Goal: Task Accomplishment & Management: Use online tool/utility

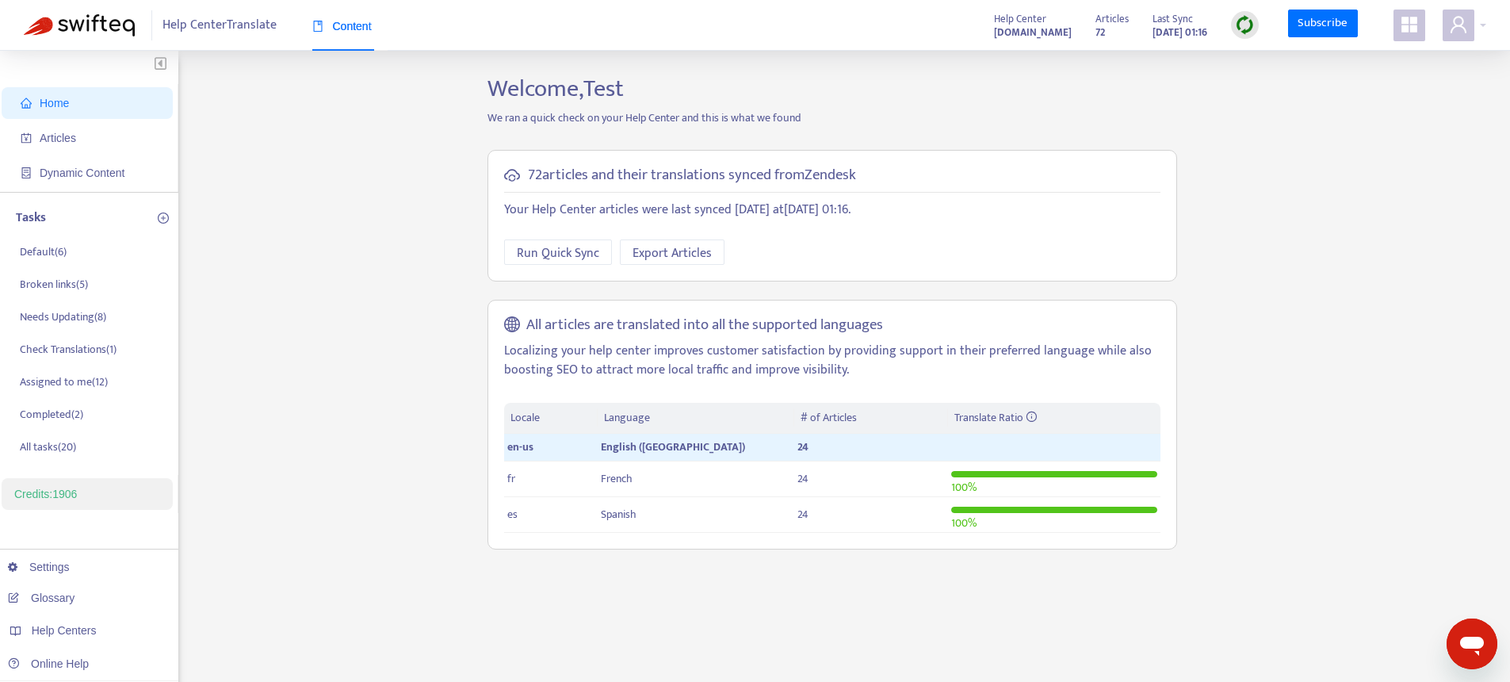
click at [1247, 25] on img at bounding box center [1245, 25] width 20 height 20
click at [1269, 50] on link "Quick Sync" at bounding box center [1277, 57] width 67 height 18
click at [1401, 16] on icon "appstore" at bounding box center [1409, 24] width 19 height 19
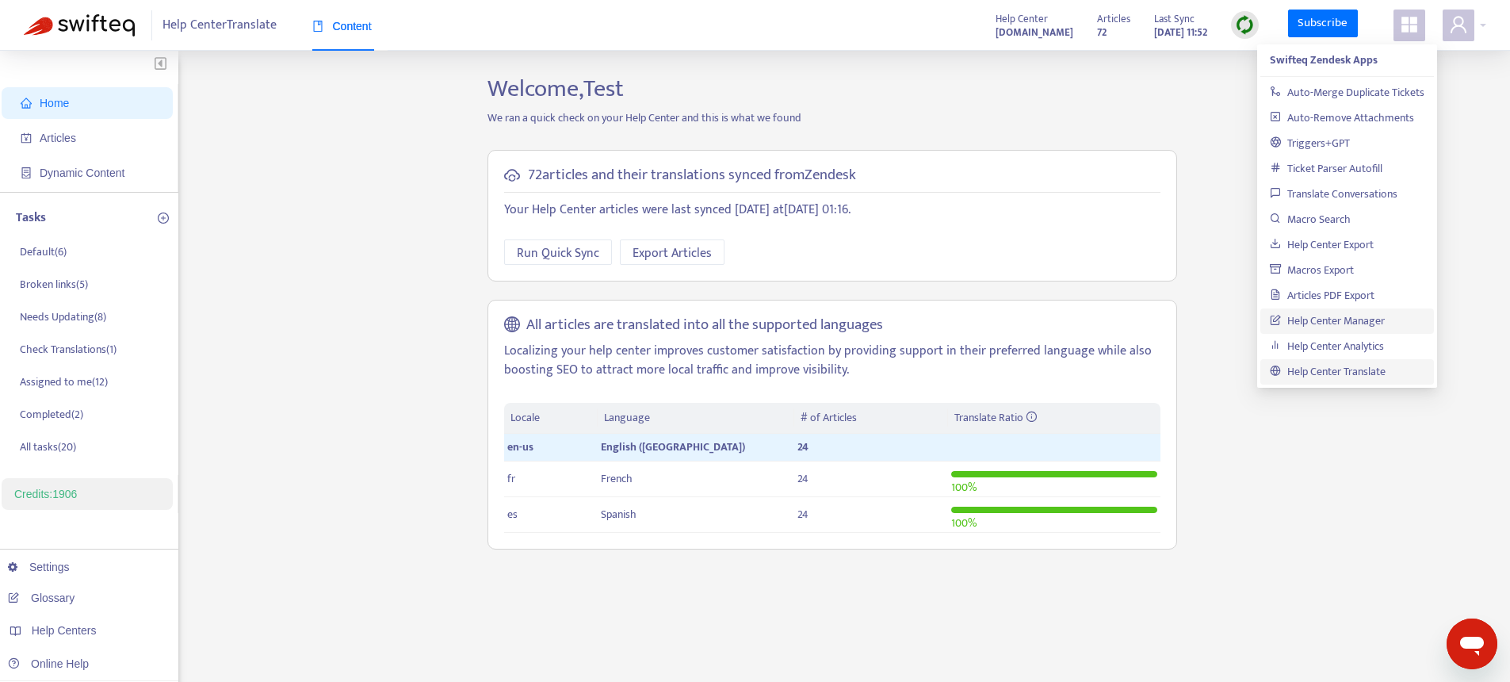
click at [1325, 311] on link "Help Center Manager" at bounding box center [1327, 320] width 115 height 18
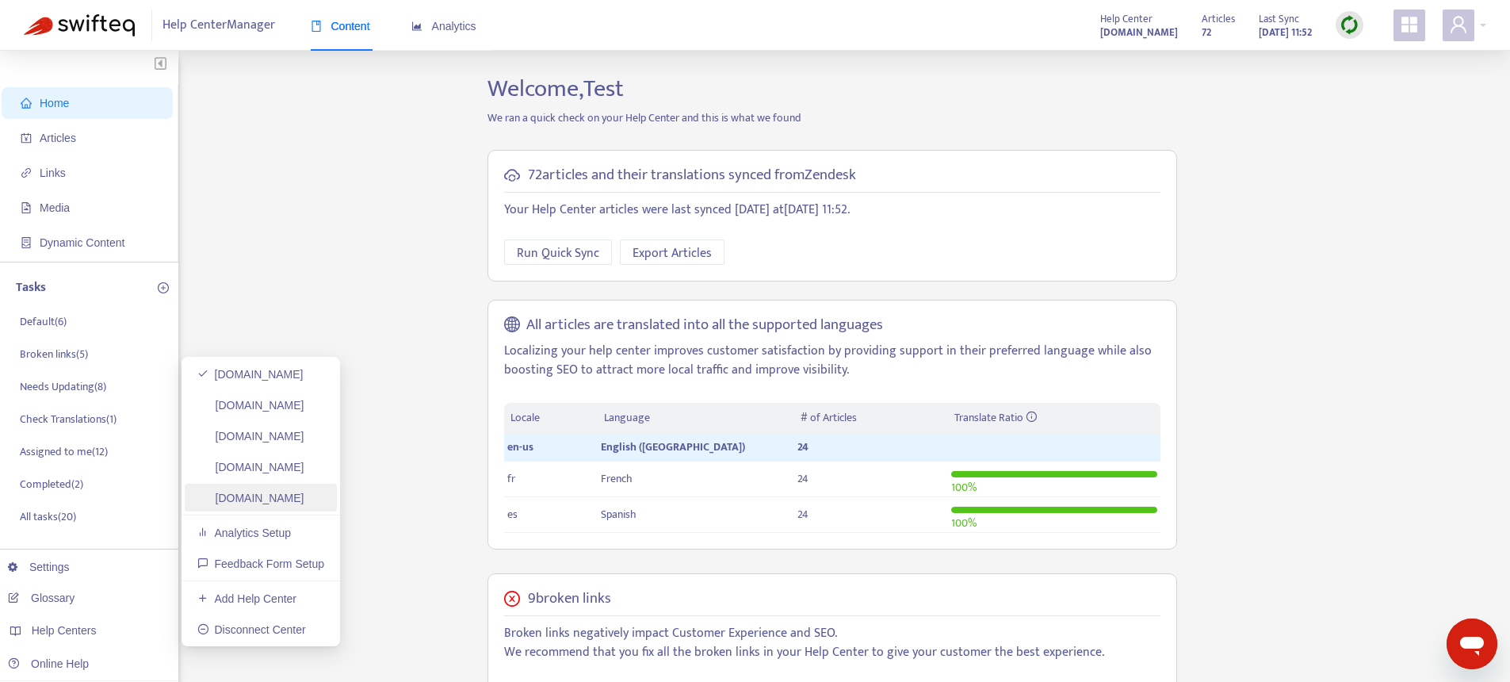
click at [258, 501] on link "[DOMAIN_NAME]" at bounding box center [250, 497] width 107 height 13
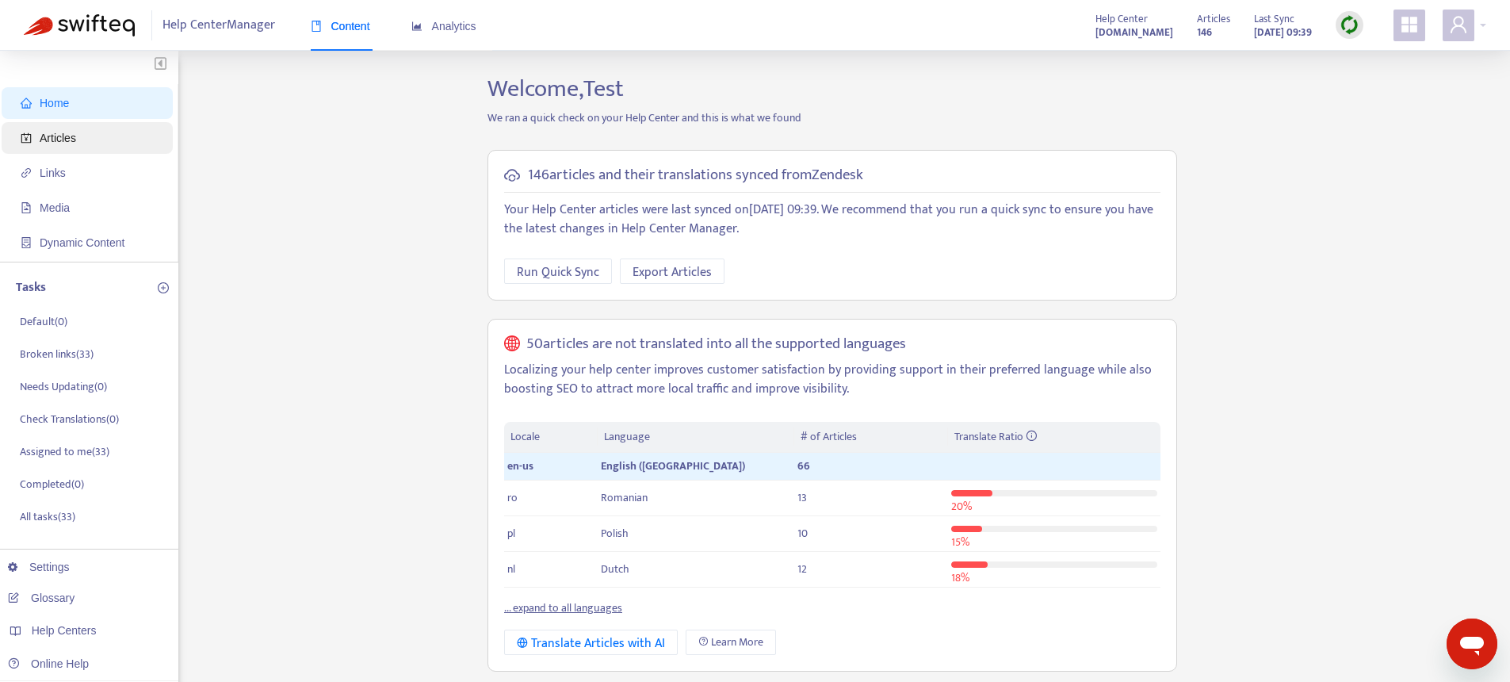
click at [86, 130] on span "Articles" at bounding box center [90, 138] width 139 height 32
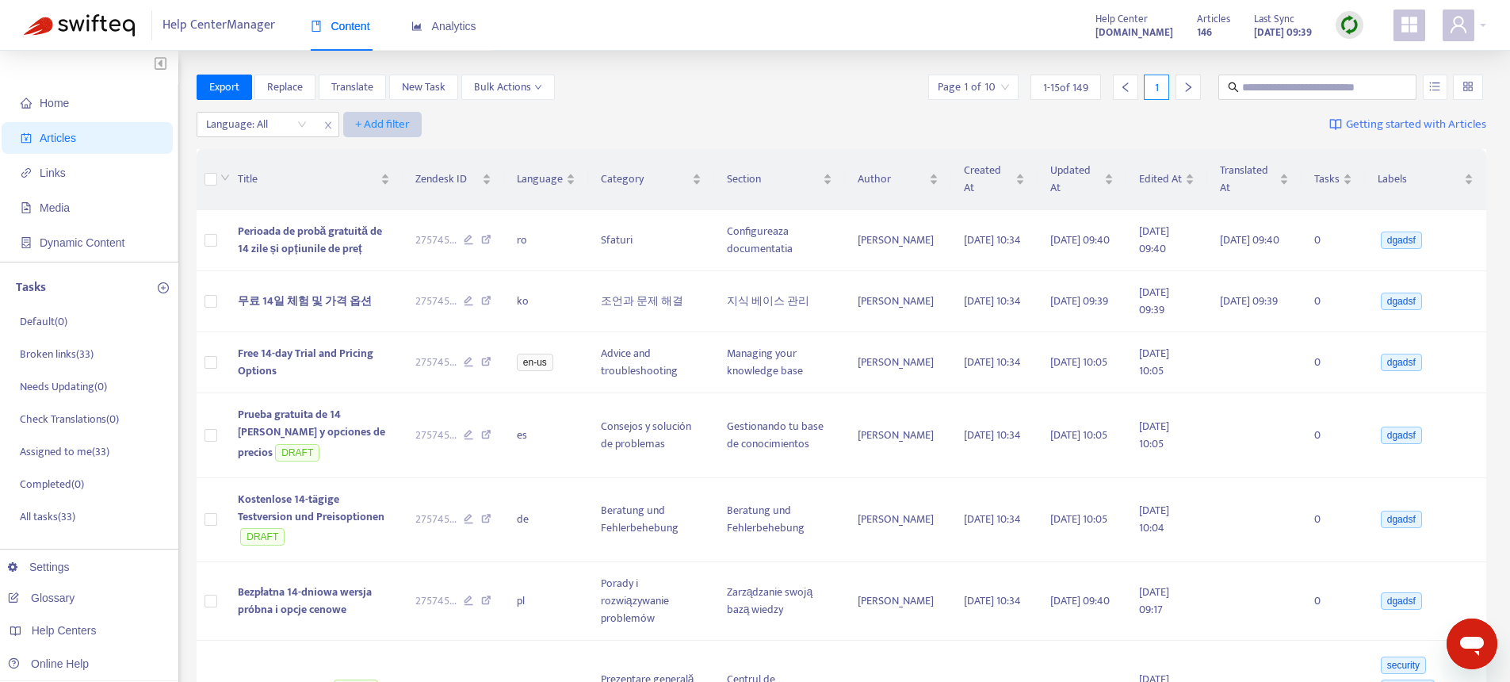
click at [365, 128] on span "+ Add filter" at bounding box center [382, 124] width 55 height 19
click at [384, 157] on span "Default Language" at bounding box center [405, 155] width 99 height 17
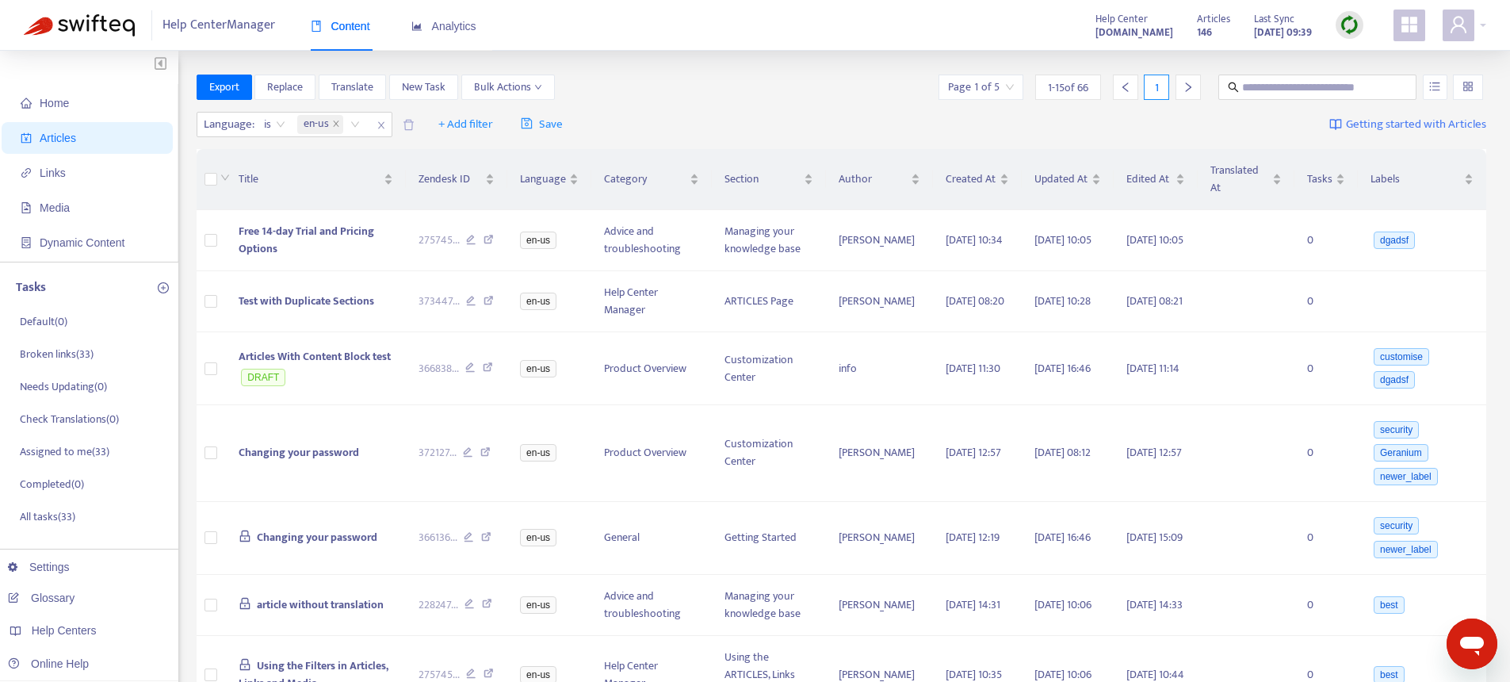
click at [691, 102] on div "Export Replace Translate New Task Bulk Actions Page 1 of 5 1 - 15 of 66 1" at bounding box center [842, 90] width 1290 height 32
click at [336, 245] on td "Free 14-day Trial and Pricing Options" at bounding box center [316, 240] width 180 height 61
click at [239, 250] on span "Free 14-day Trial and Pricing Options" at bounding box center [307, 240] width 136 height 36
click at [274, 241] on span "Free 14-day Trial and Pricing Options" at bounding box center [307, 240] width 136 height 36
click at [284, 241] on td "Free 14-day Trial and Pricing Options" at bounding box center [316, 240] width 180 height 61
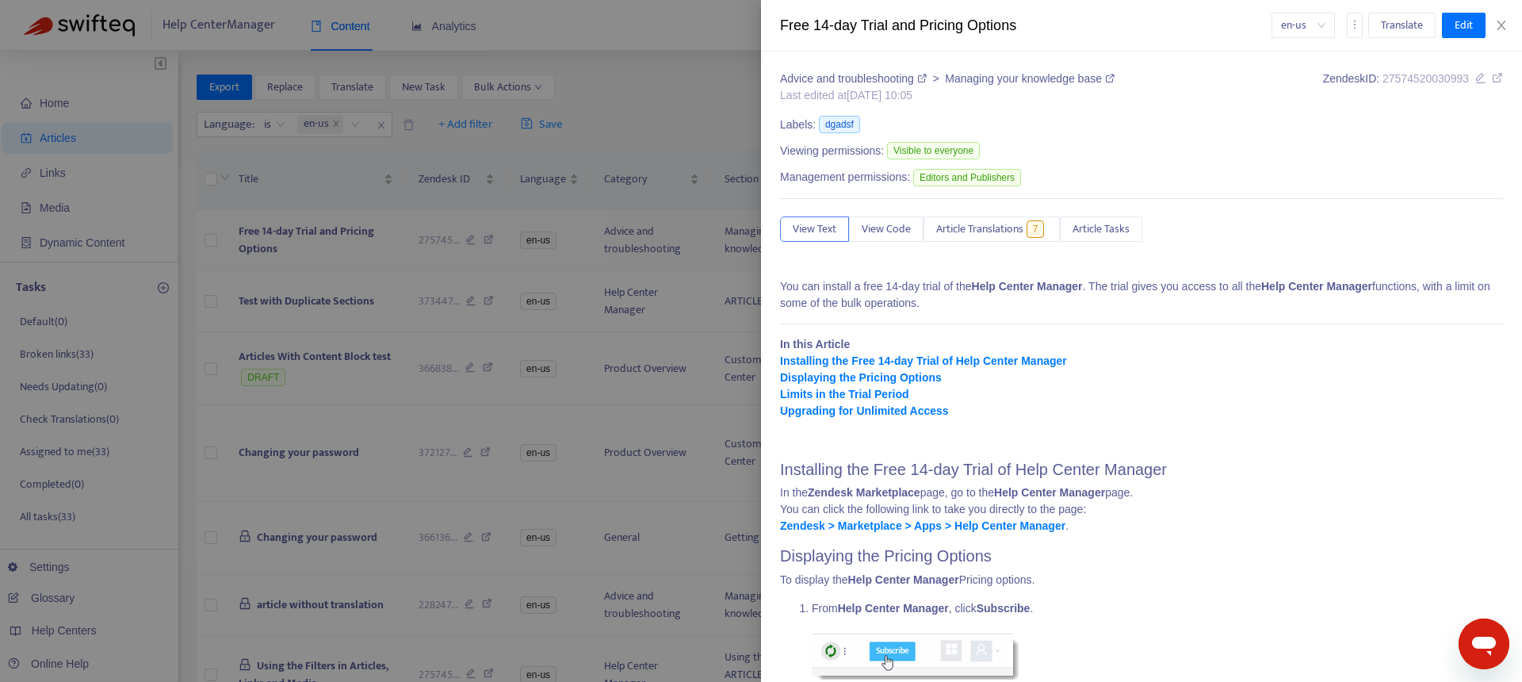
click at [284, 241] on div at bounding box center [761, 341] width 1522 height 682
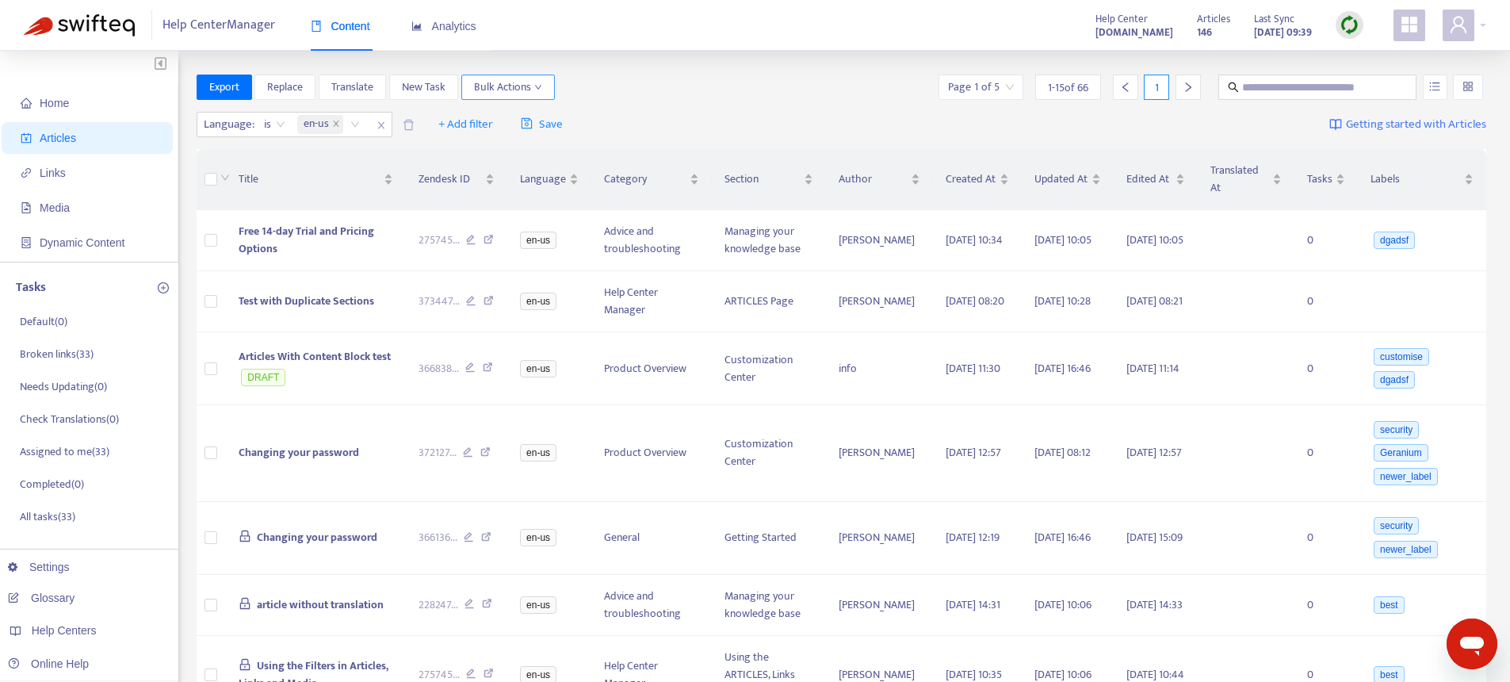
click at [526, 93] on span "Bulk Actions" at bounding box center [508, 86] width 68 height 17
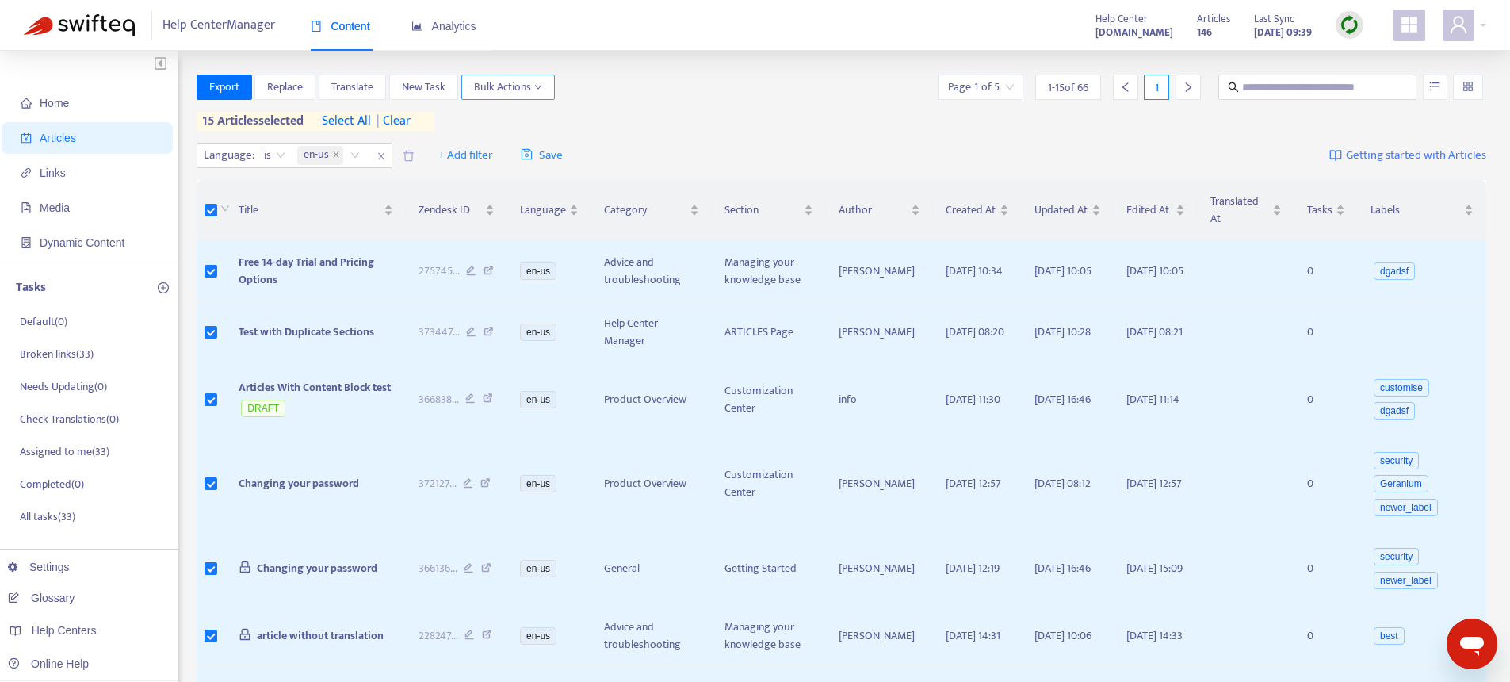
click at [499, 82] on span "Bulk Actions" at bounding box center [508, 86] width 68 height 17
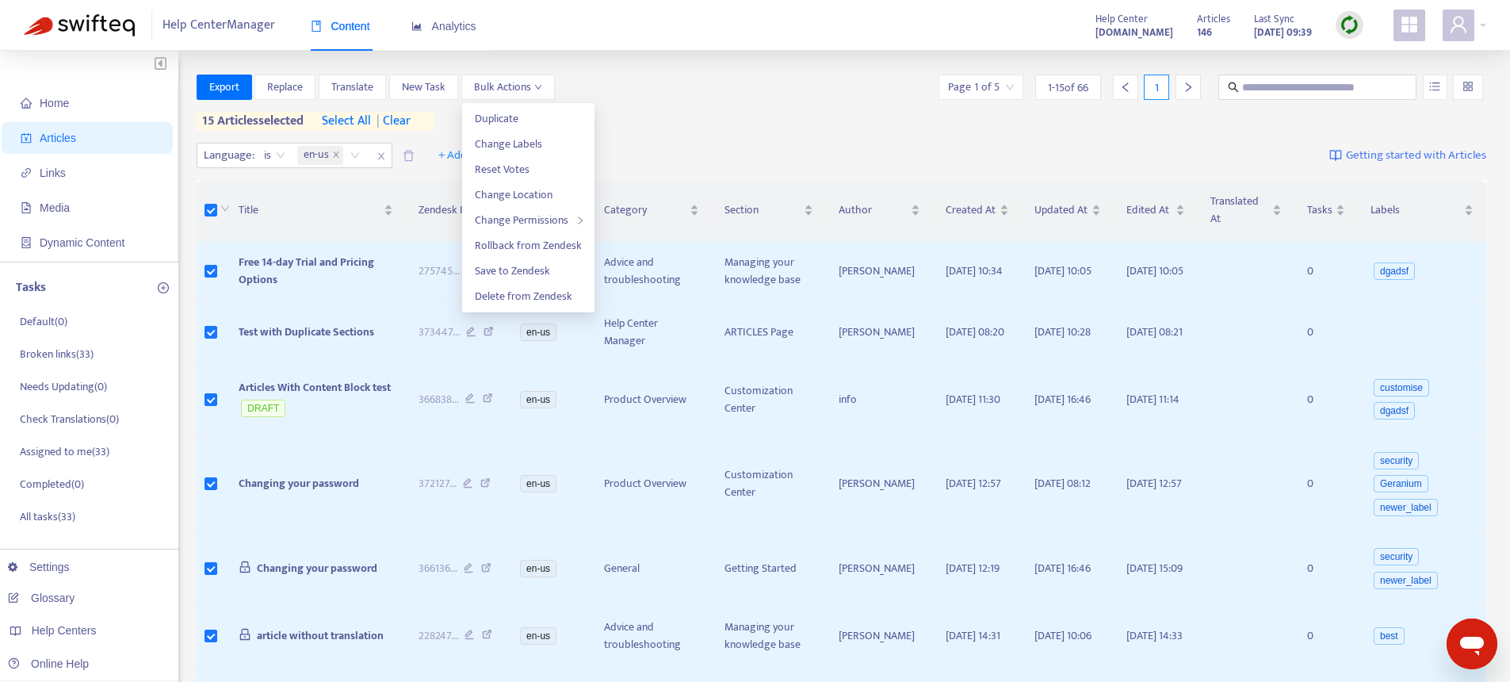
click at [755, 116] on div "Export Replace Translate New Task Bulk Actions Page 1 of 5 1 - 15 of 66 1 15 ar…" at bounding box center [842, 102] width 1290 height 56
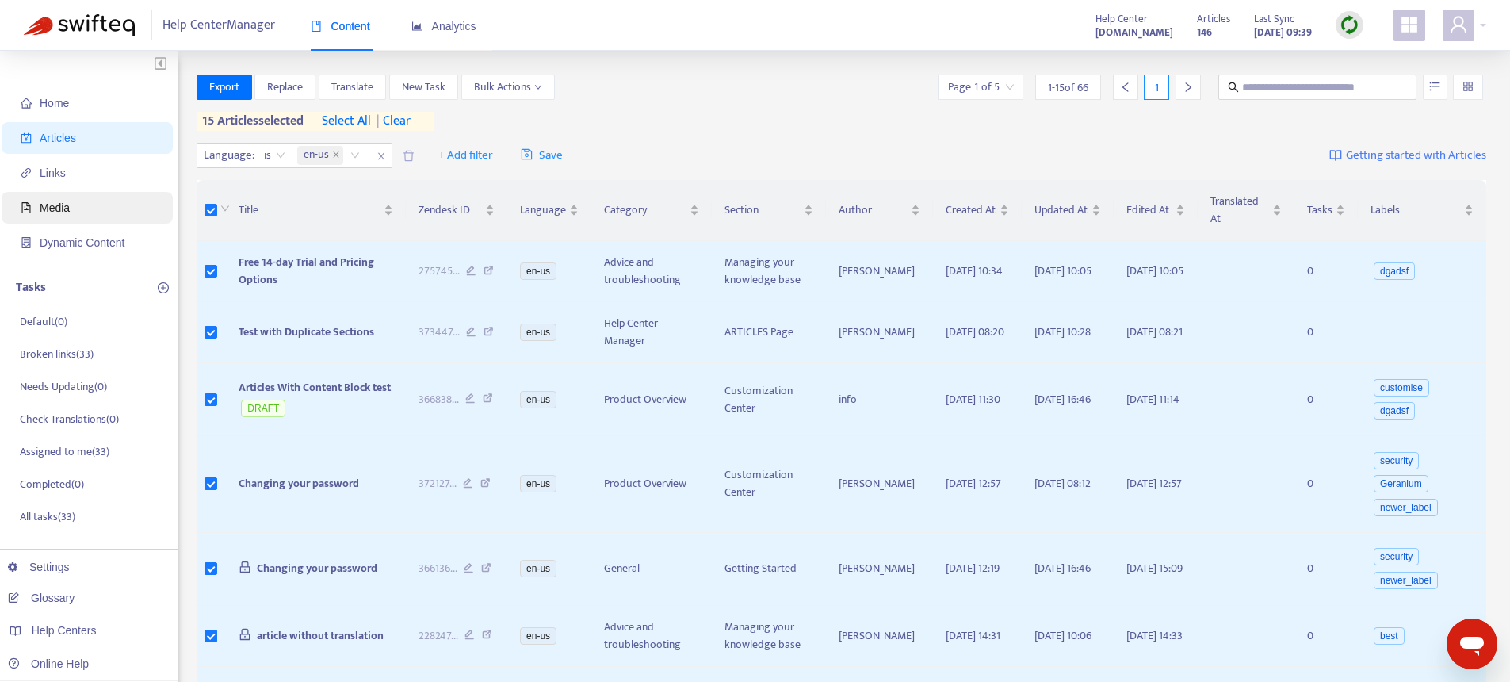
click at [78, 203] on span "Media" at bounding box center [90, 208] width 139 height 32
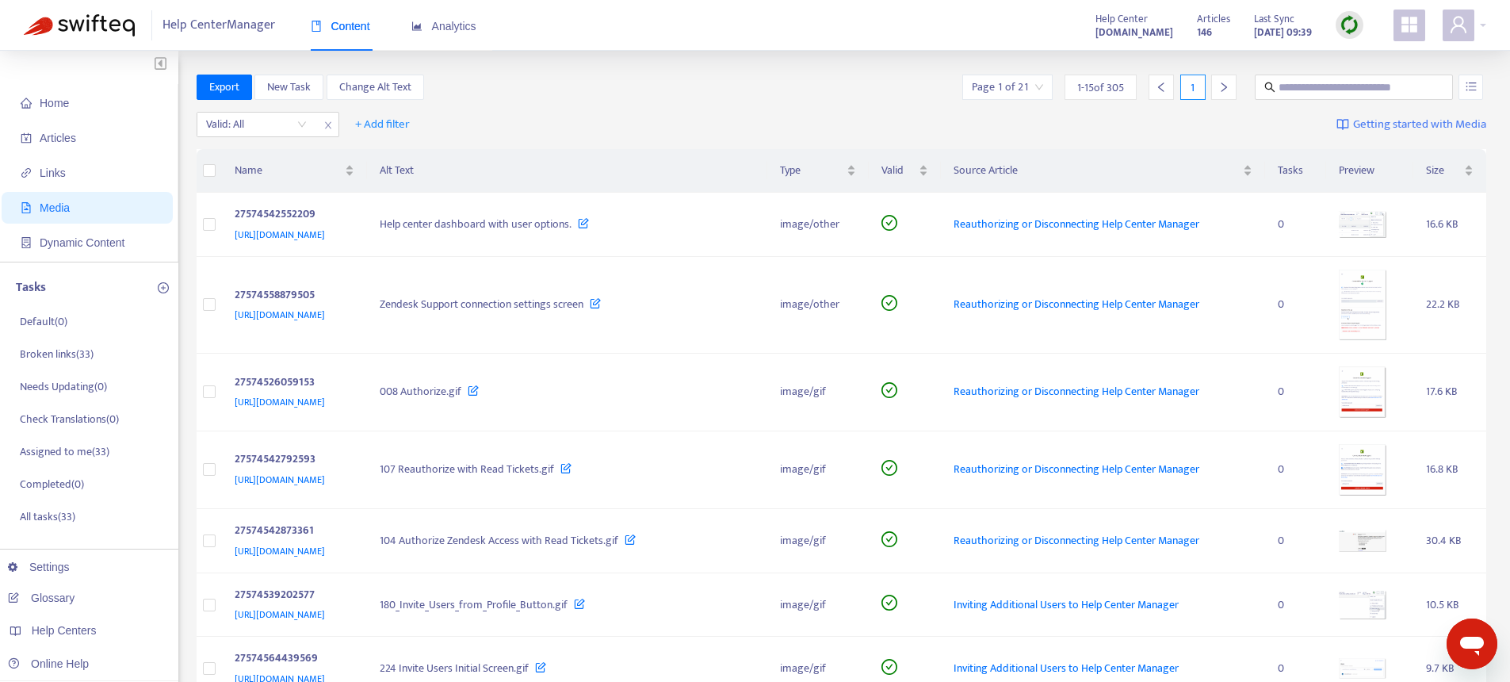
click at [216, 168] on th at bounding box center [209, 171] width 25 height 44
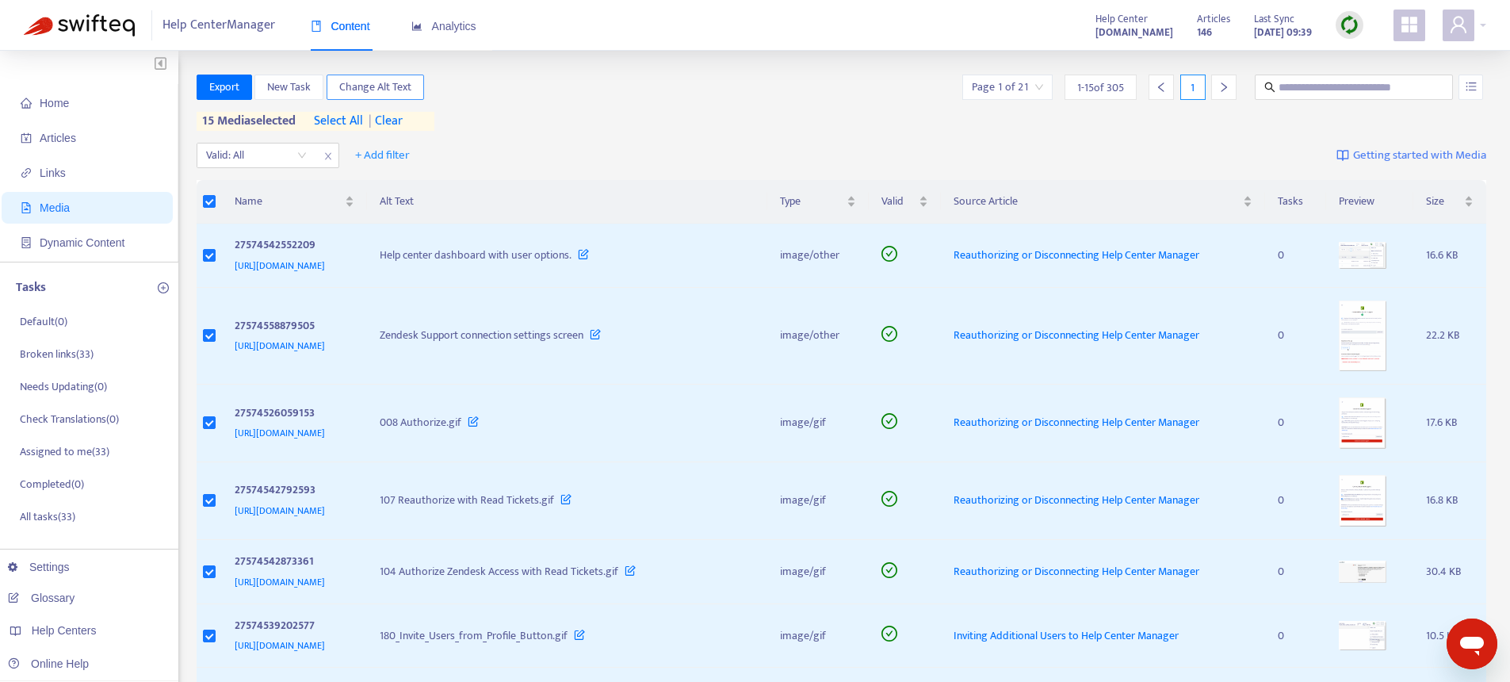
click at [356, 90] on span "Change Alt Text" at bounding box center [375, 86] width 72 height 17
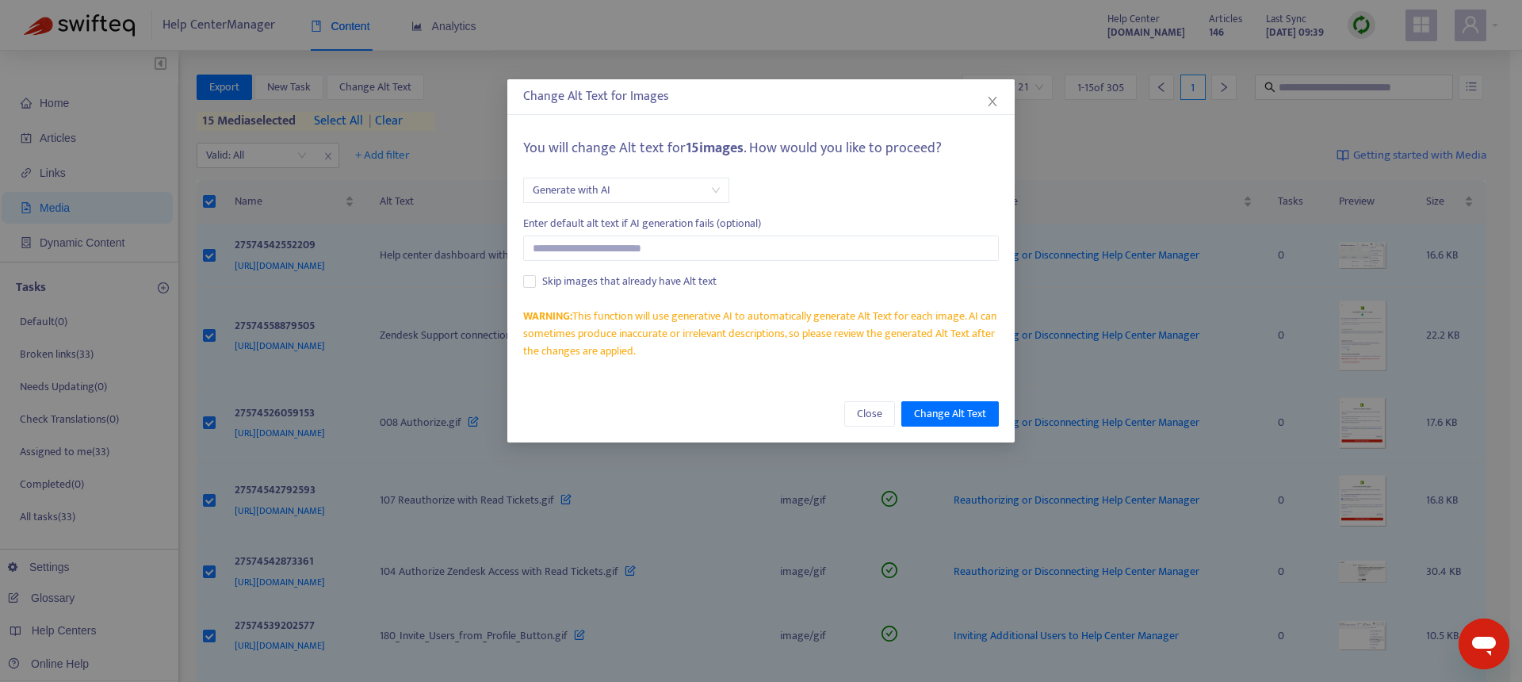
click at [737, 52] on div "Change Alt Text for Images You will change Alt text for 15 image s . How would …" at bounding box center [761, 341] width 1522 height 682
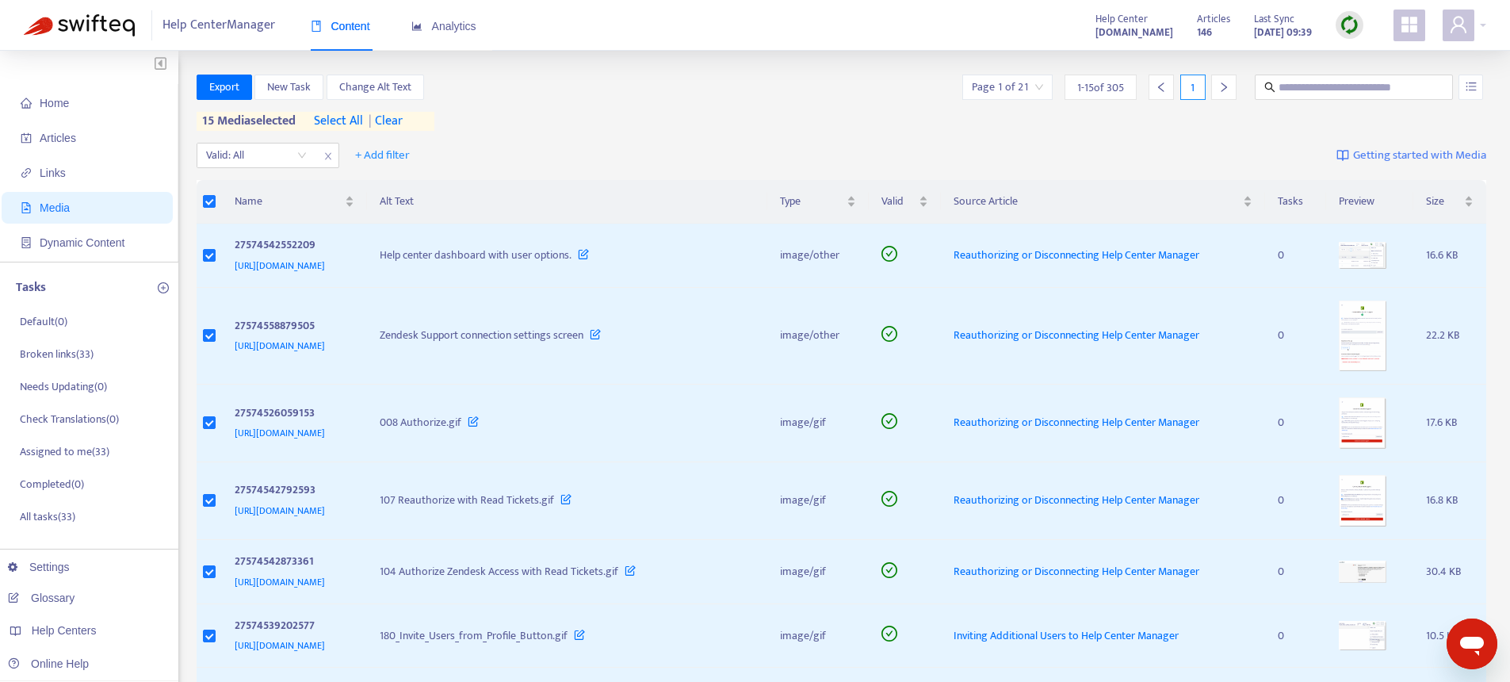
click at [386, 120] on span "| clear" at bounding box center [383, 121] width 40 height 19
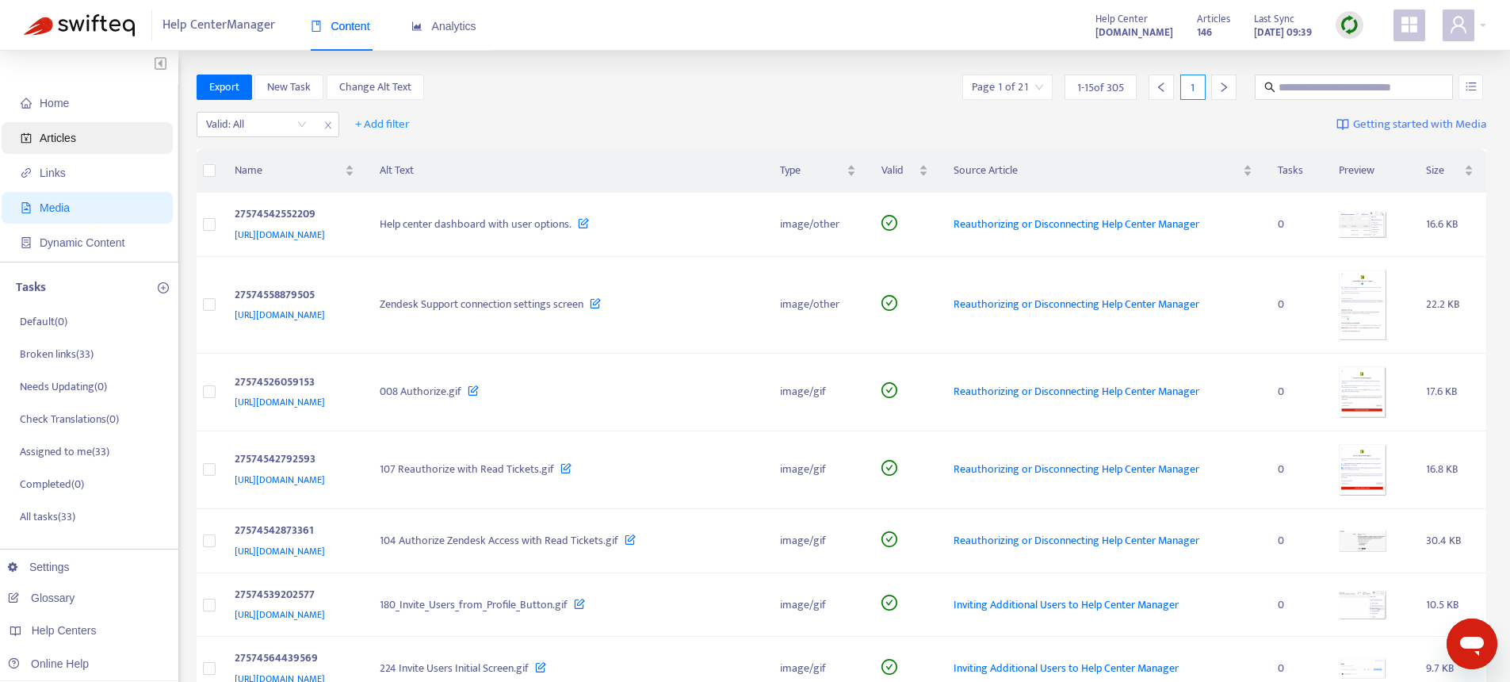
click at [54, 133] on span "Articles" at bounding box center [58, 138] width 36 height 13
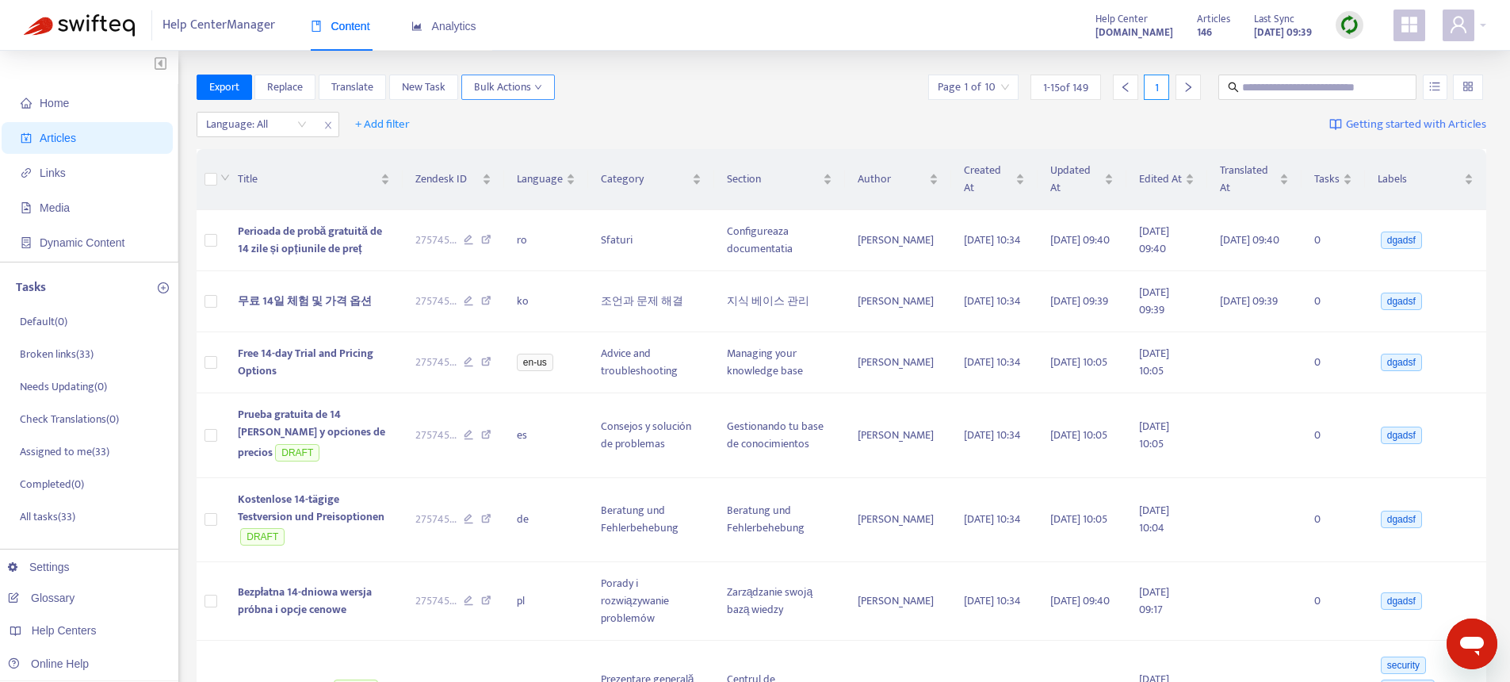
click at [518, 87] on span "Bulk Actions" at bounding box center [508, 86] width 68 height 17
click at [728, 84] on div "Export Replace Translate New Task Bulk Actions Page 1 of 10 1 - 15 of 149 1" at bounding box center [842, 86] width 1290 height 25
click at [518, 92] on span "Bulk Actions" at bounding box center [508, 86] width 68 height 17
click at [666, 97] on div "Export Replace Translate New Task Bulk Actions Page 1 of 10 1 - 15 of 149 1" at bounding box center [842, 86] width 1290 height 25
click at [537, 86] on icon "down" at bounding box center [538, 87] width 8 height 8
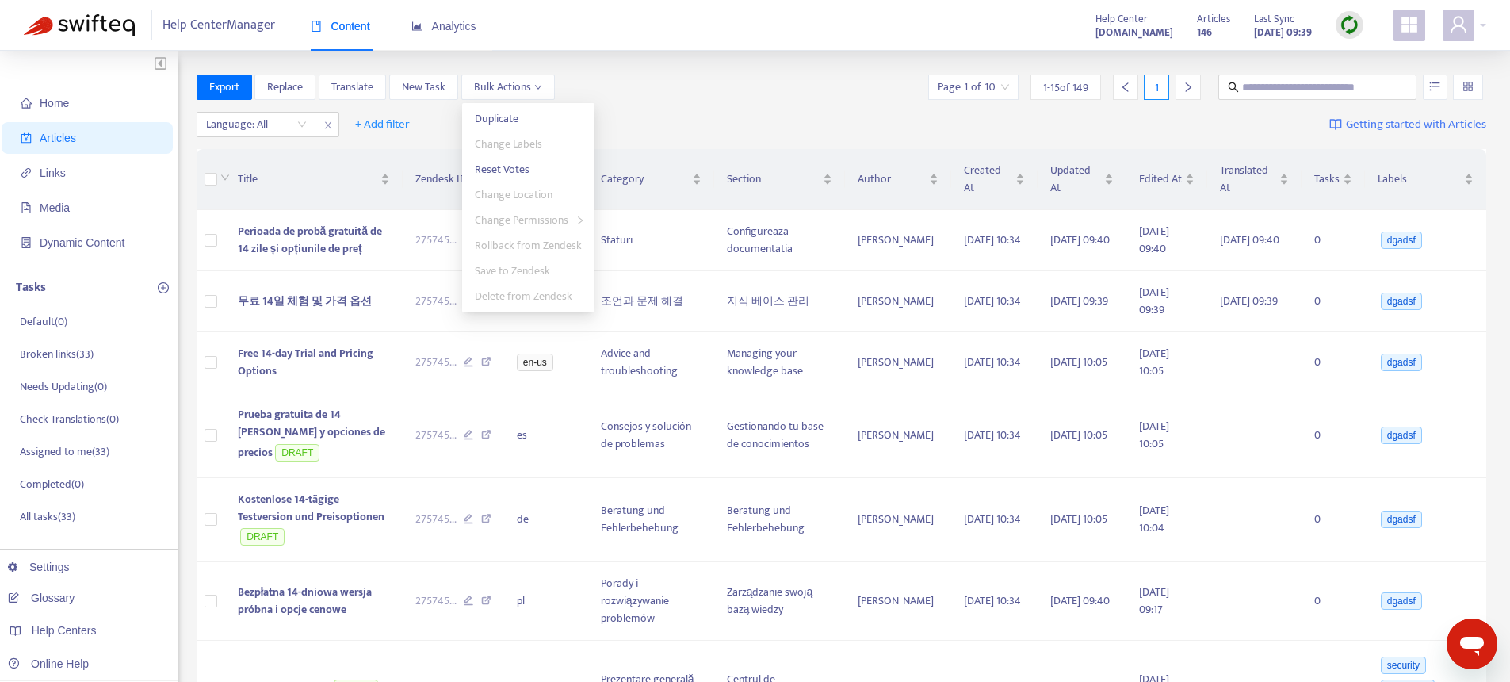
click at [678, 94] on div "Export Replace Translate New Task Bulk Actions Page 1 of 10 1 - 15 of 149 1" at bounding box center [842, 86] width 1290 height 25
click at [380, 119] on span "+ Add filter" at bounding box center [382, 124] width 55 height 19
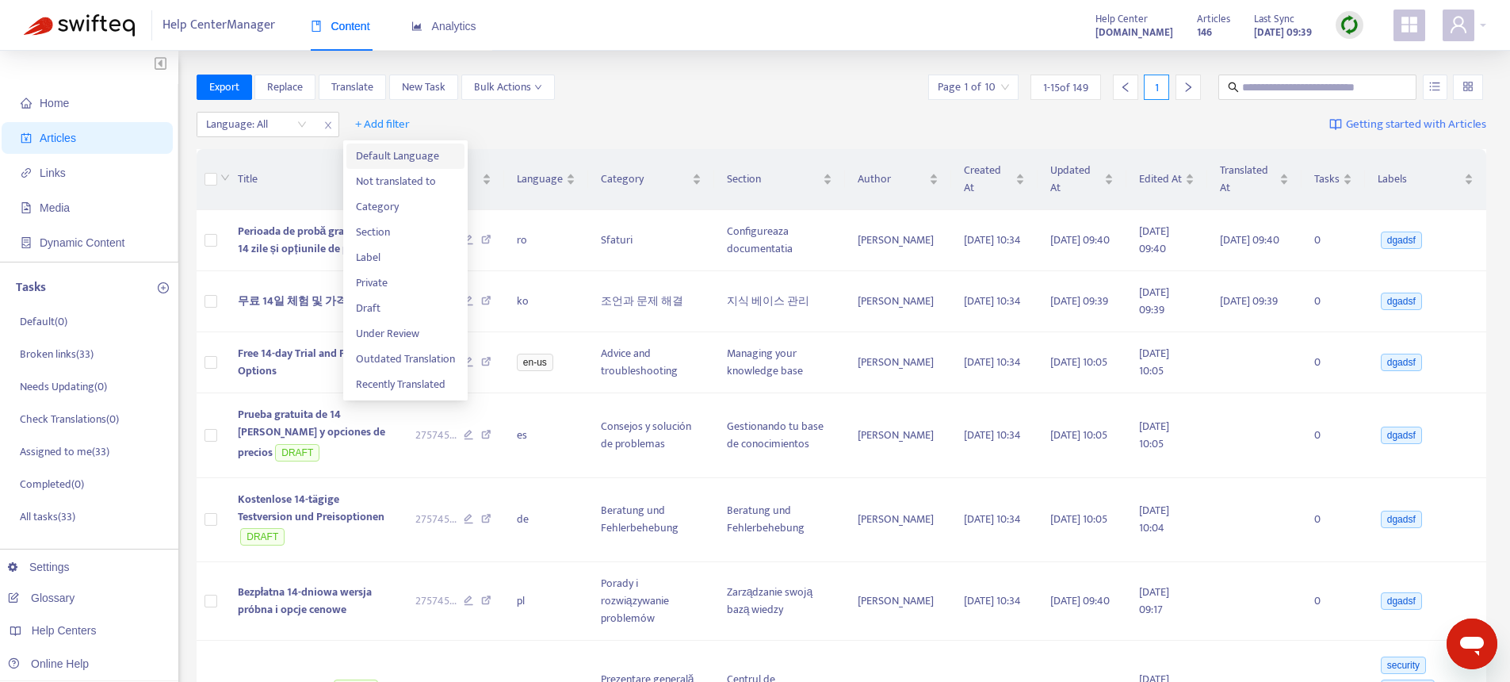
click at [391, 155] on span "Default Language" at bounding box center [405, 155] width 99 height 17
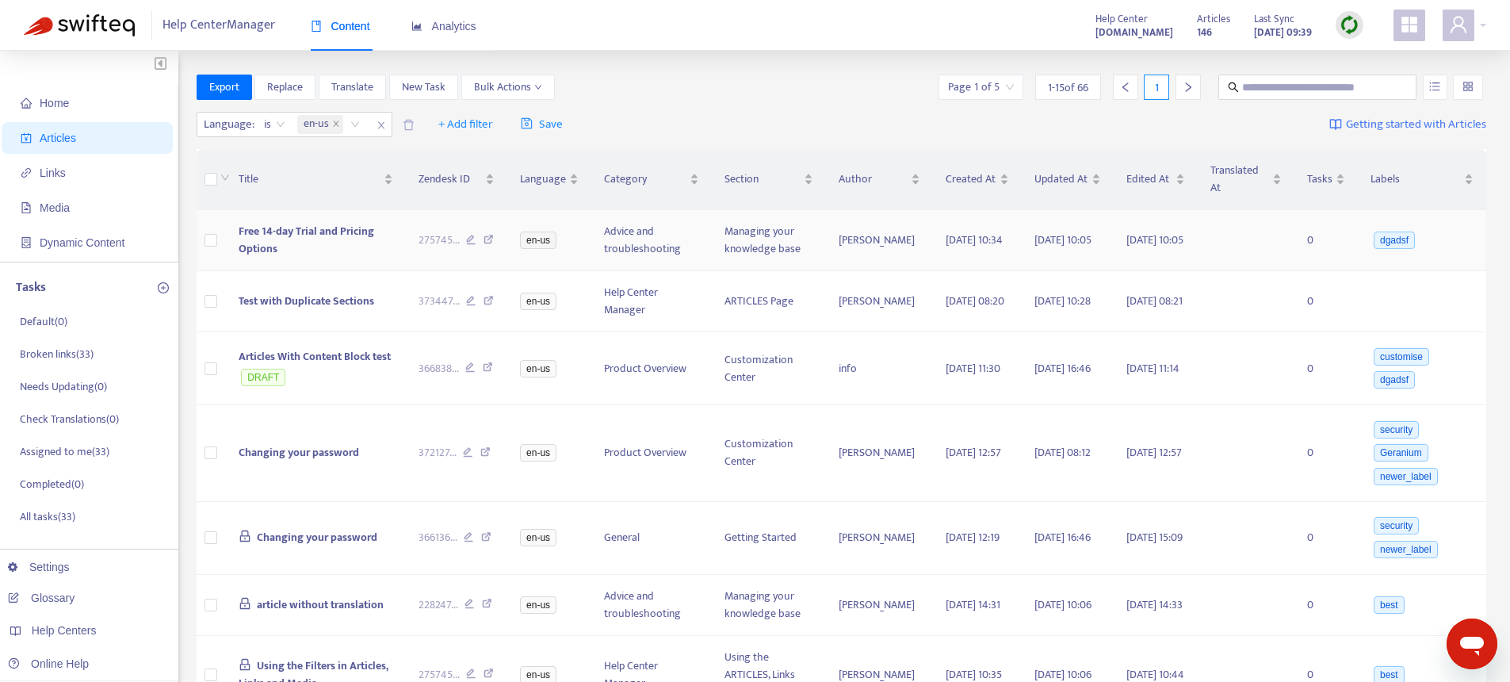
click at [310, 246] on td "Free 14-day Trial and Pricing Options" at bounding box center [316, 240] width 180 height 61
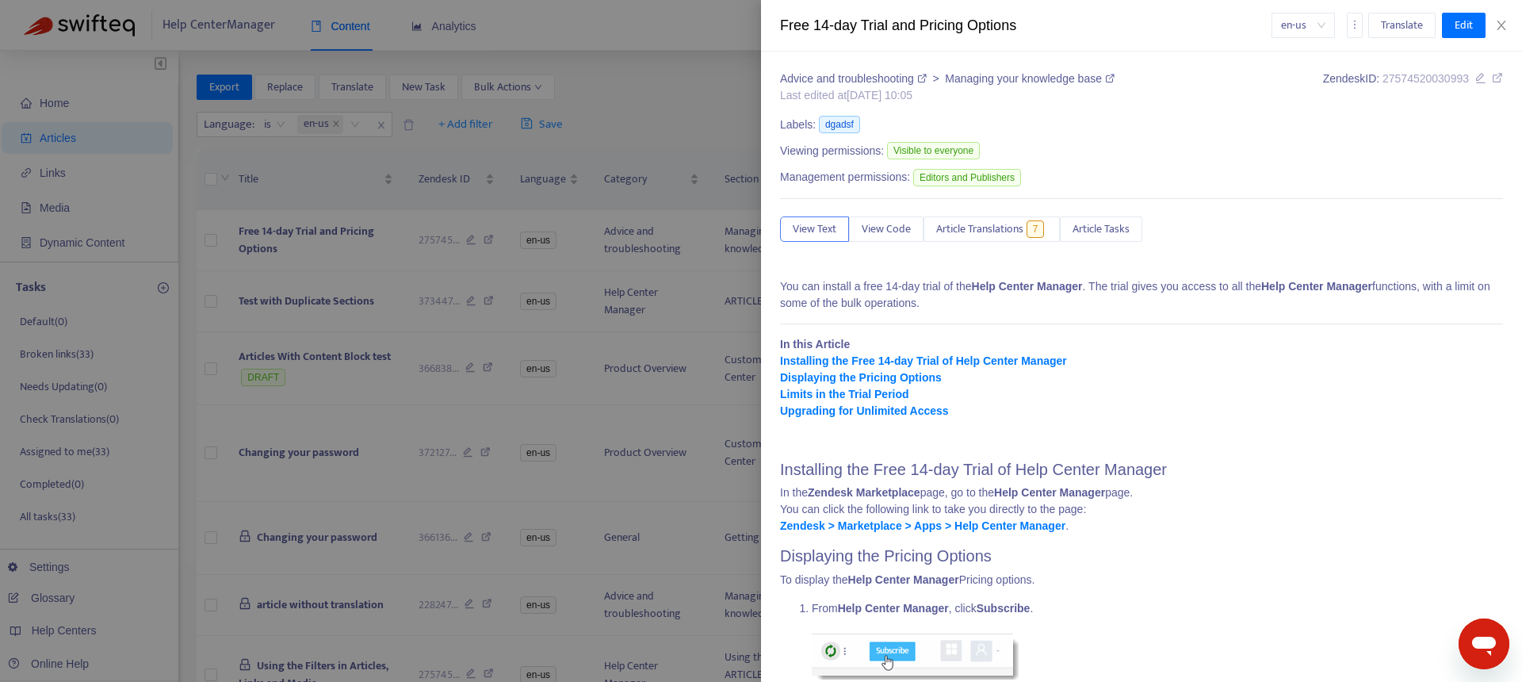
click at [285, 283] on div at bounding box center [761, 341] width 1522 height 682
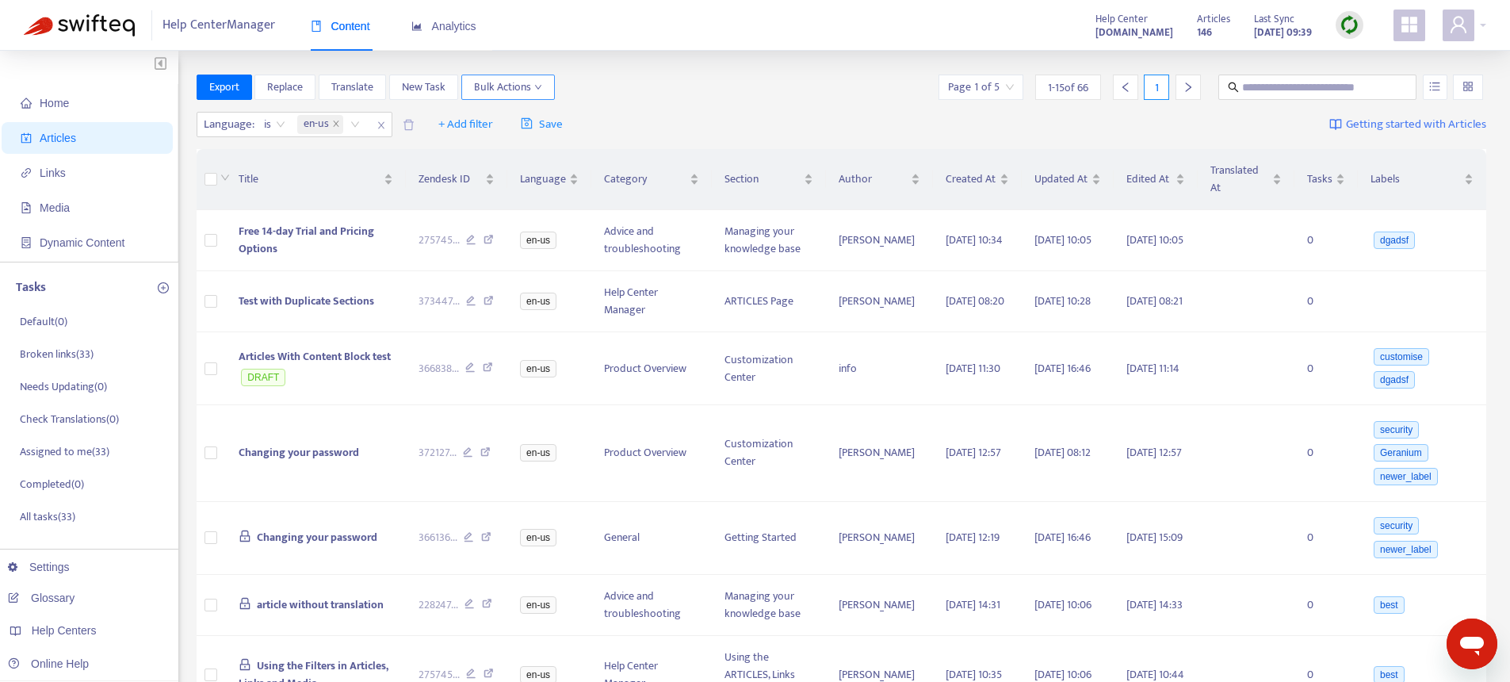
click at [516, 79] on span "Bulk Actions" at bounding box center [508, 86] width 68 height 17
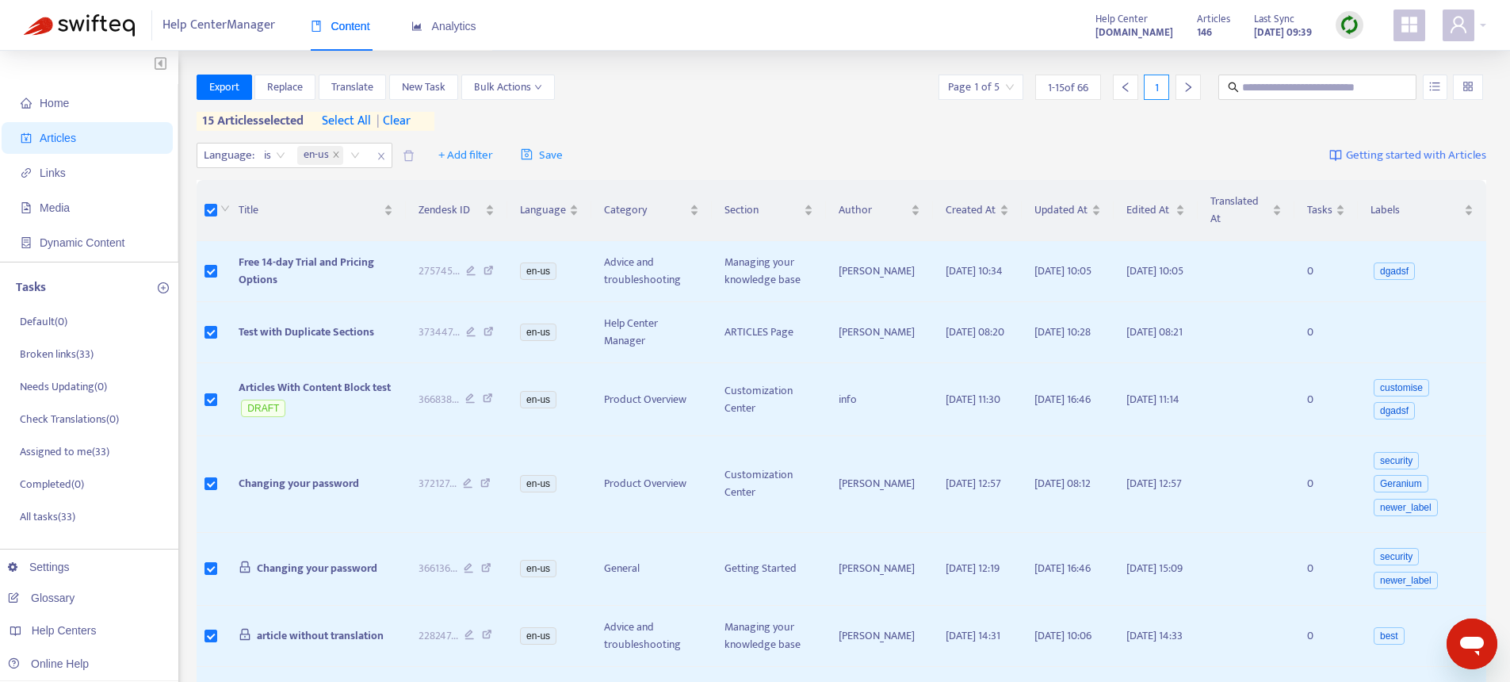
click at [355, 120] on span "select all" at bounding box center [346, 121] width 49 height 19
click at [507, 91] on span "Bulk Actions" at bounding box center [508, 86] width 68 height 17
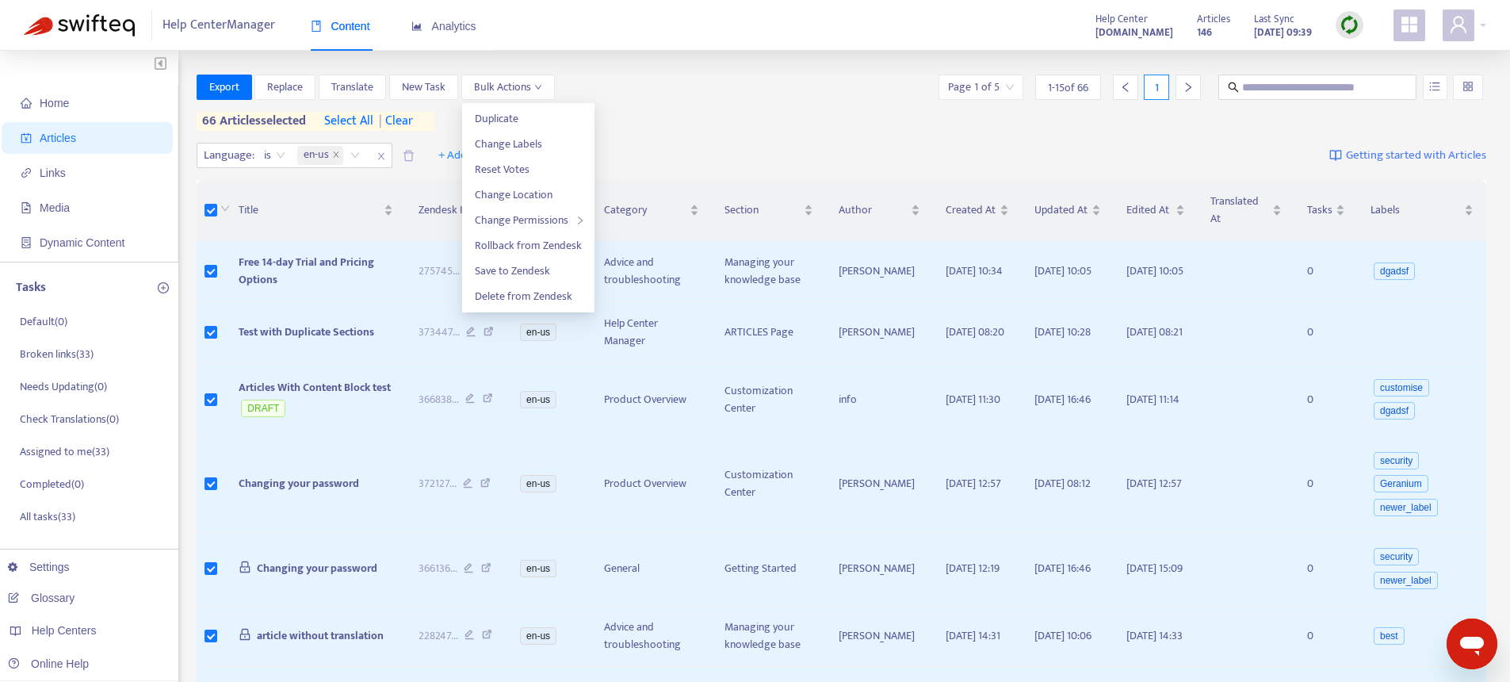
click at [754, 152] on div "Language : is en-us + Add filter Save Getting started with Articles" at bounding box center [842, 155] width 1290 height 37
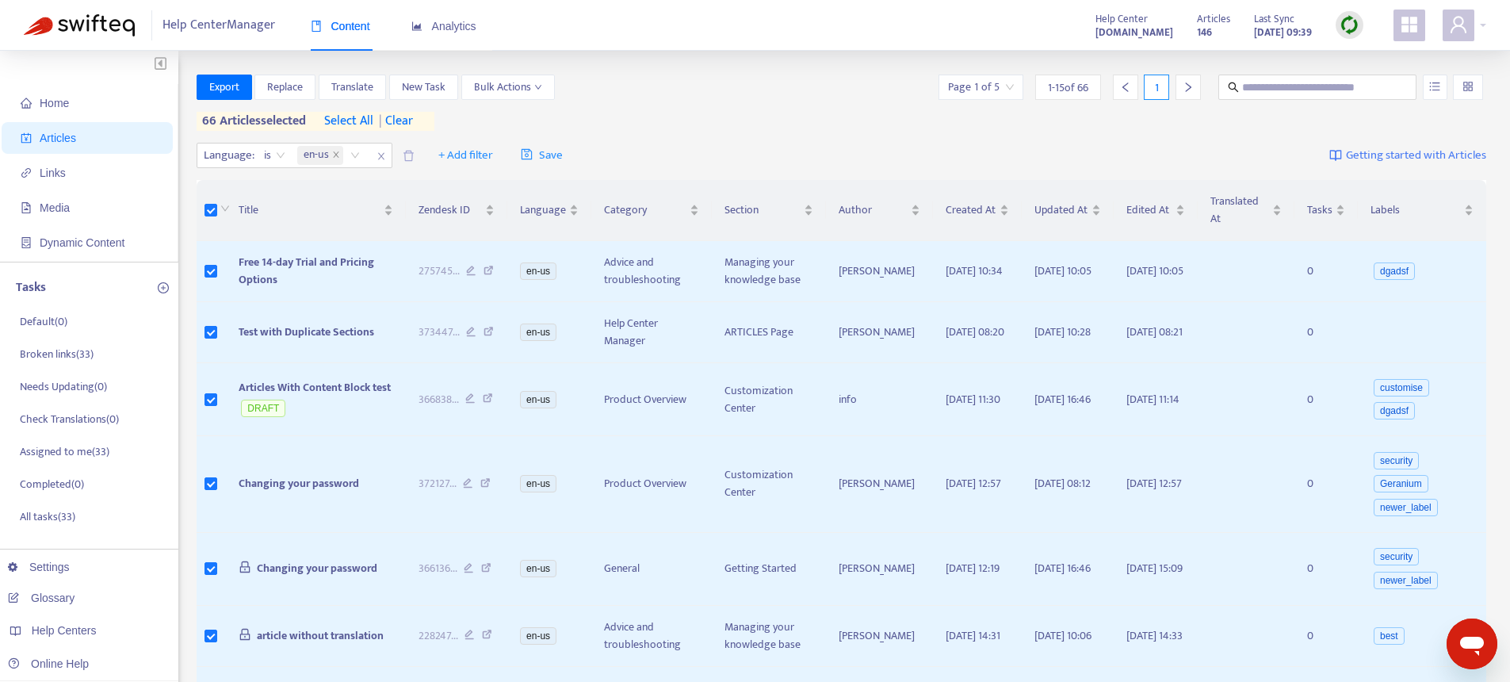
click at [723, 136] on div "Export Replace Translate New Task Bulk Actions Page 1 of 5 1 - 15 of 66 1 66 ar…" at bounding box center [842, 105] width 1290 height 63
click at [403, 121] on span "| clear" at bounding box center [393, 121] width 40 height 19
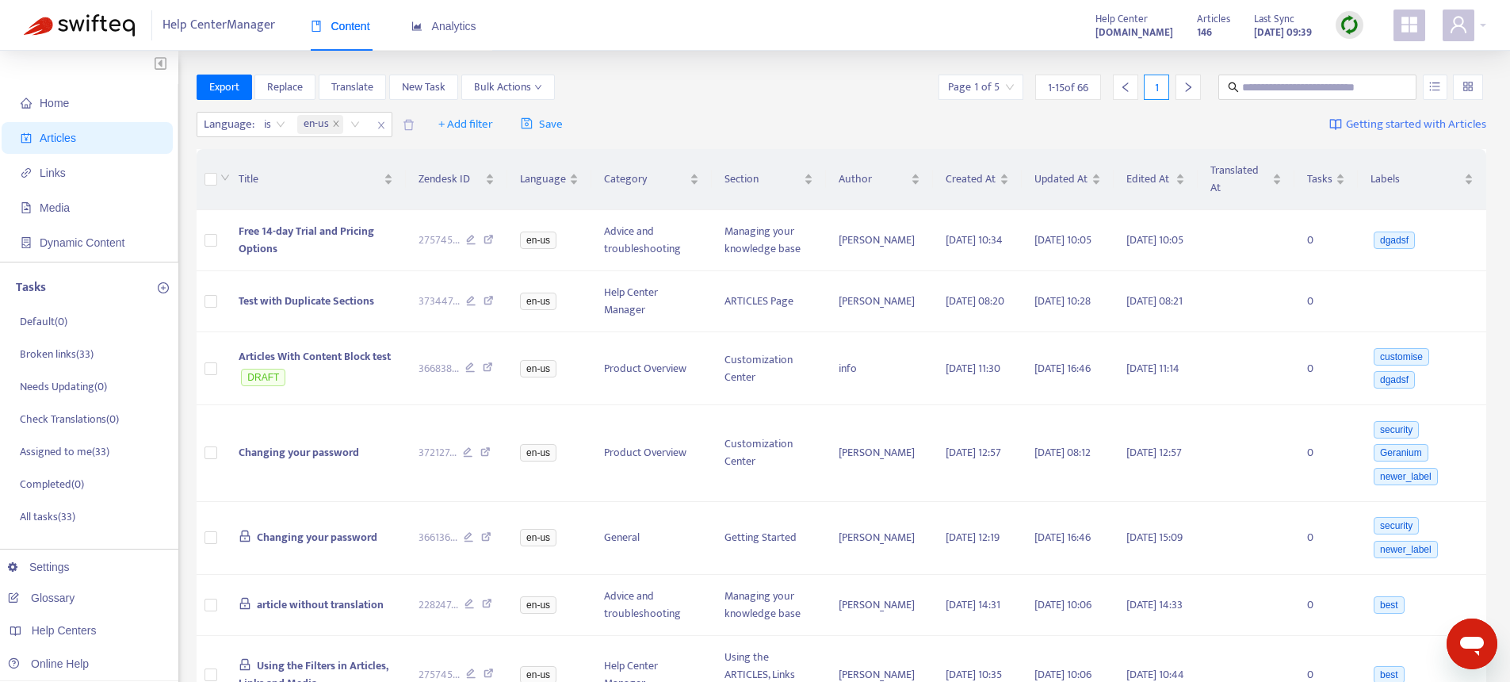
click at [740, 83] on div "Export Replace Translate New Task Bulk Actions Page 1 of 5 1 - 15 of 66 1" at bounding box center [842, 86] width 1290 height 25
click at [796, 85] on div "Export Replace Translate New Task Bulk Actions Page 1 of 5 1 - 15 of 66 1" at bounding box center [842, 86] width 1290 height 25
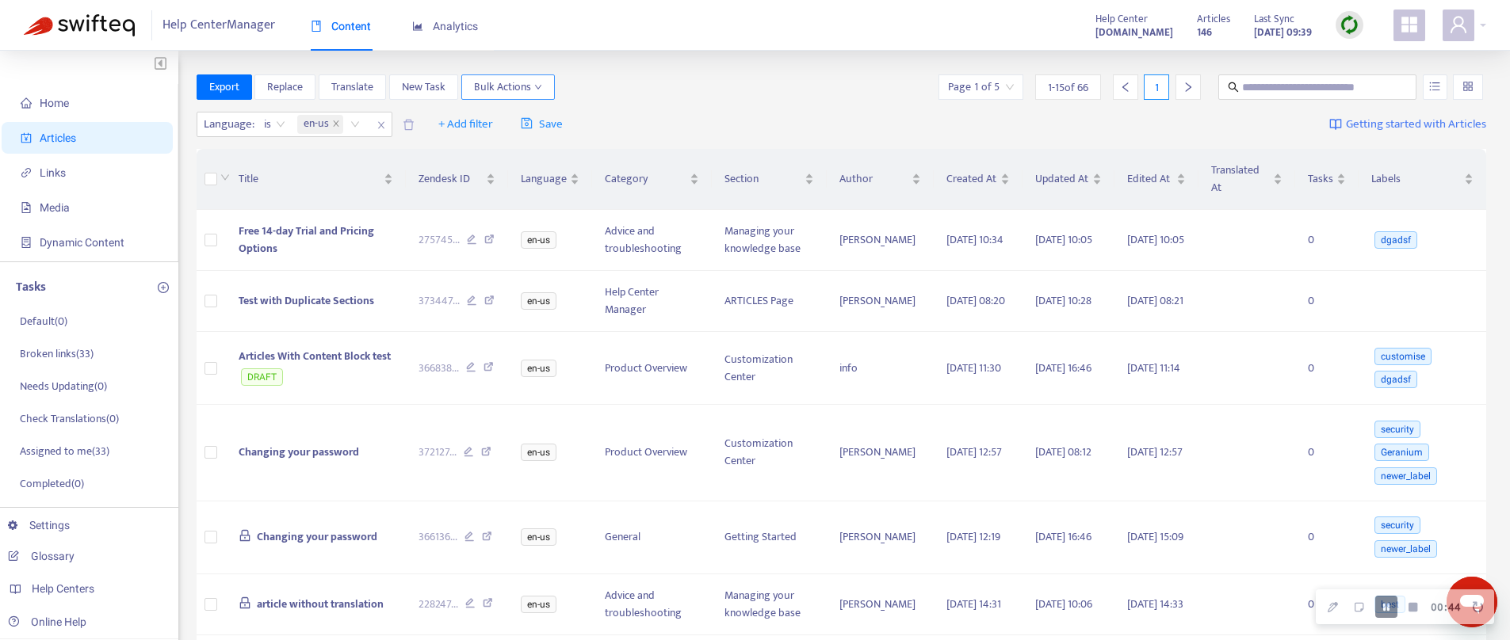
click at [514, 89] on span "Bulk Actions" at bounding box center [508, 86] width 68 height 17
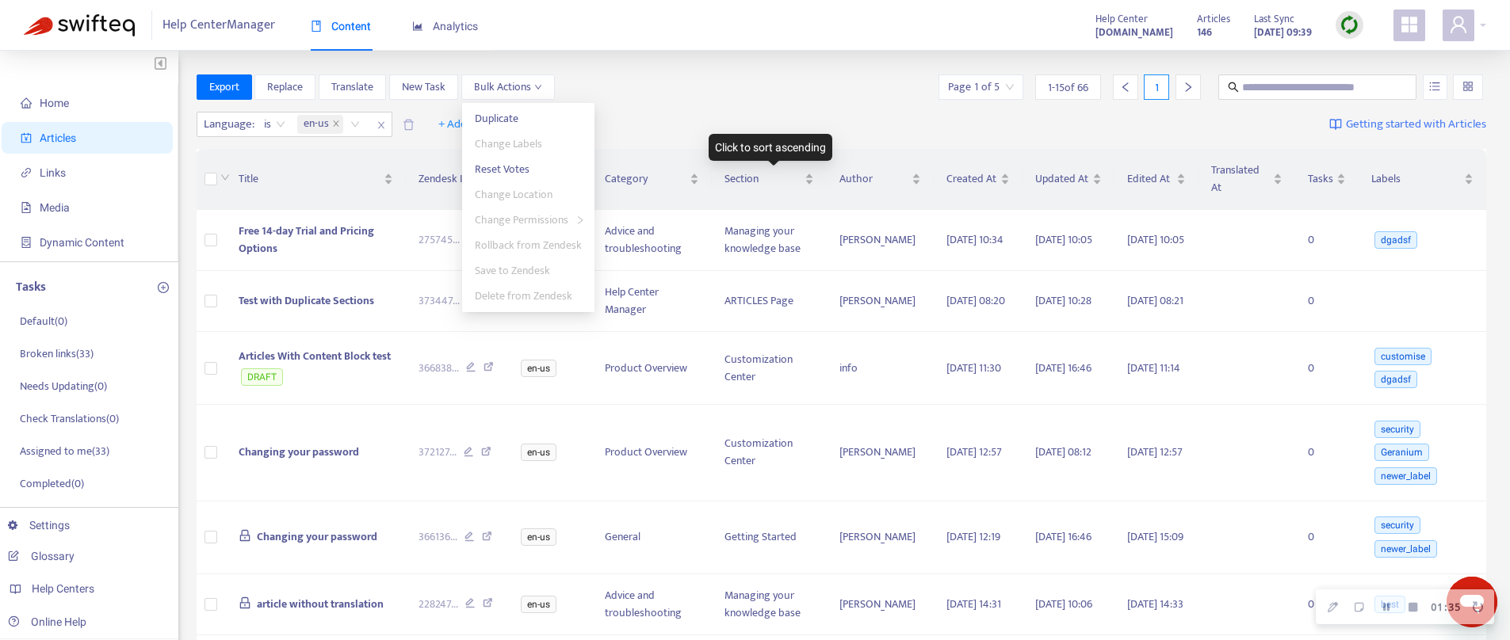
click at [758, 103] on div "Export Replace Translate New Task Bulk Actions Page 1 of 5 1 - 15 of 66 1" at bounding box center [842, 90] width 1290 height 32
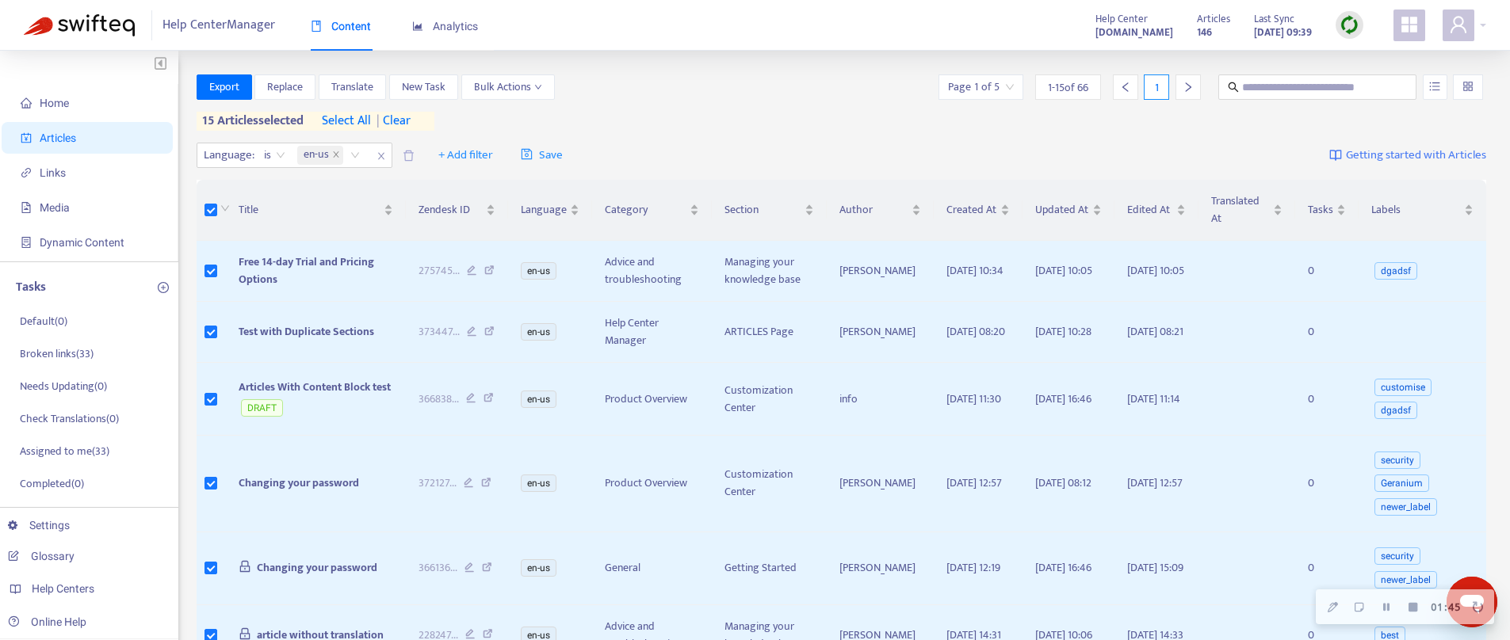
click at [357, 123] on span "select all" at bounding box center [346, 121] width 49 height 19
click at [534, 85] on icon "down" at bounding box center [538, 87] width 8 height 8
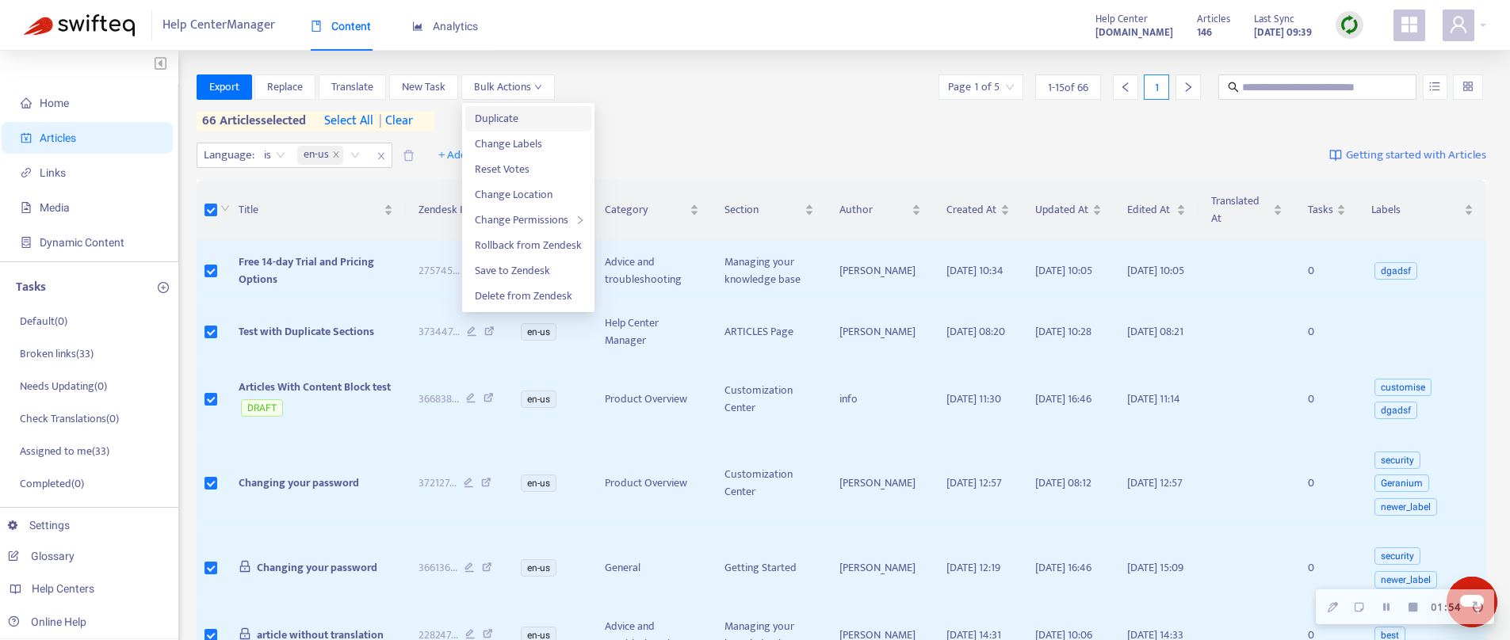
click at [533, 117] on span "Duplicate" at bounding box center [528, 118] width 107 height 17
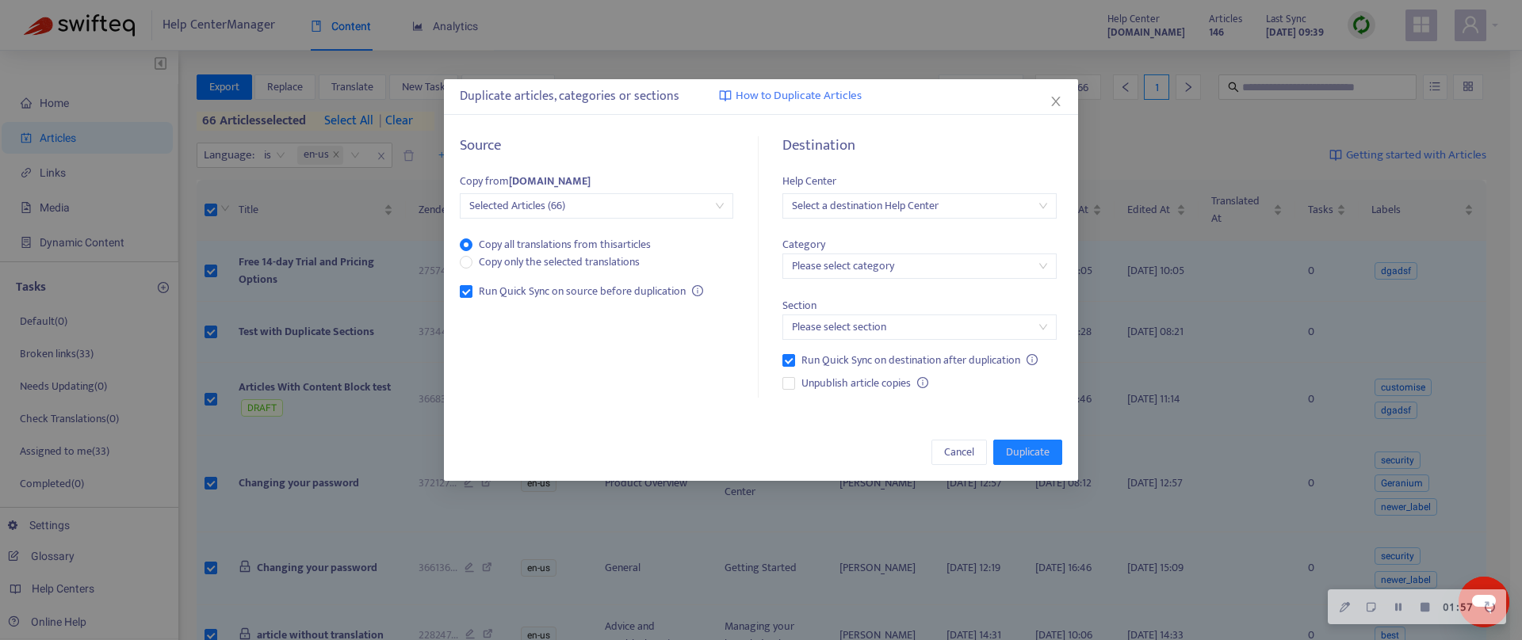
click at [894, 211] on input "search" at bounding box center [919, 206] width 254 height 24
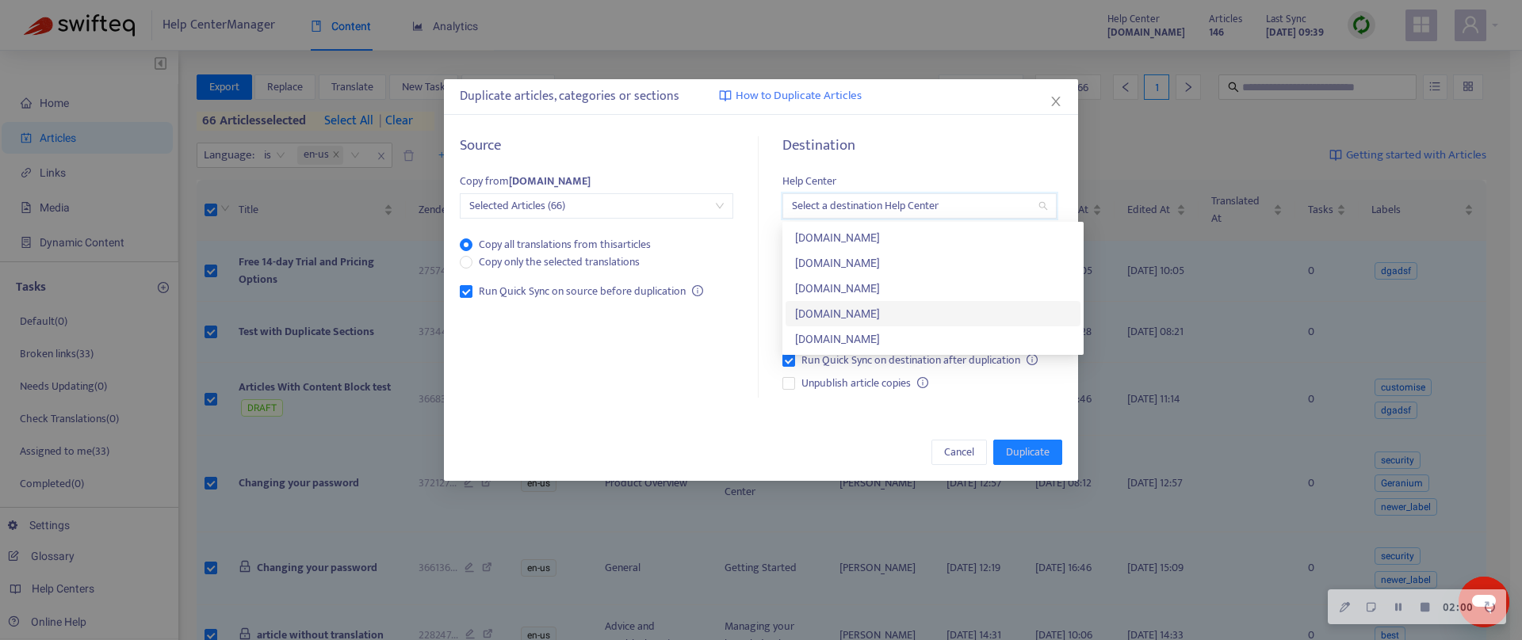
click at [862, 315] on div "[DOMAIN_NAME]" at bounding box center [933, 313] width 276 height 17
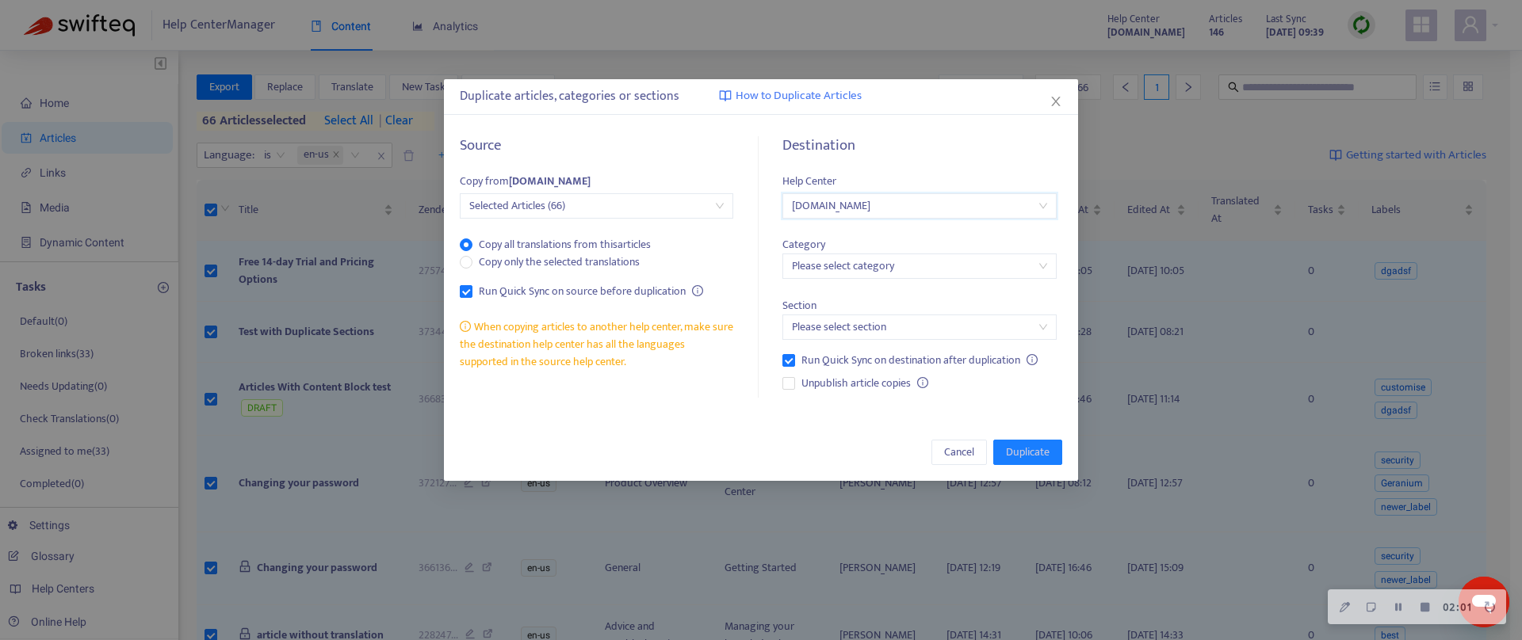
click at [852, 269] on input "search" at bounding box center [919, 266] width 254 height 24
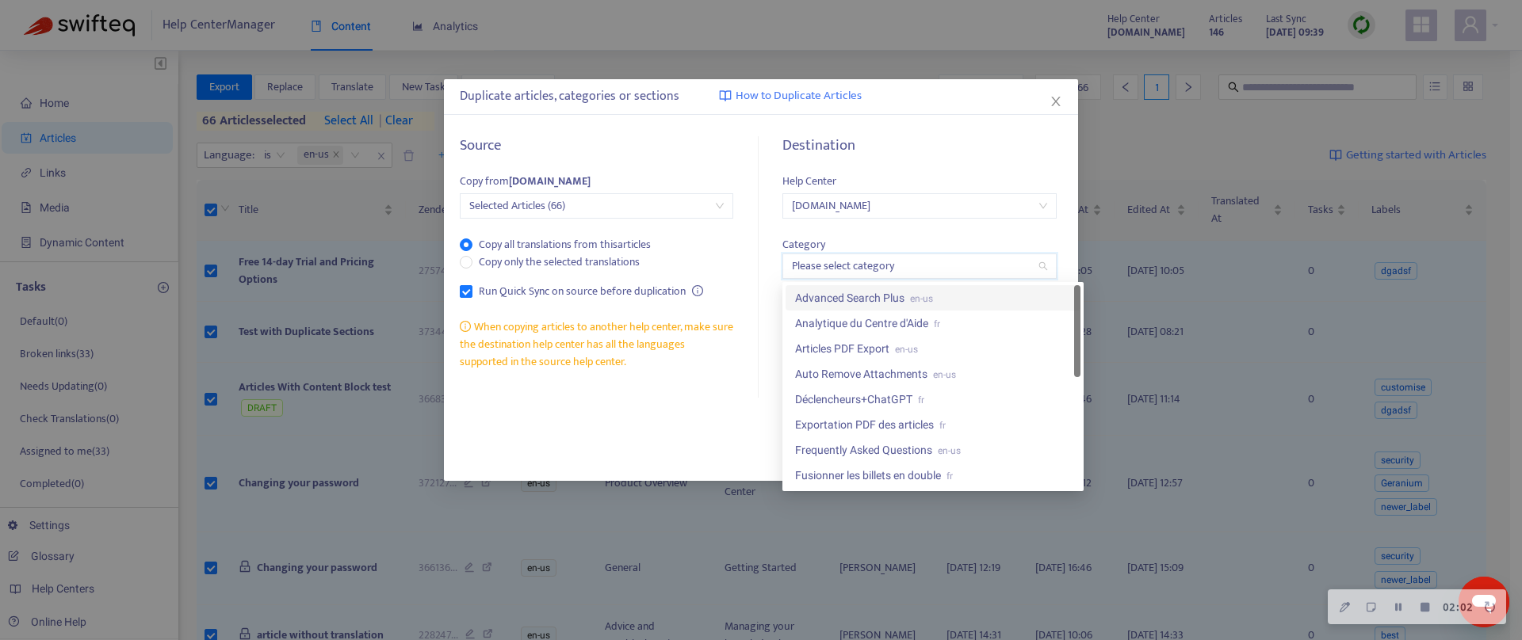
click at [852, 296] on div "Advanced Search Plus en-us" at bounding box center [933, 297] width 276 height 17
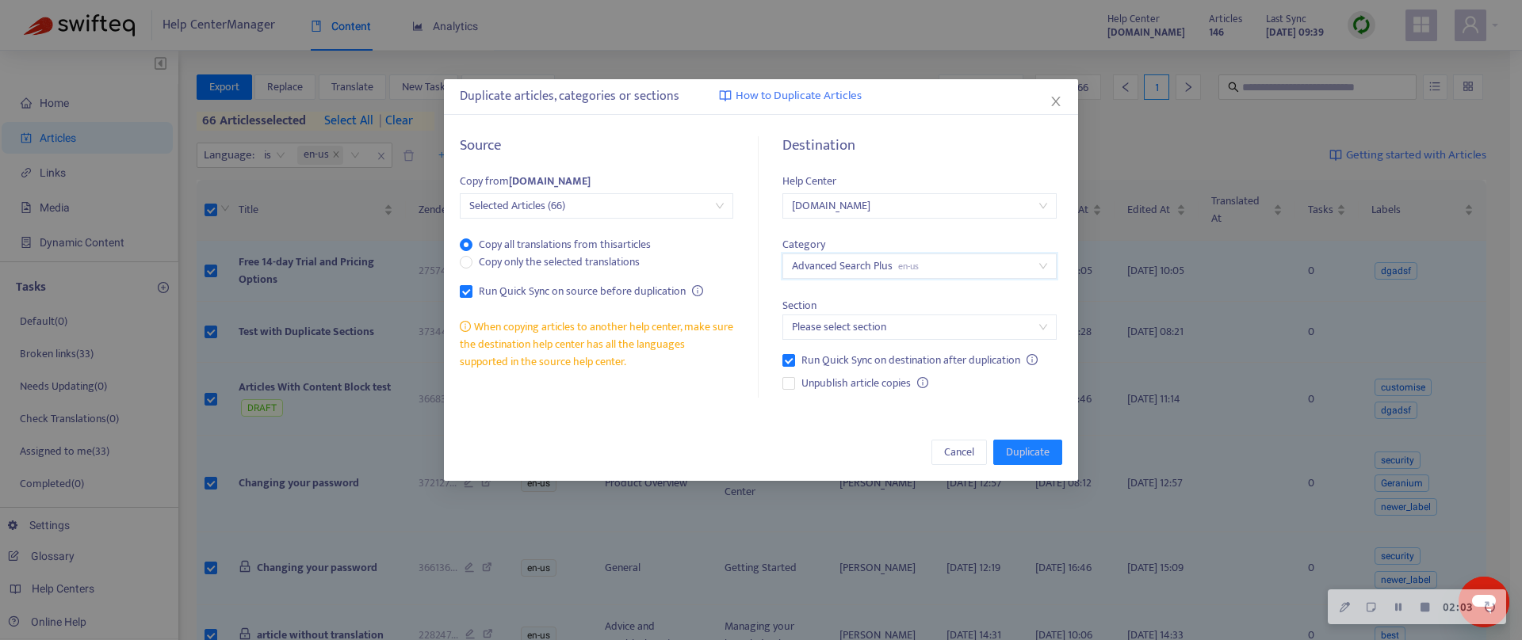
click at [834, 323] on input "search" at bounding box center [919, 327] width 254 height 24
click at [854, 361] on div "Overview and Installation en-us" at bounding box center [933, 358] width 276 height 17
click at [947, 455] on span "Cancel" at bounding box center [959, 452] width 30 height 17
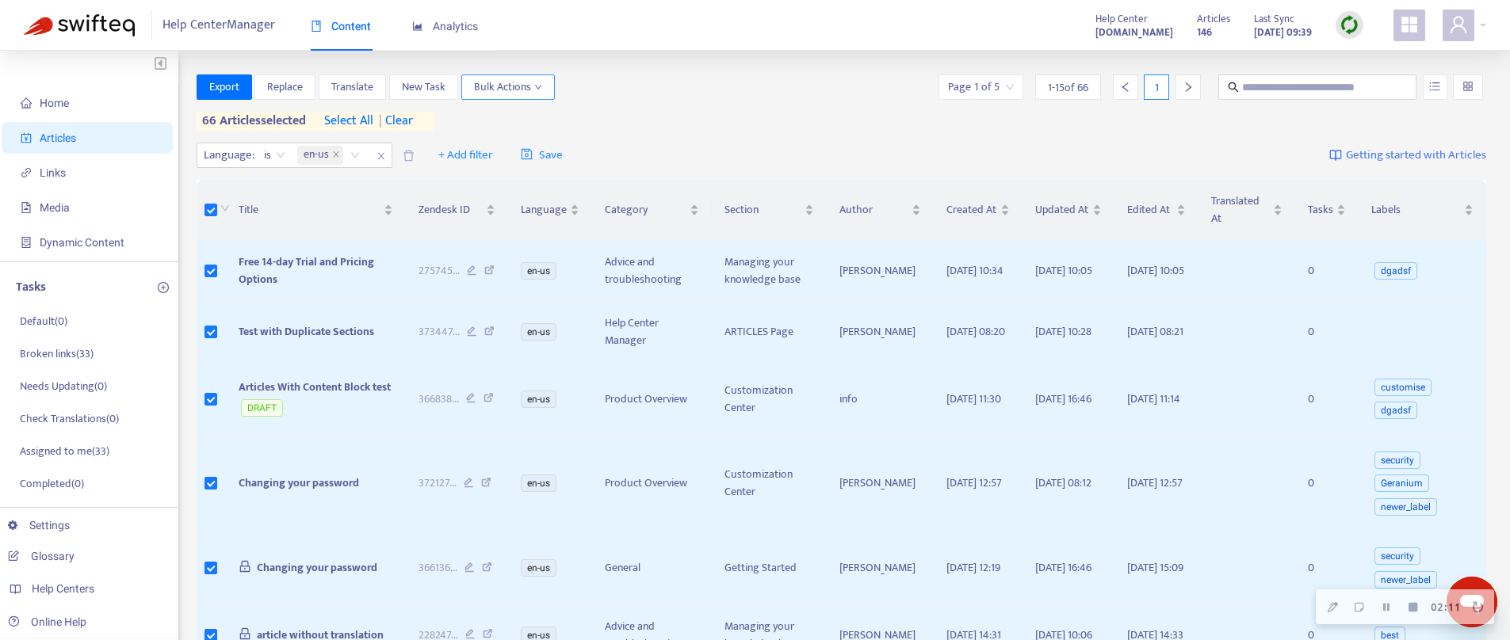
click at [502, 97] on button "Bulk Actions" at bounding box center [508, 86] width 94 height 25
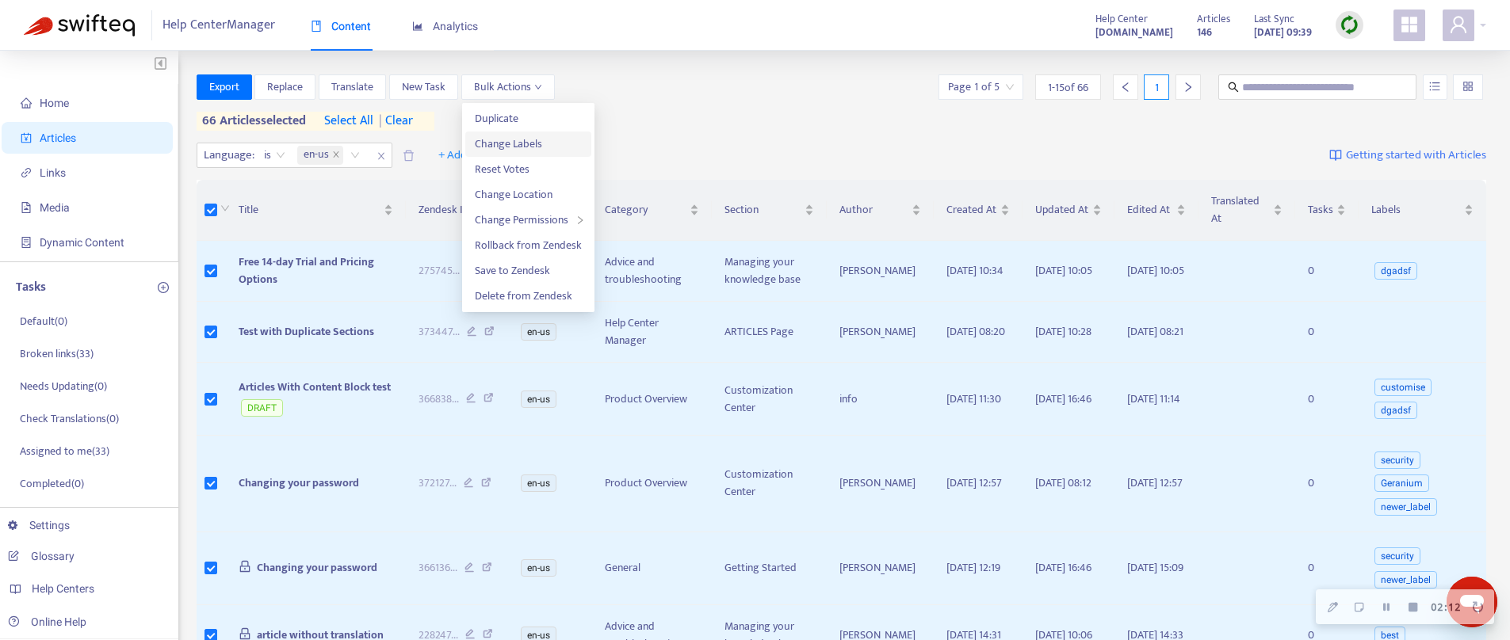
click at [498, 149] on span "Change Labels" at bounding box center [508, 144] width 67 height 18
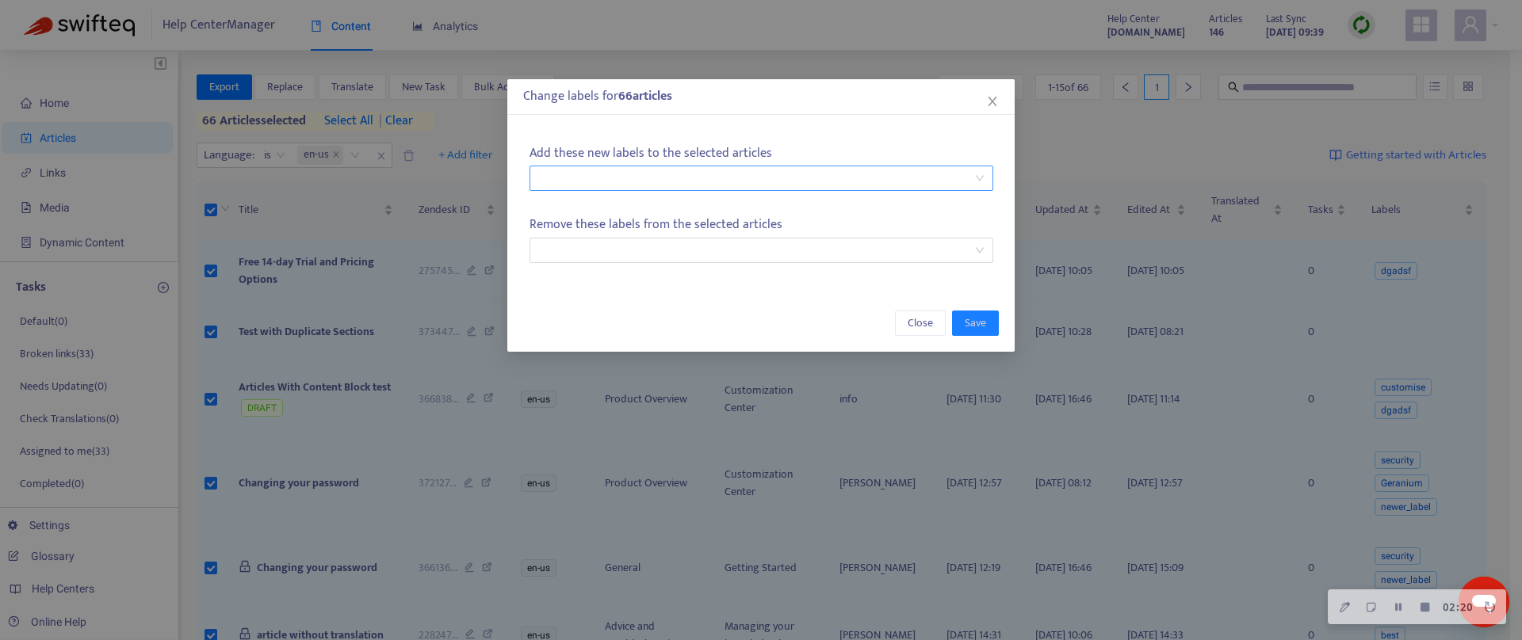
click at [684, 189] on div at bounding box center [761, 178] width 464 height 25
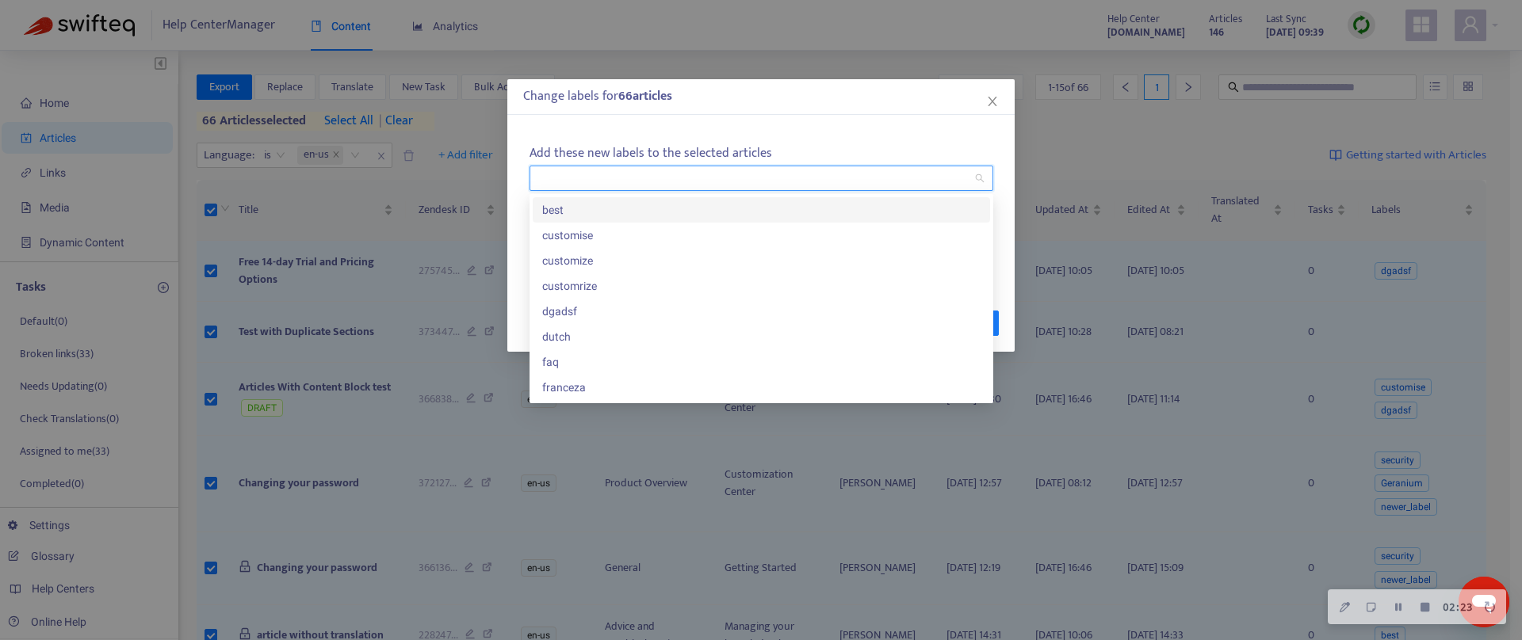
click at [591, 210] on div "best" at bounding box center [761, 209] width 438 height 17
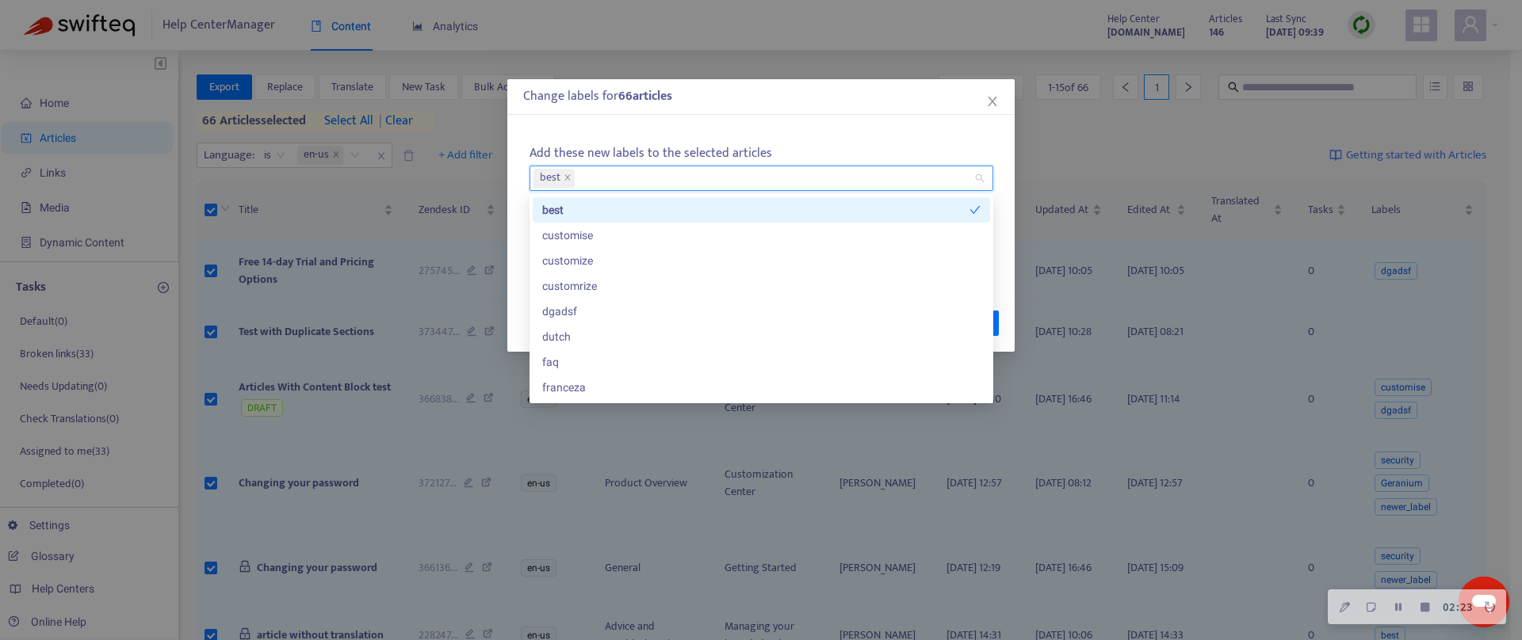
click at [778, 118] on div "Change labels for 66 article s Add these new labels to the selected articles be…" at bounding box center [760, 215] width 507 height 273
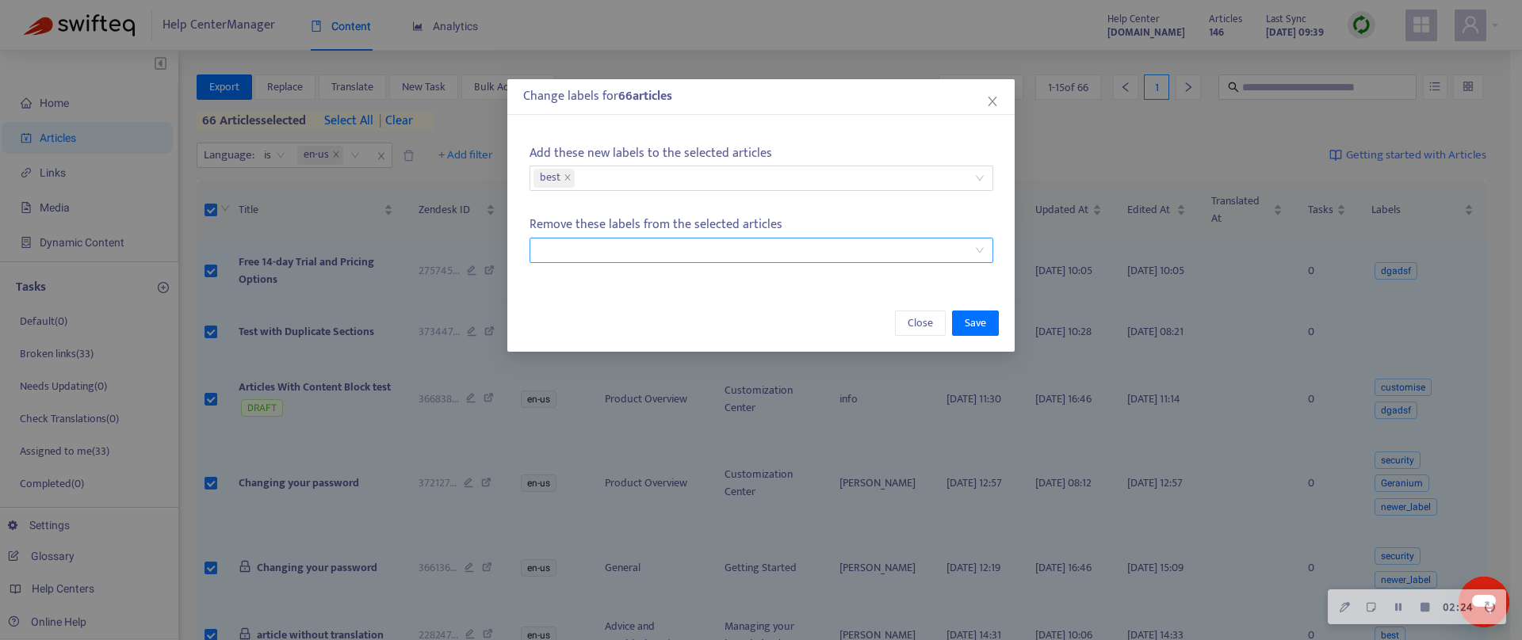
click at [651, 245] on div at bounding box center [753, 250] width 440 height 19
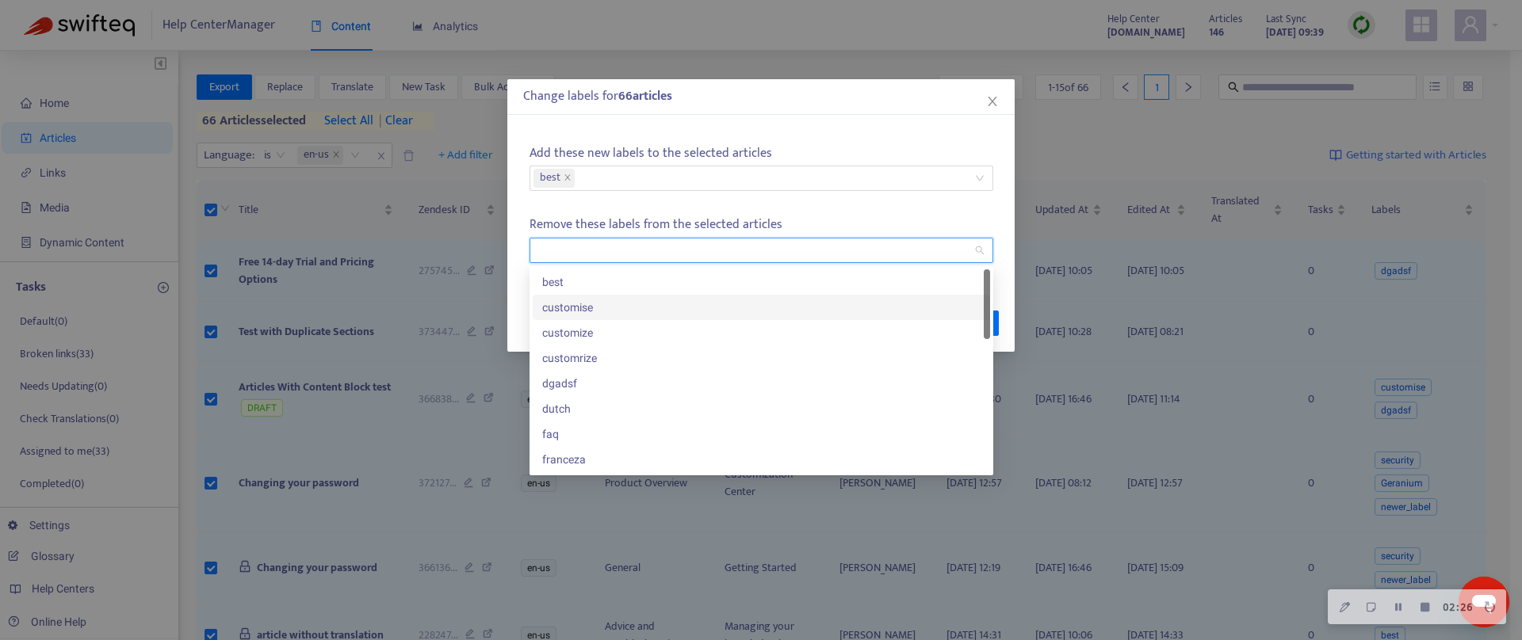
click at [613, 305] on div "customise" at bounding box center [761, 307] width 438 height 17
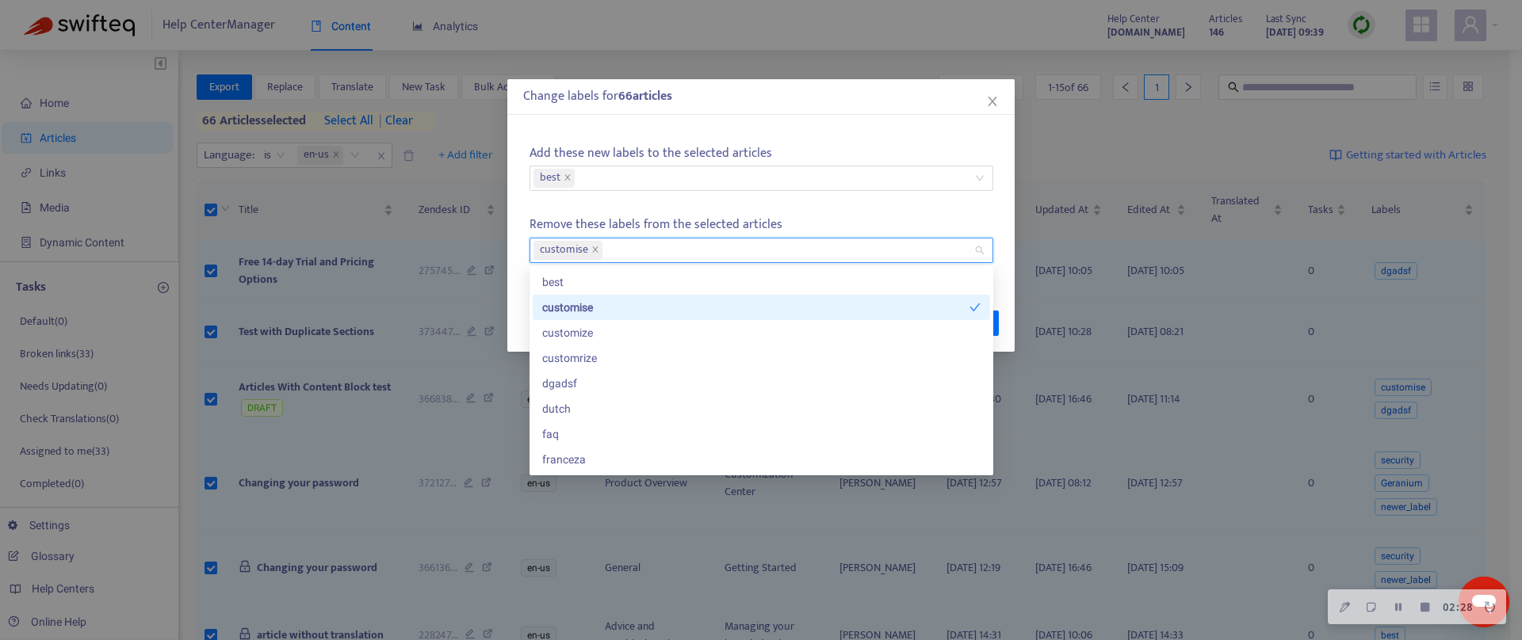
click at [995, 209] on div "Remove these labels from the selected articles customise" at bounding box center [761, 239] width 476 height 60
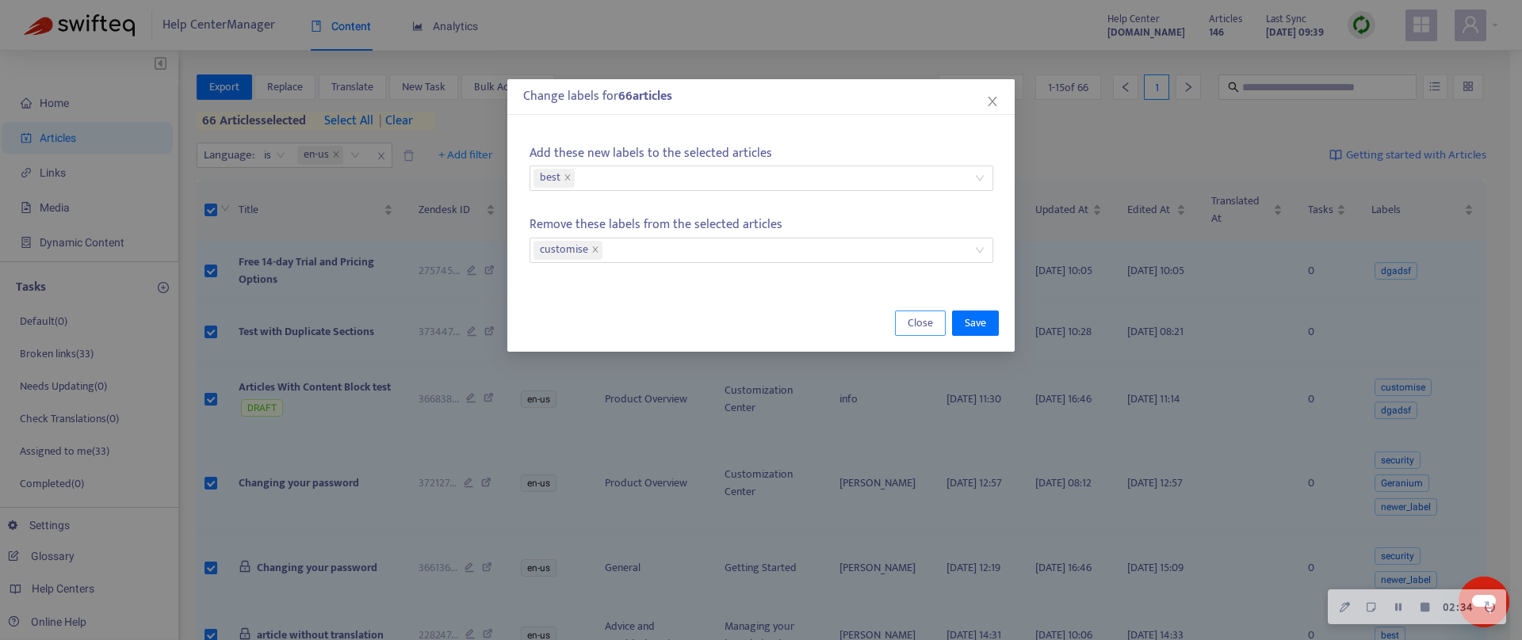
click at [915, 329] on span "Close" at bounding box center [919, 323] width 25 height 17
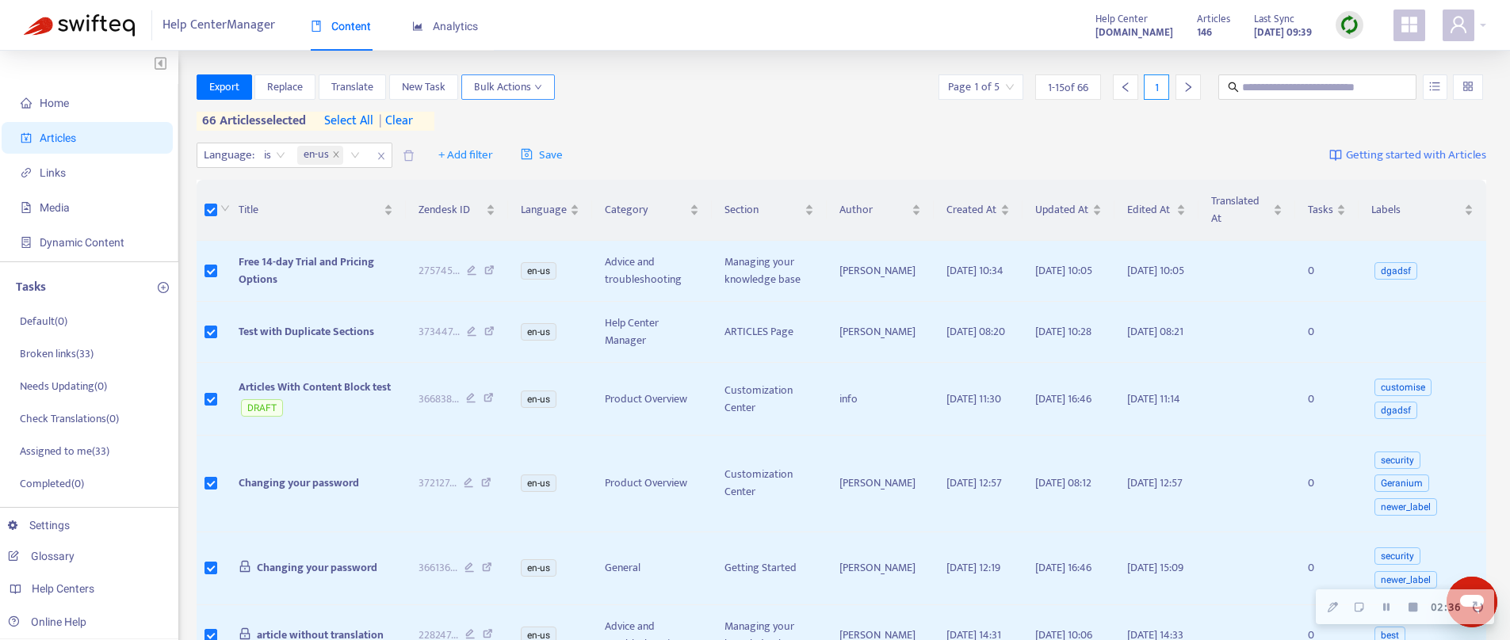
click at [510, 78] on span "Bulk Actions" at bounding box center [508, 86] width 68 height 17
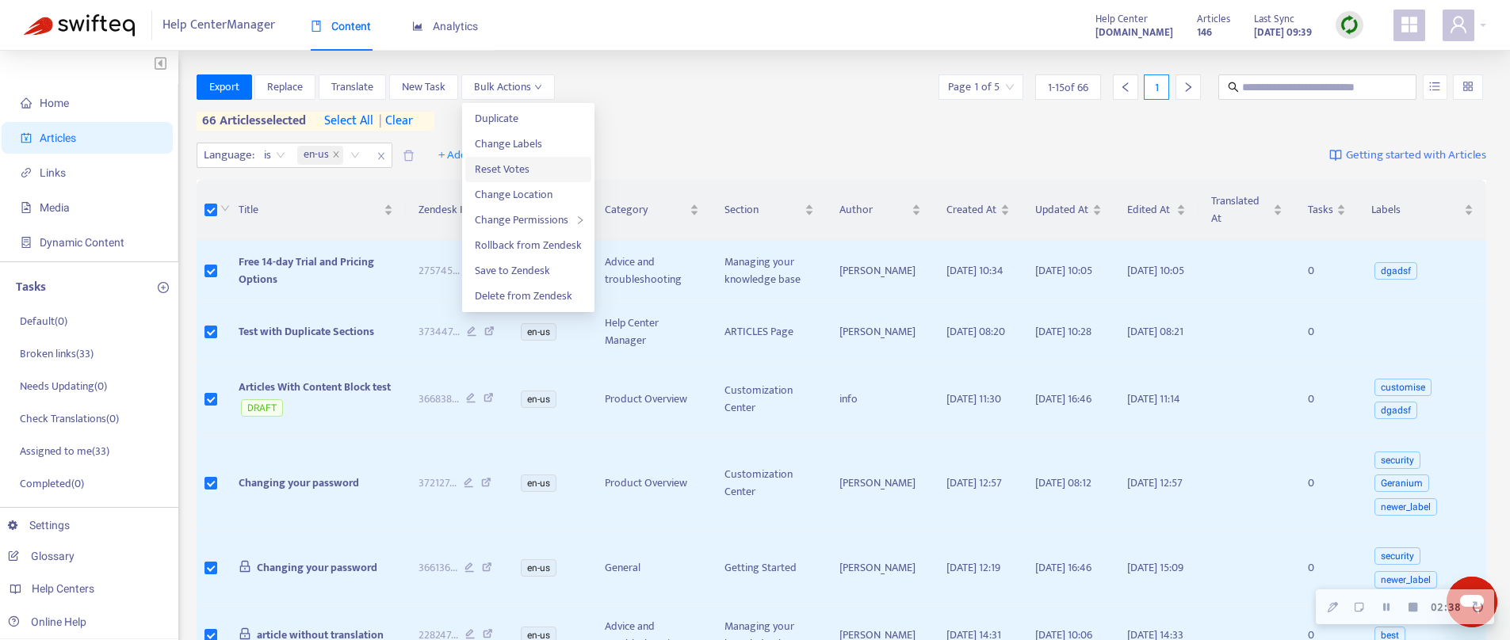
click at [525, 162] on span "Reset Votes" at bounding box center [502, 169] width 55 height 18
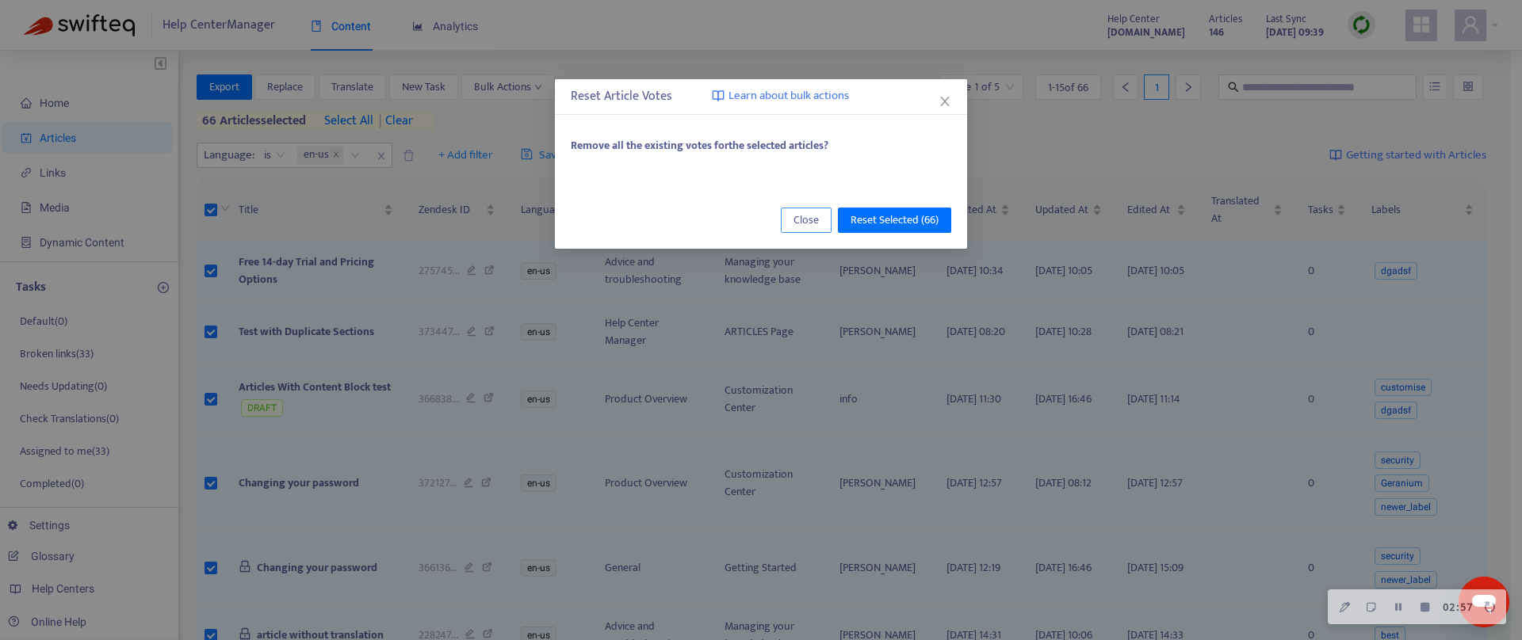
click at [799, 222] on span "Close" at bounding box center [805, 220] width 25 height 17
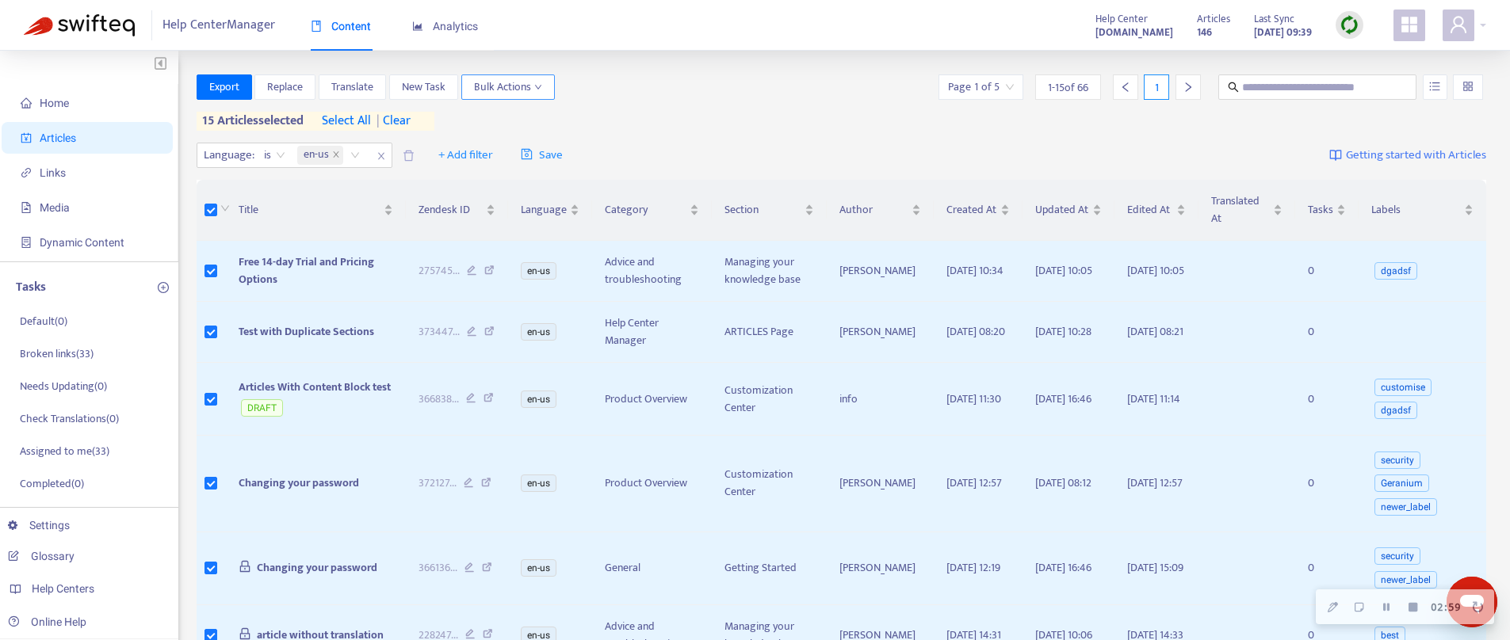
click at [534, 82] on span "Bulk Actions" at bounding box center [508, 86] width 68 height 17
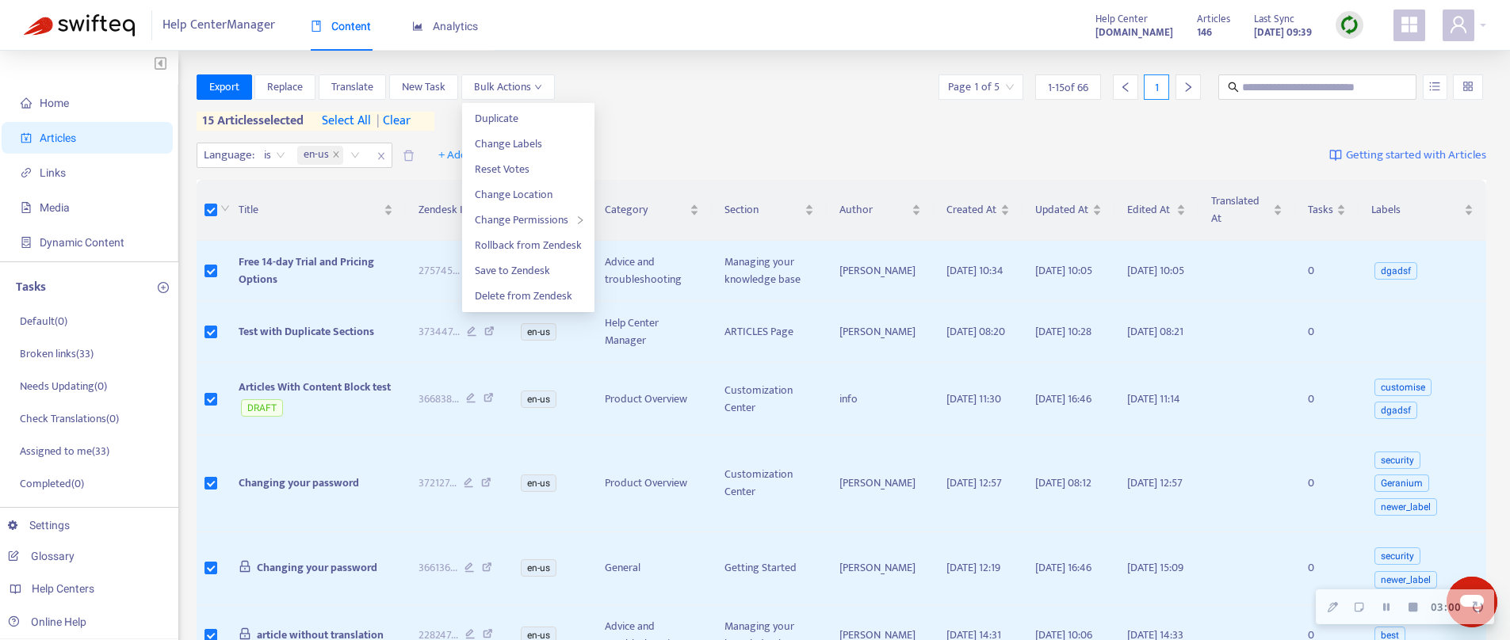
click at [382, 128] on span "| clear" at bounding box center [391, 121] width 40 height 19
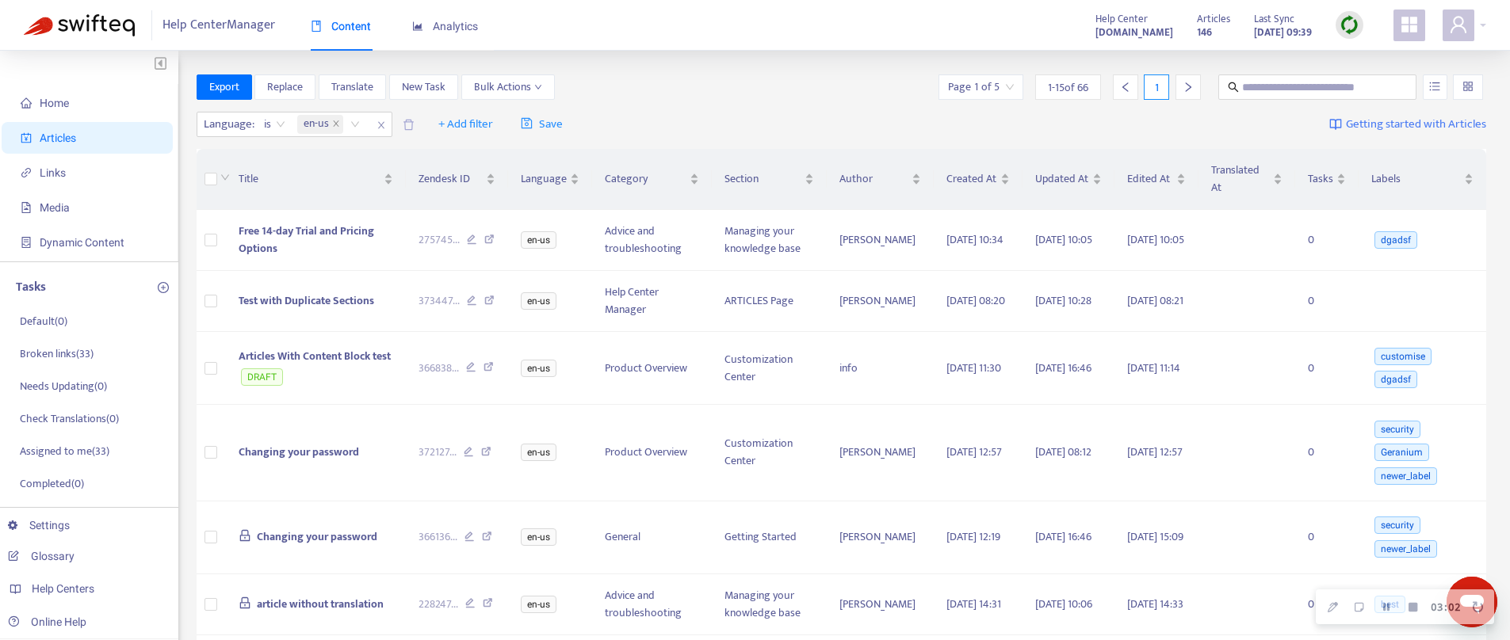
click at [212, 168] on th at bounding box center [211, 179] width 29 height 61
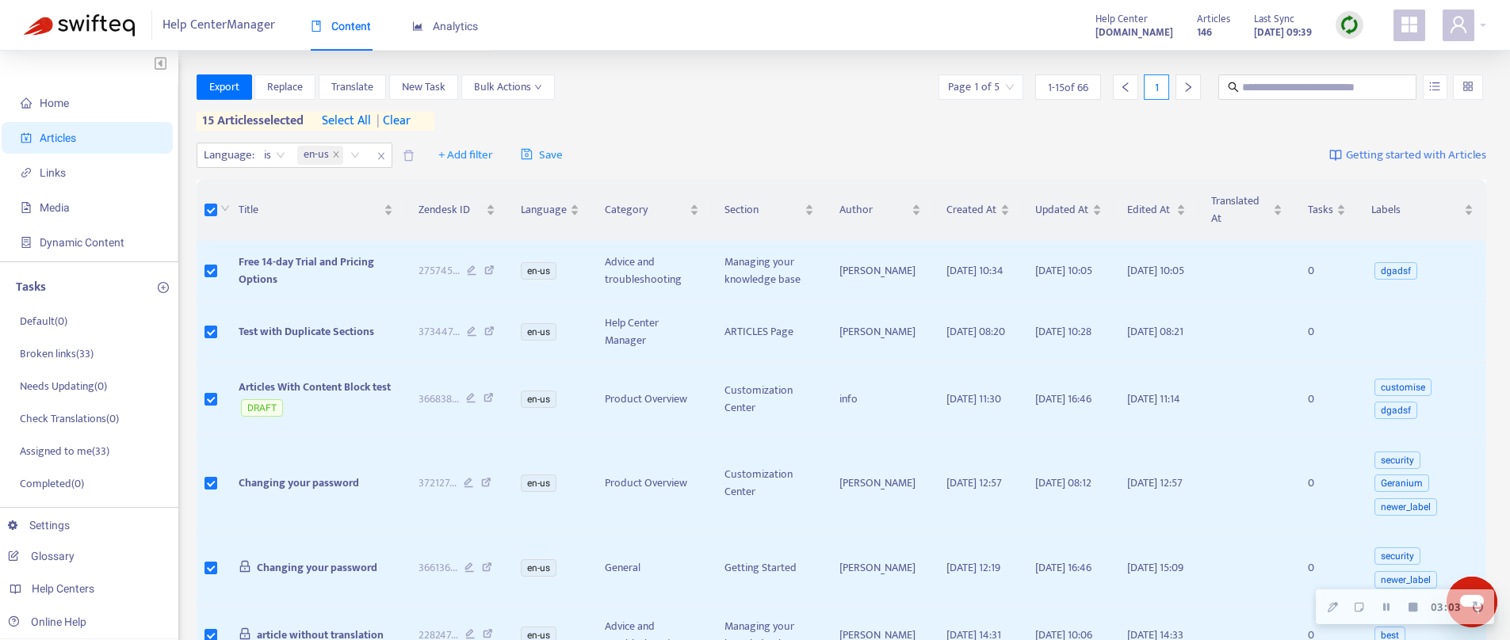
click at [360, 118] on span "select all" at bounding box center [346, 121] width 49 height 19
click at [530, 94] on span "Bulk Actions" at bounding box center [508, 86] width 68 height 17
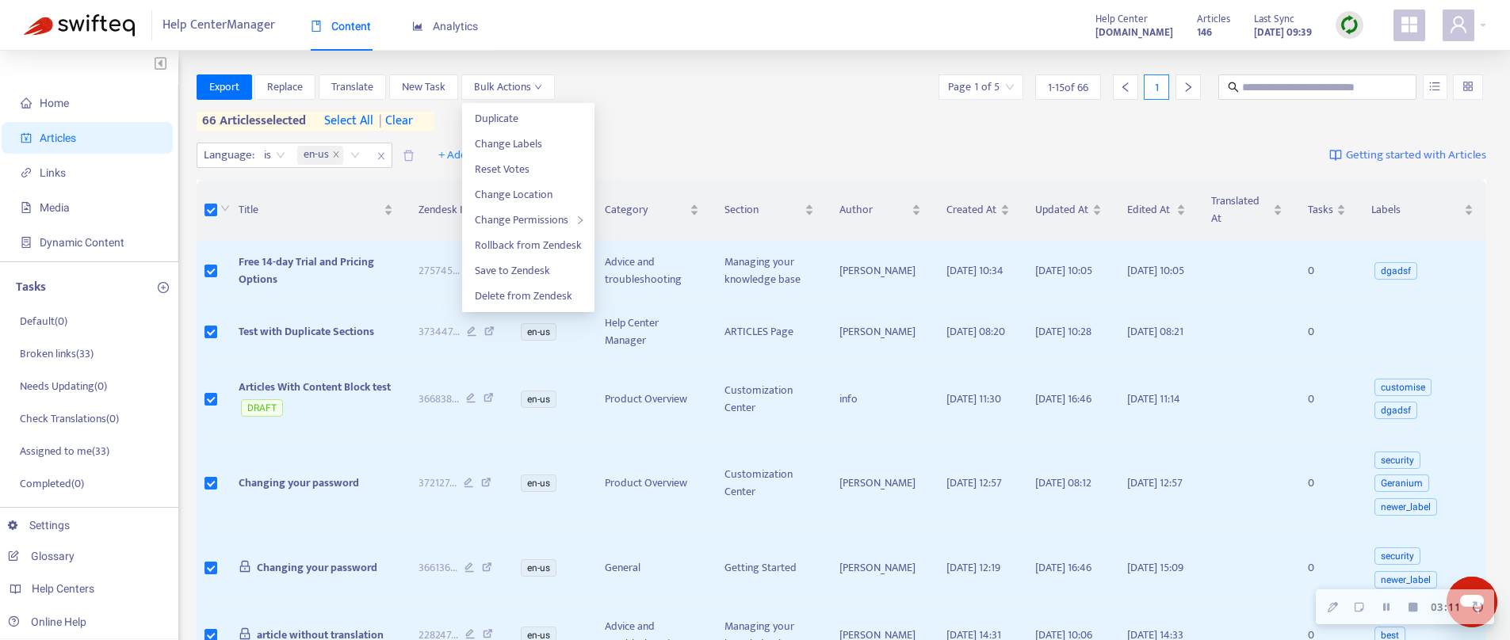
click at [732, 113] on div "Export Replace Translate New Task Bulk Actions Page 1 of 5 1 - 15 of 66 1 66 ar…" at bounding box center [842, 102] width 1290 height 56
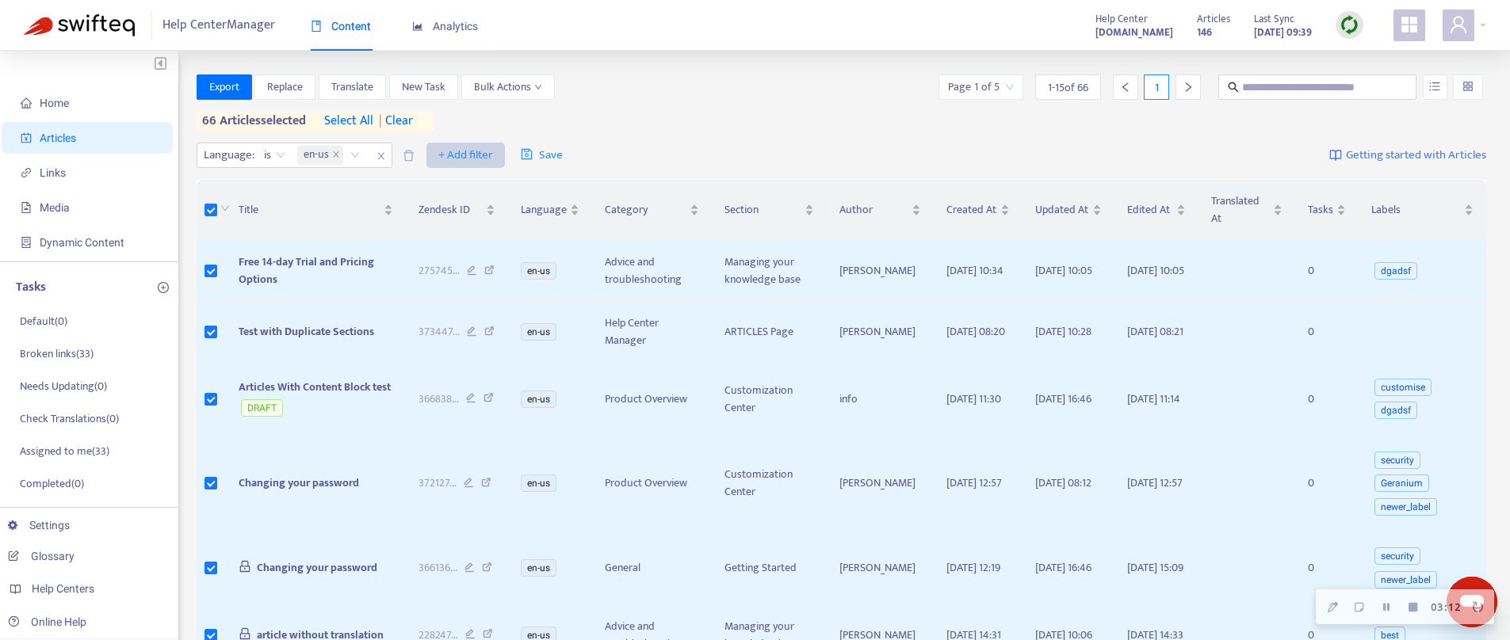
click at [476, 153] on span "+ Add filter" at bounding box center [465, 155] width 55 height 19
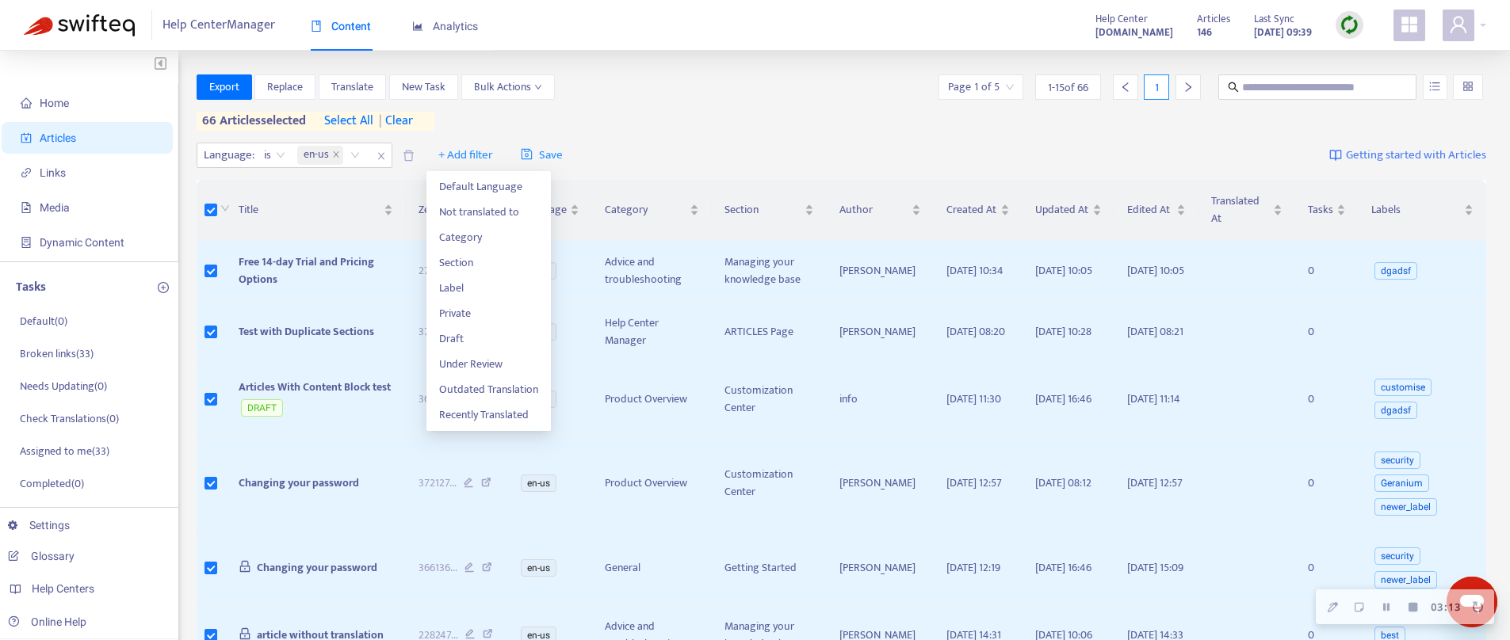
click at [413, 120] on span "| clear" at bounding box center [393, 121] width 40 height 19
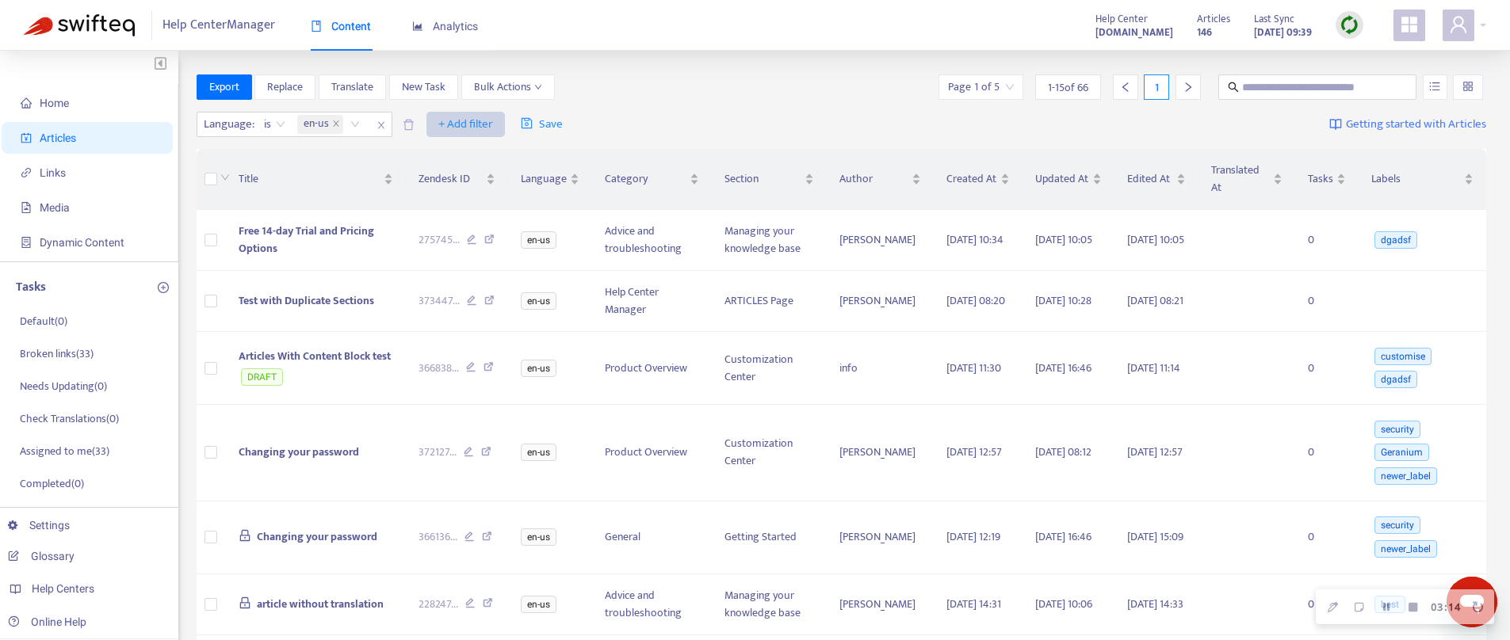
click at [463, 123] on span "+ Add filter" at bounding box center [465, 124] width 55 height 19
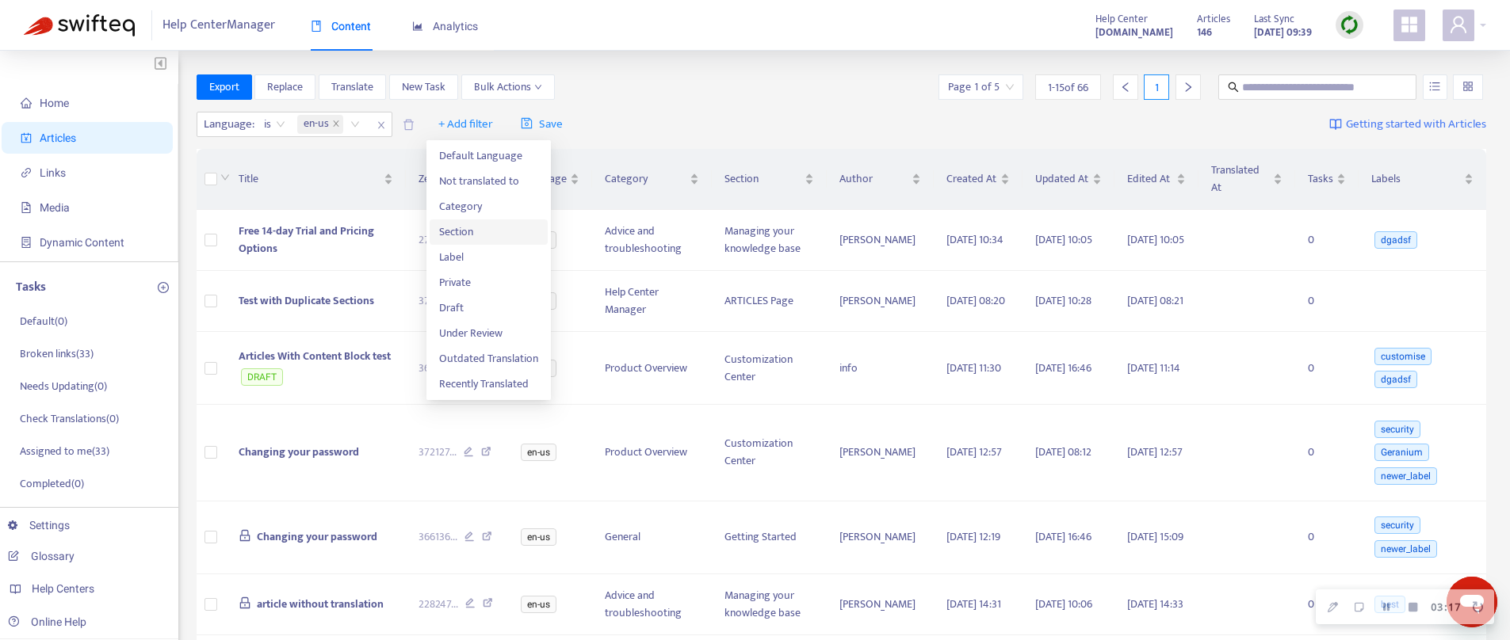
click at [476, 227] on span "Section" at bounding box center [488, 231] width 99 height 17
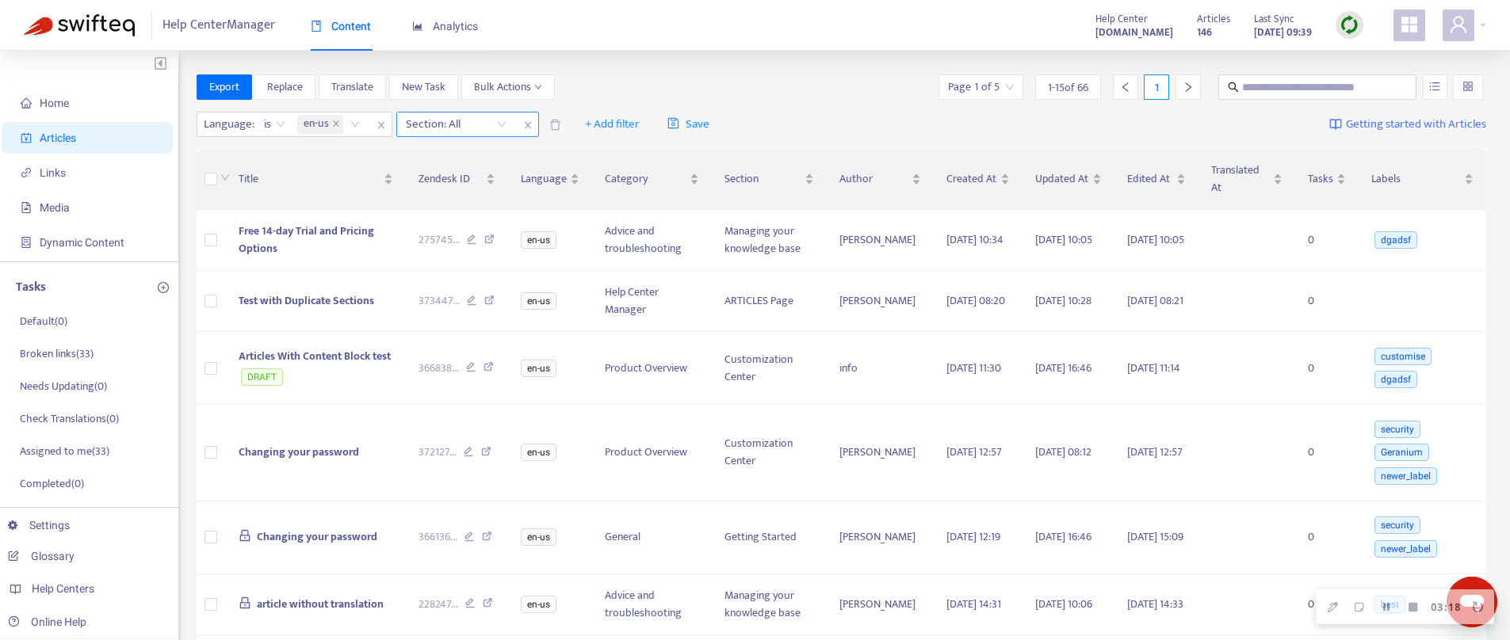
click at [481, 117] on div at bounding box center [448, 124] width 96 height 19
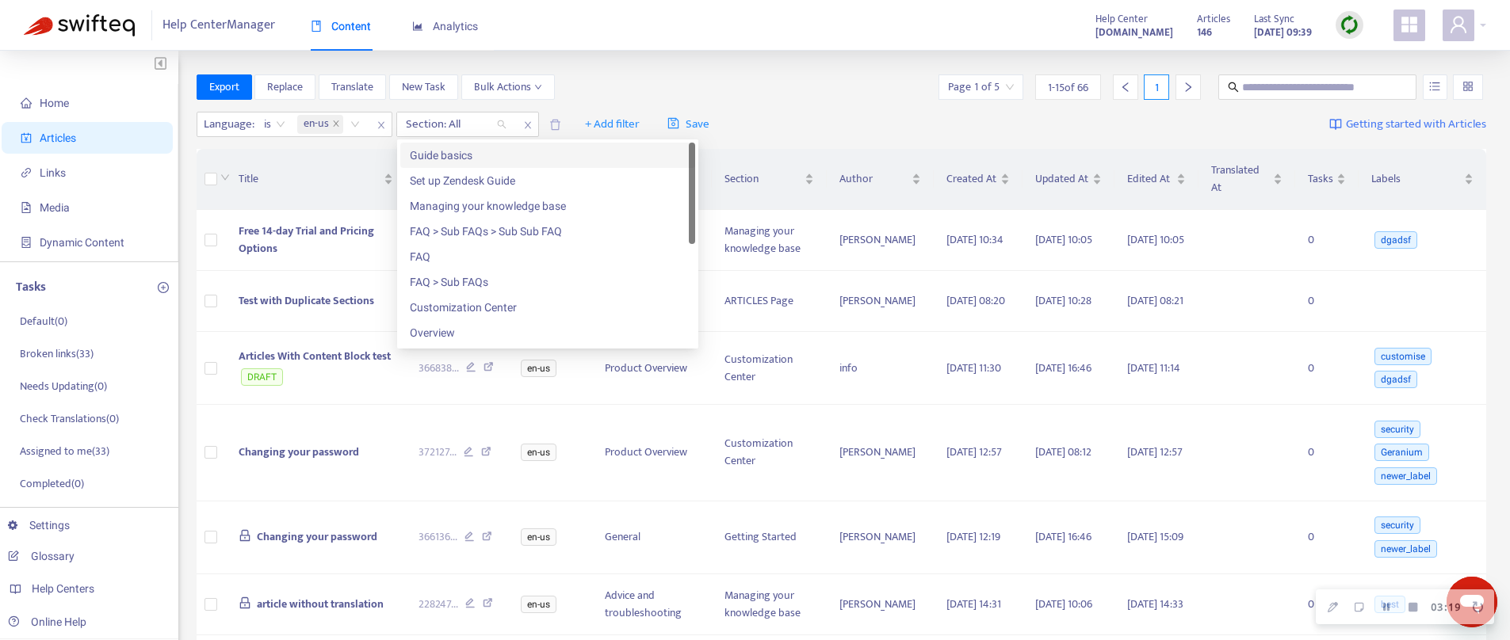
click at [471, 162] on div "Guide basics" at bounding box center [548, 155] width 276 height 17
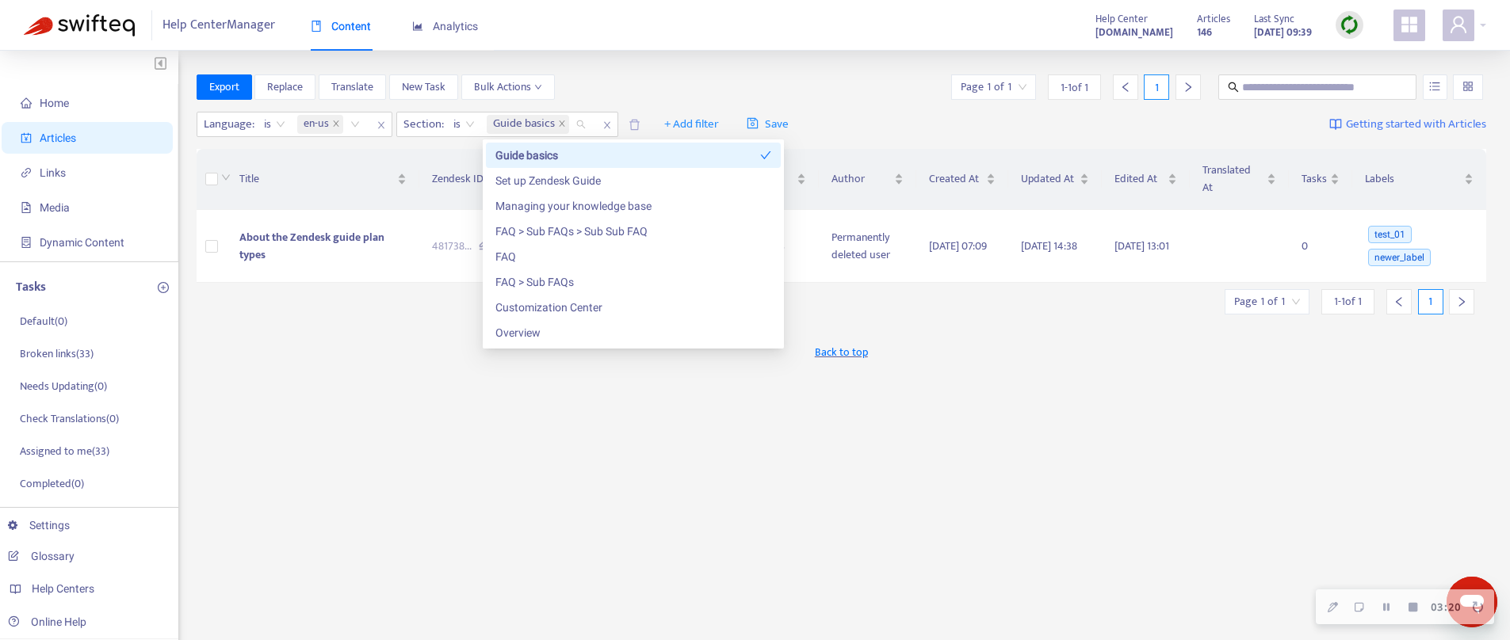
click at [537, 160] on div "Guide basics" at bounding box center [627, 155] width 265 height 17
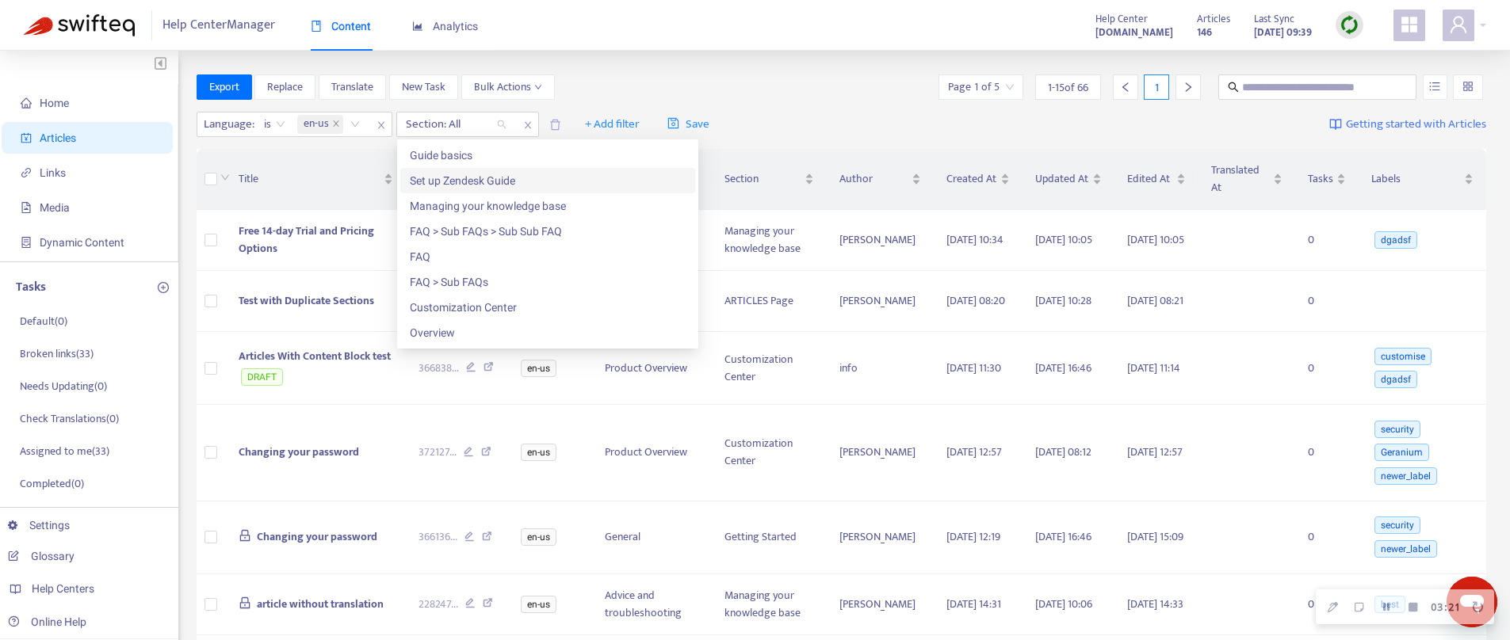
click at [485, 181] on div "Set up Zendesk Guide" at bounding box center [548, 180] width 276 height 17
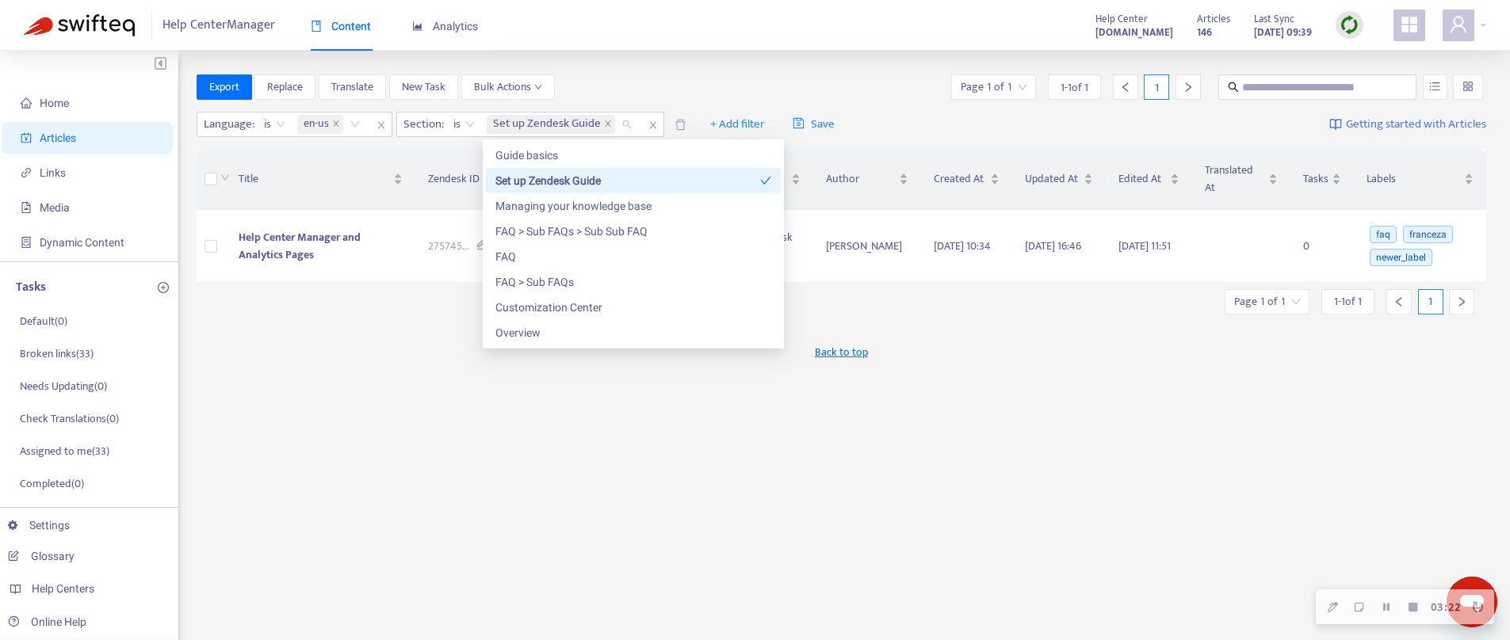
click at [531, 181] on div "Set up Zendesk Guide" at bounding box center [627, 180] width 265 height 17
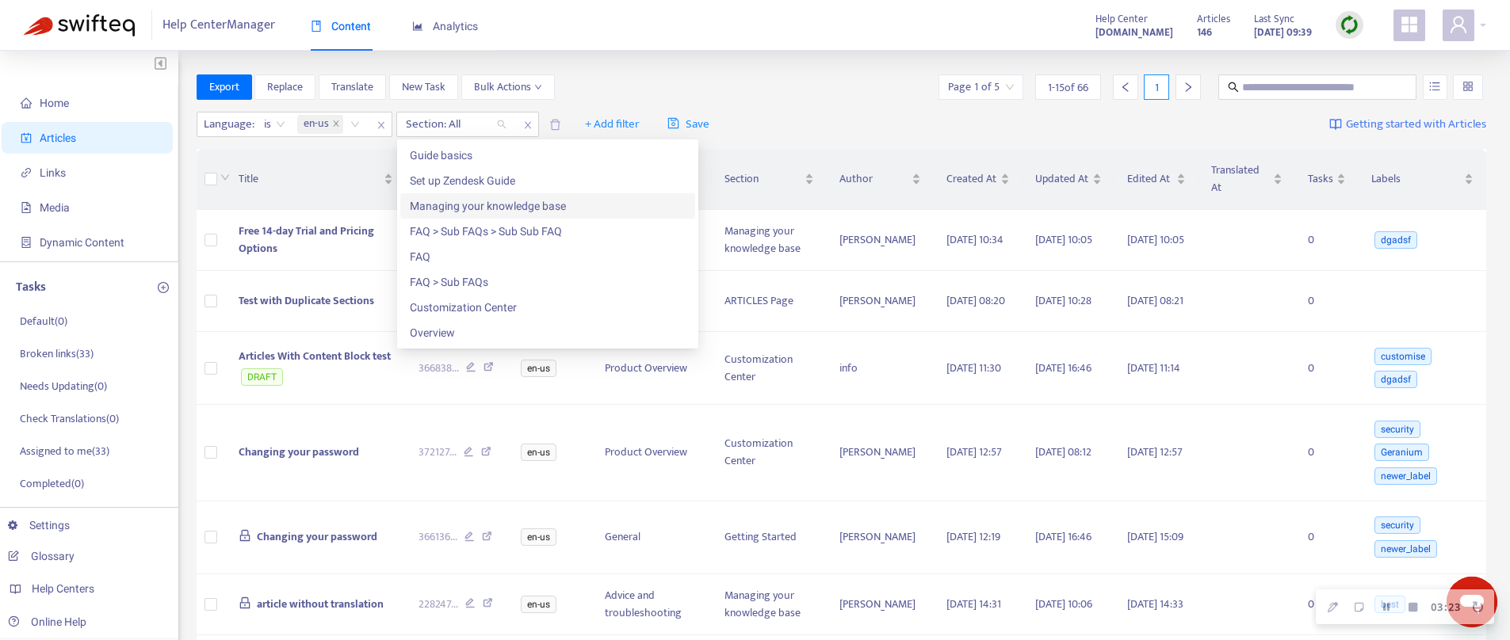
click at [498, 208] on div "Managing your knowledge base" at bounding box center [548, 205] width 276 height 17
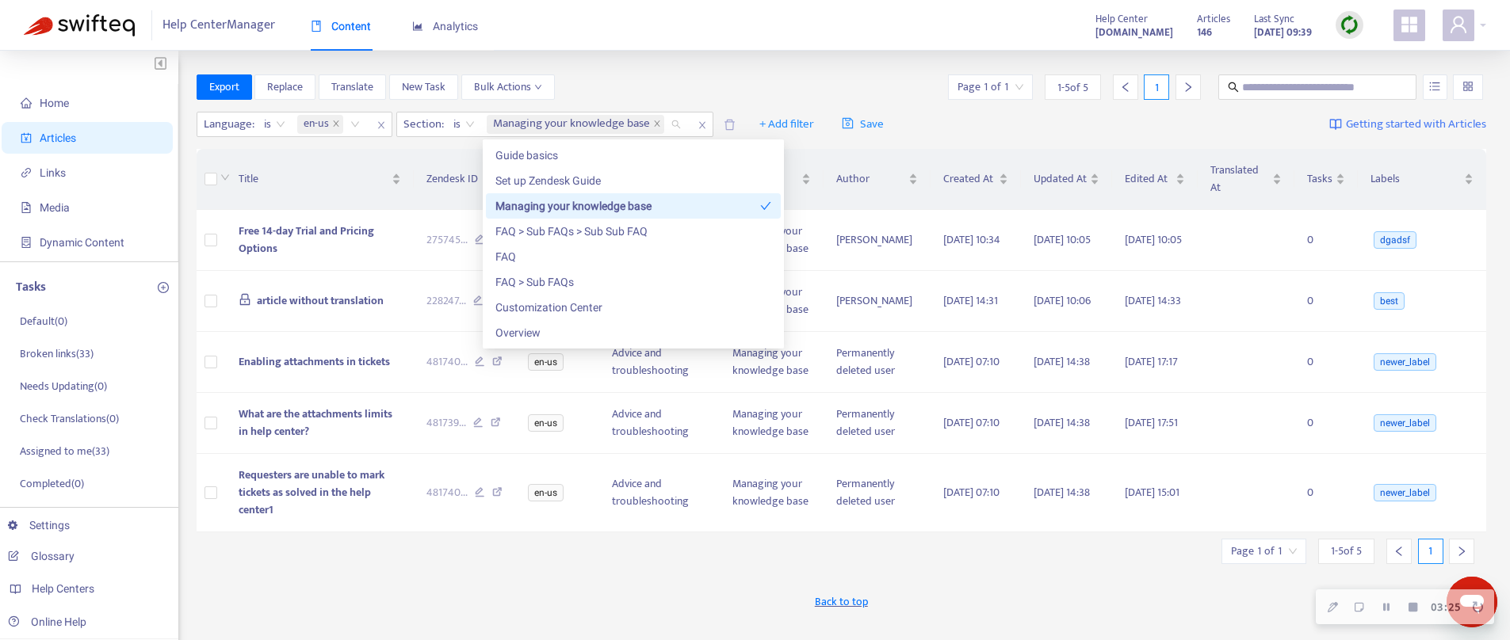
click at [623, 56] on div "Home Articles Links Media Dynamic Content Tasks Default ( 0 ) Broken links ( 33…" at bounding box center [755, 526] width 1510 height 951
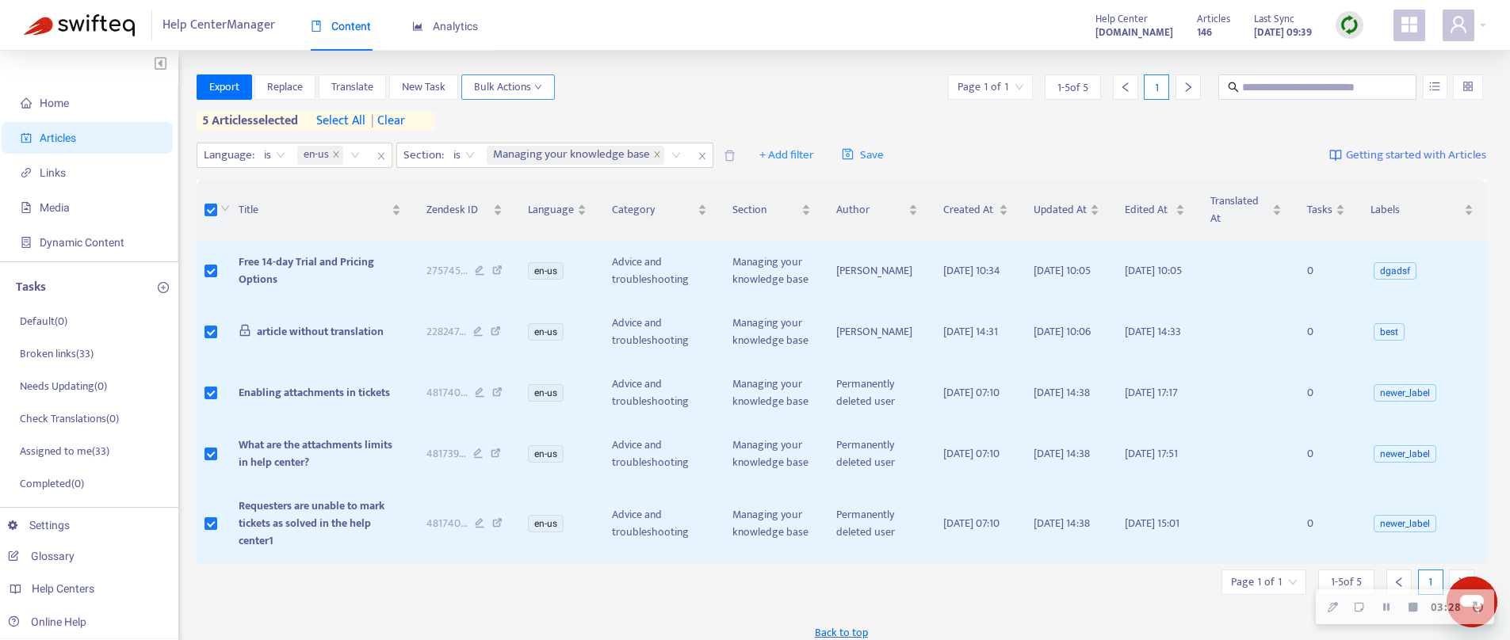
click at [521, 89] on span "Bulk Actions" at bounding box center [508, 86] width 68 height 17
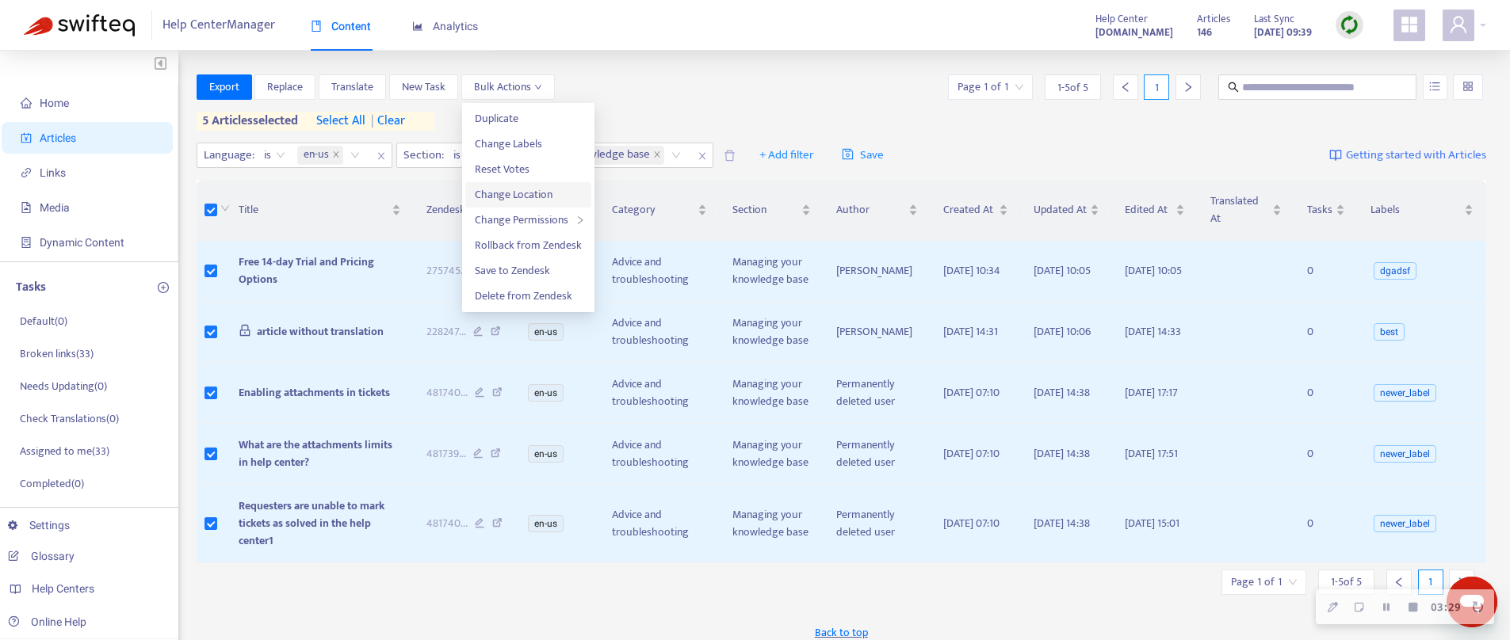
click at [521, 197] on span "Change Location" at bounding box center [514, 194] width 78 height 18
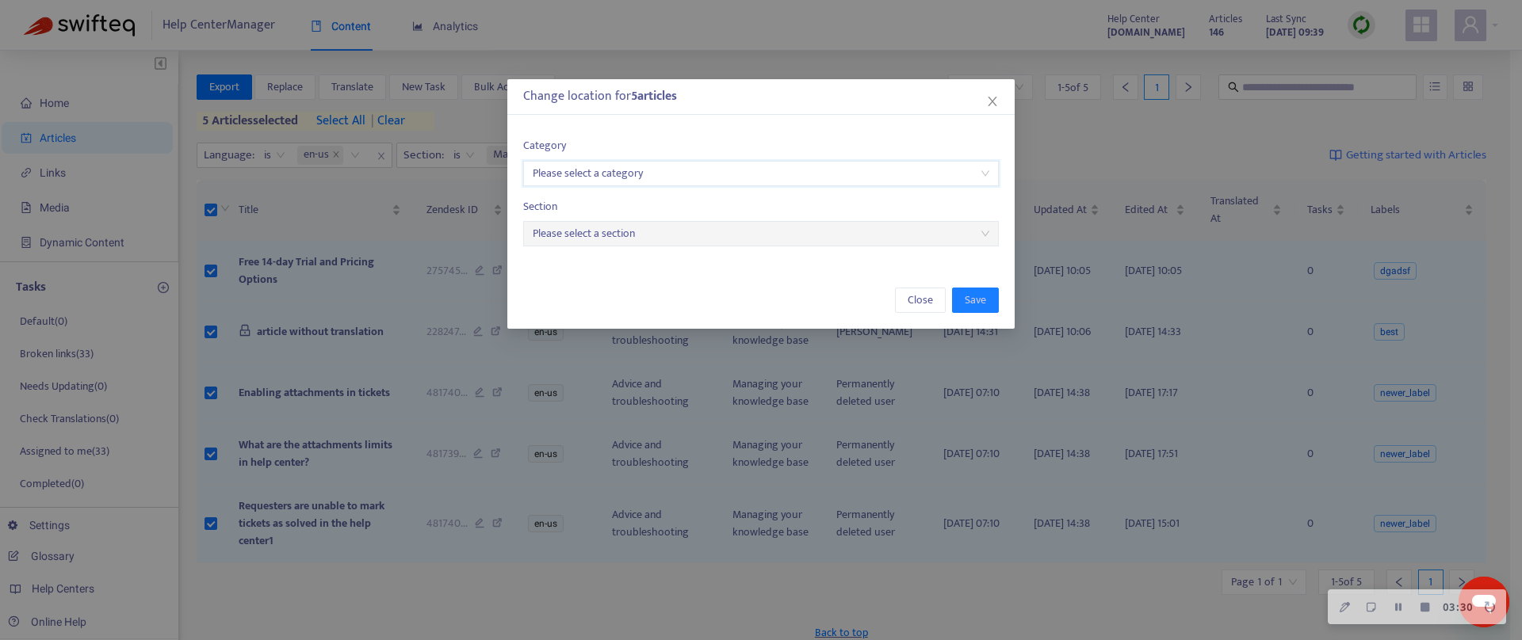
click at [667, 168] on input "search" at bounding box center [761, 174] width 456 height 24
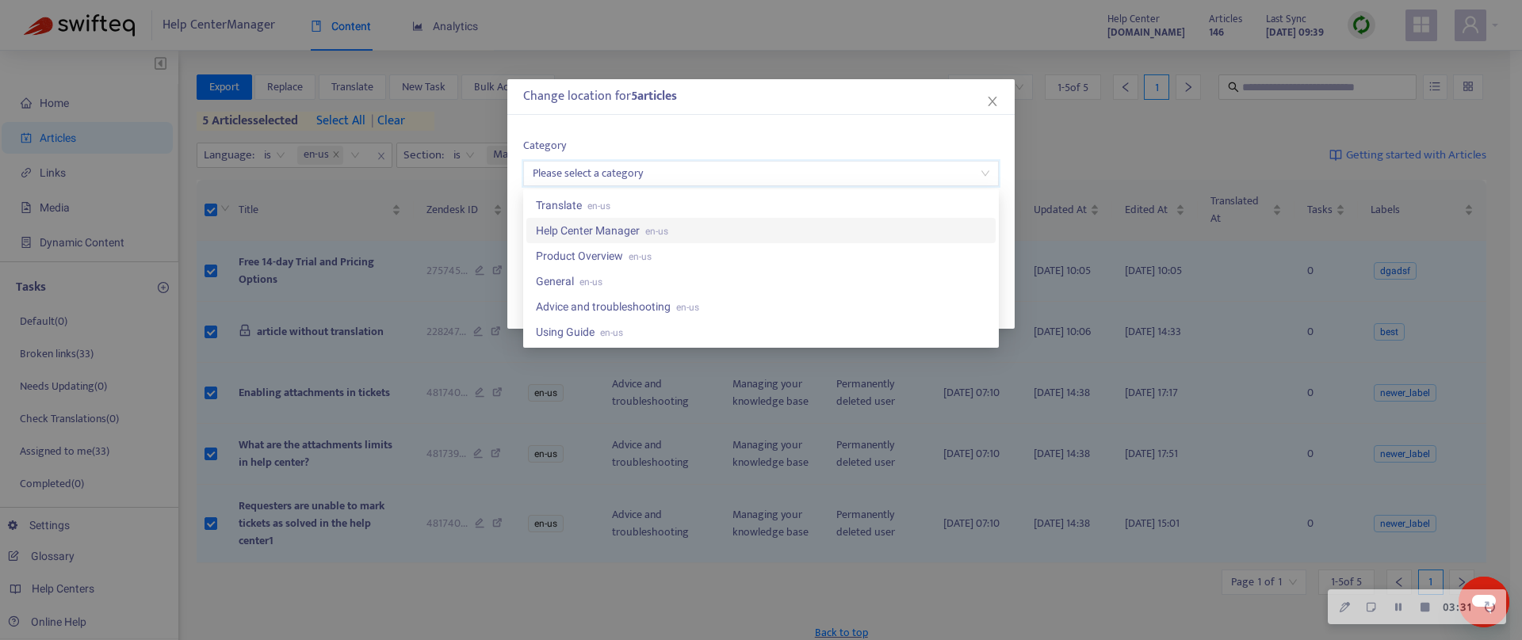
click at [623, 230] on div "Help Center Manager en-us" at bounding box center [761, 230] width 450 height 17
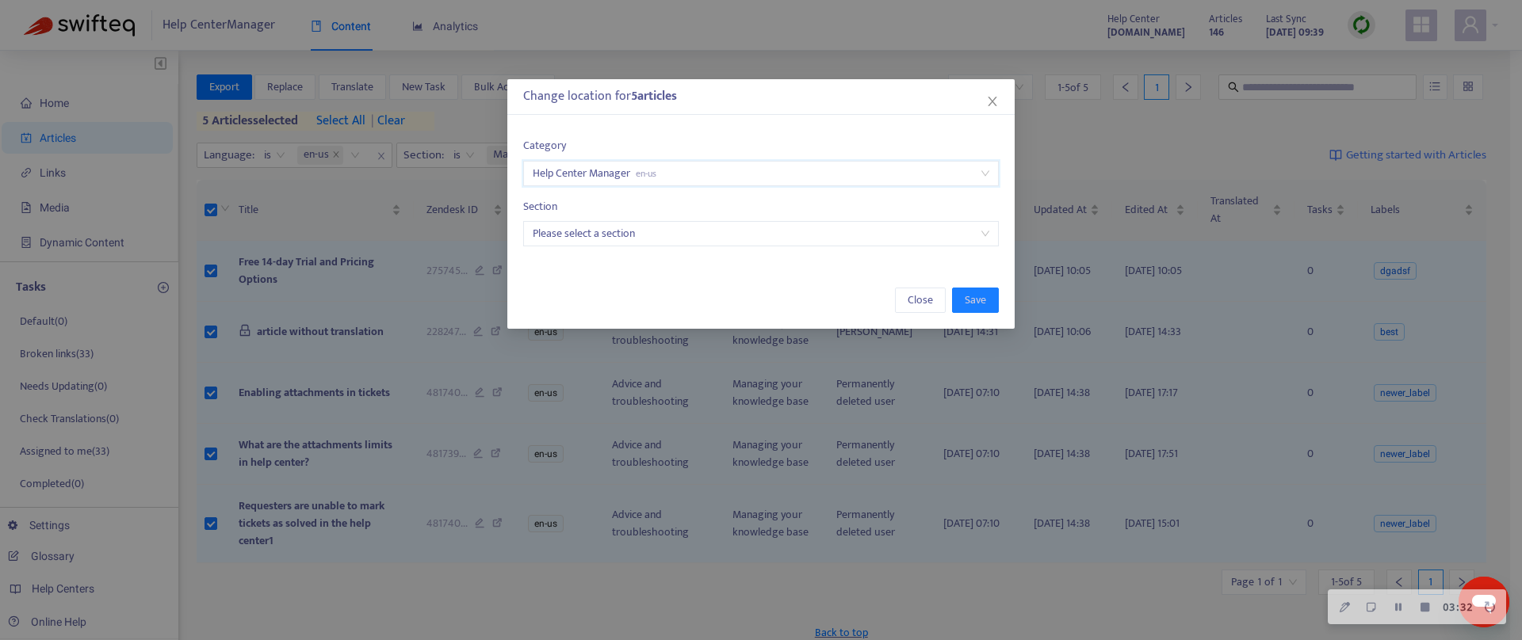
click at [618, 240] on input "search" at bounding box center [761, 234] width 456 height 24
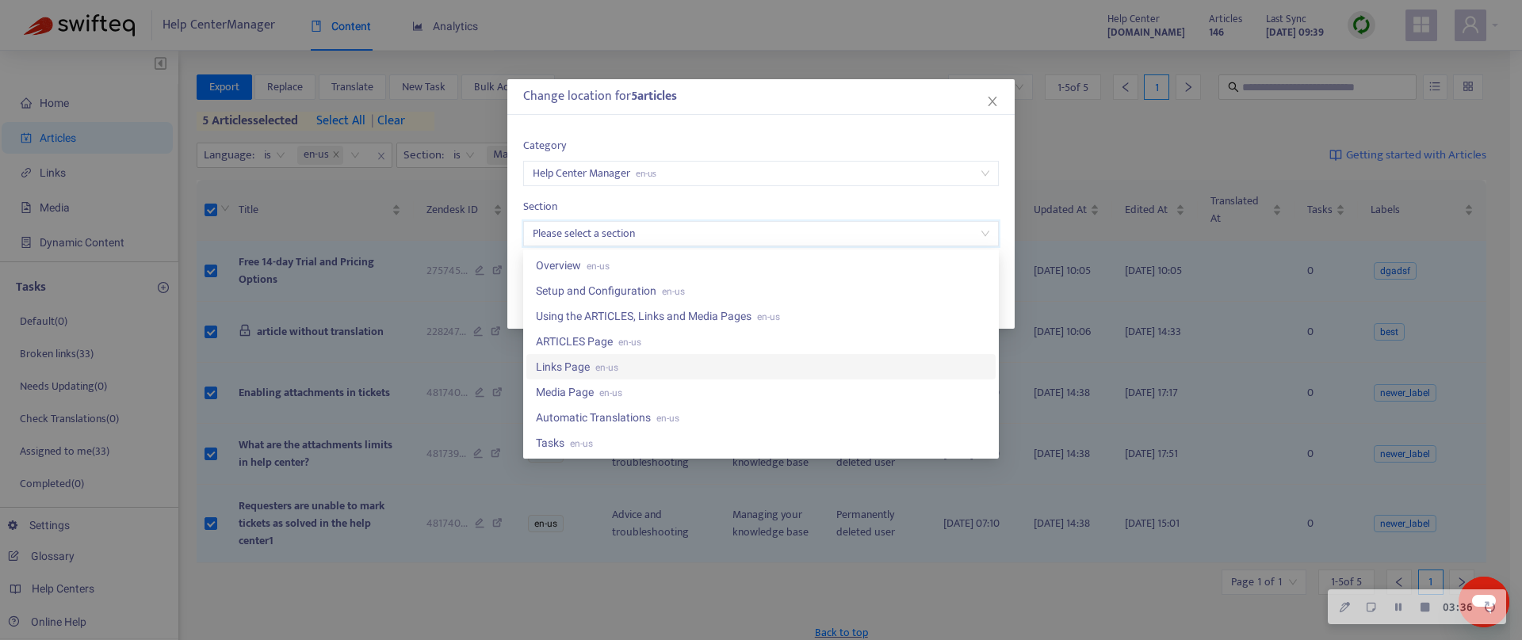
click at [578, 361] on div "Links Page en-us" at bounding box center [761, 366] width 450 height 17
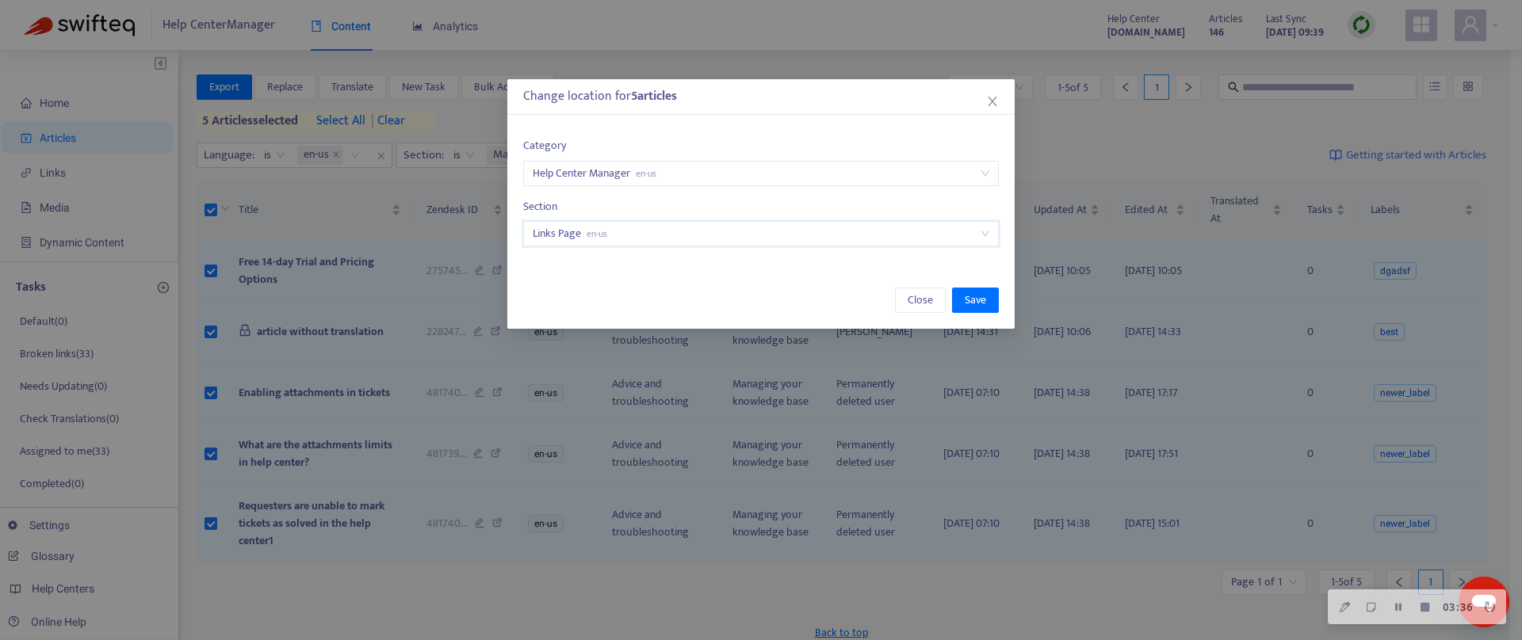
click at [727, 136] on div "Category Help Center Manager en-us Section 27574667607825 Links Page en-us" at bounding box center [760, 191] width 507 height 141
click at [913, 298] on span "Close" at bounding box center [919, 300] width 25 height 17
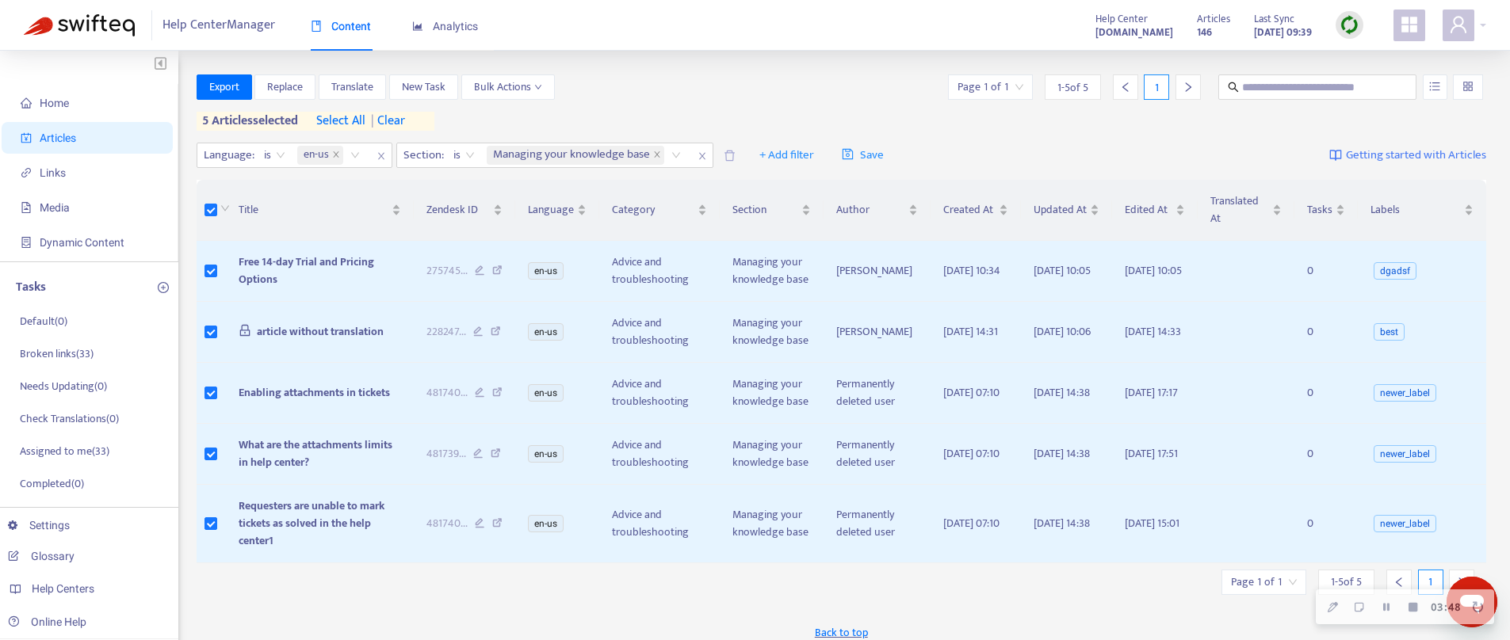
click at [403, 128] on span "| clear" at bounding box center [385, 121] width 40 height 19
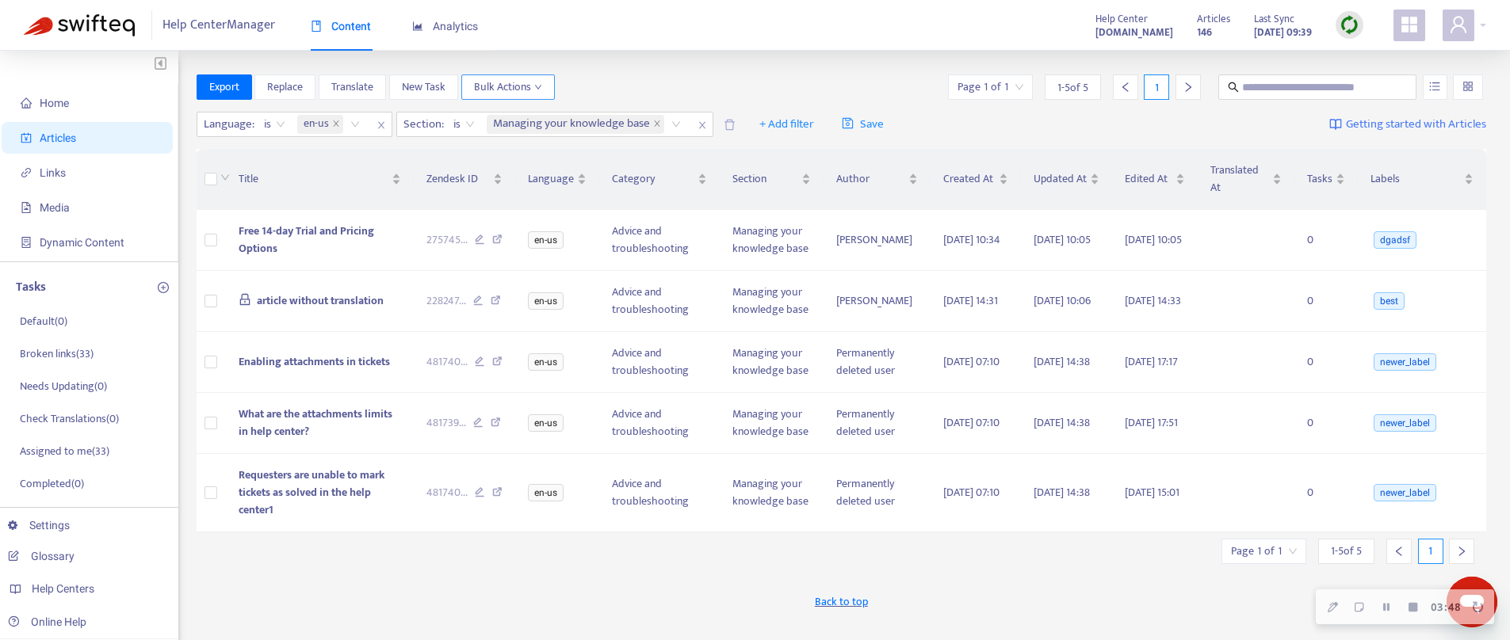
click at [506, 90] on span "Bulk Actions" at bounding box center [508, 86] width 68 height 17
click at [655, 124] on icon "close" at bounding box center [657, 124] width 8 height 8
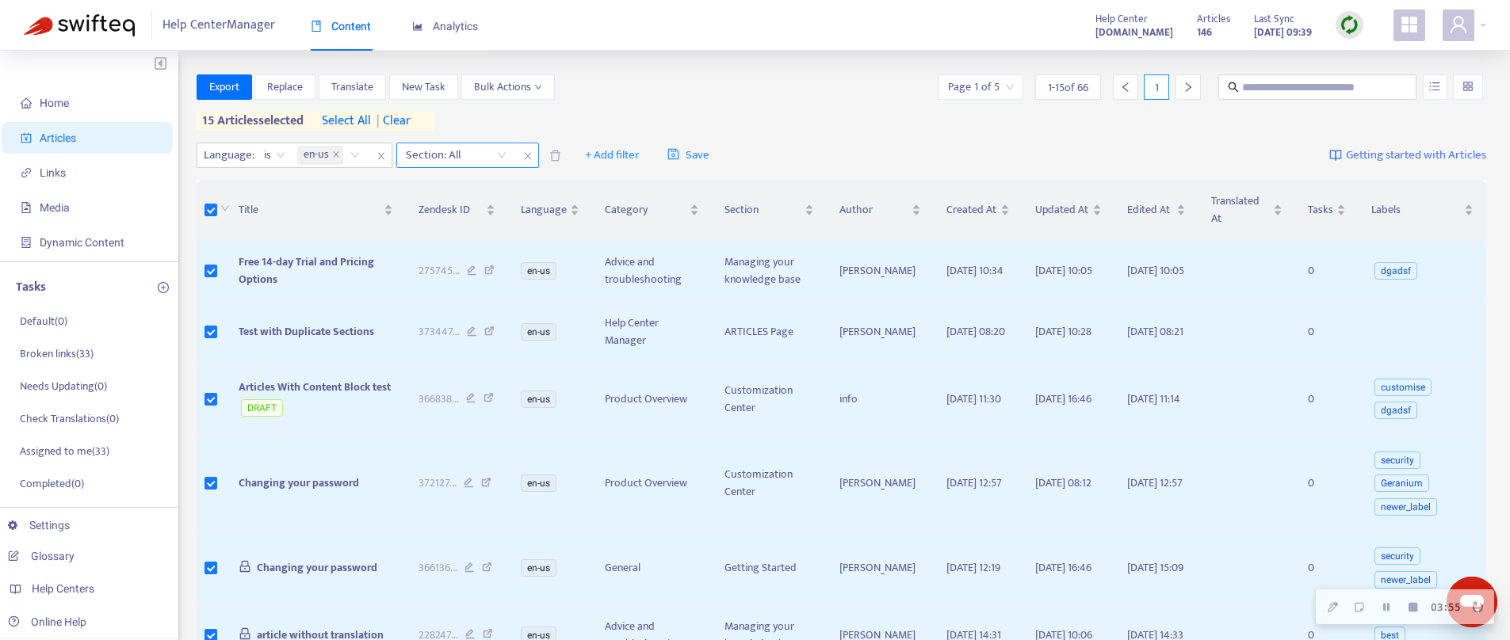
click at [345, 117] on span "select all" at bounding box center [346, 121] width 49 height 19
click at [529, 79] on span "Bulk Actions" at bounding box center [508, 86] width 68 height 17
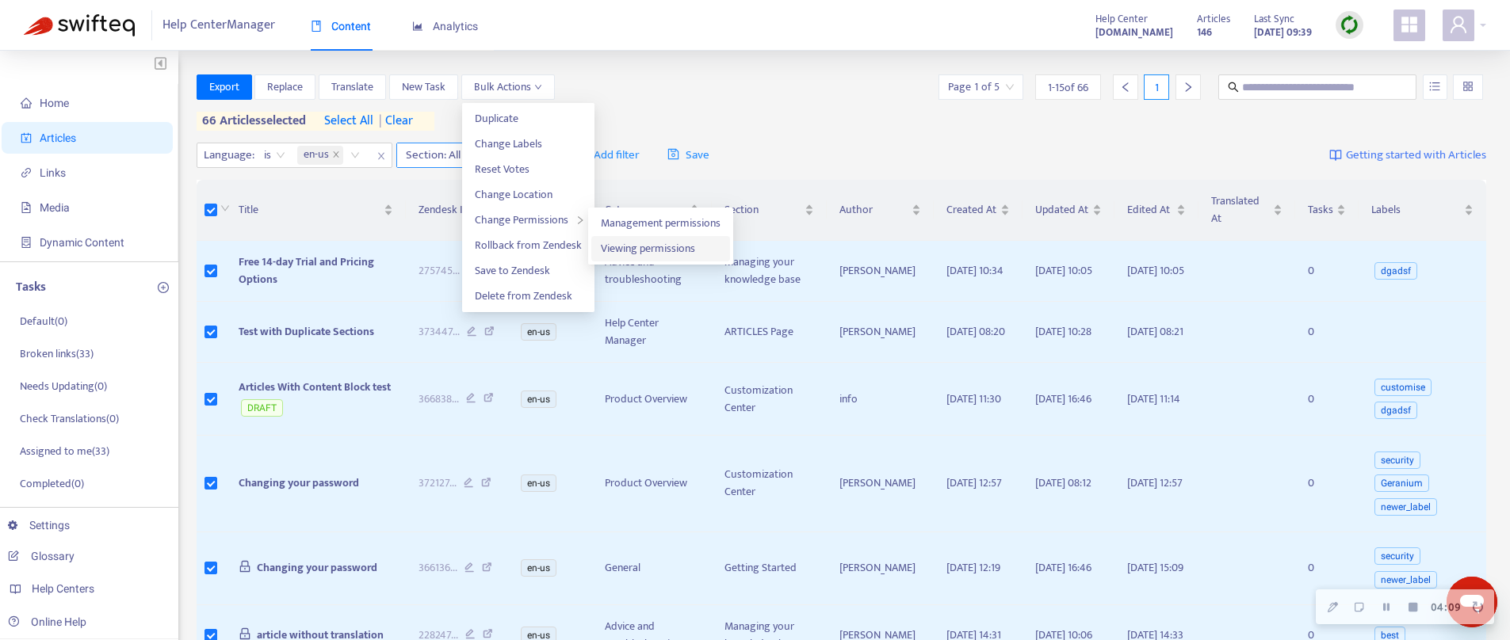
click at [637, 253] on span "Viewing permissions" at bounding box center [648, 248] width 94 height 18
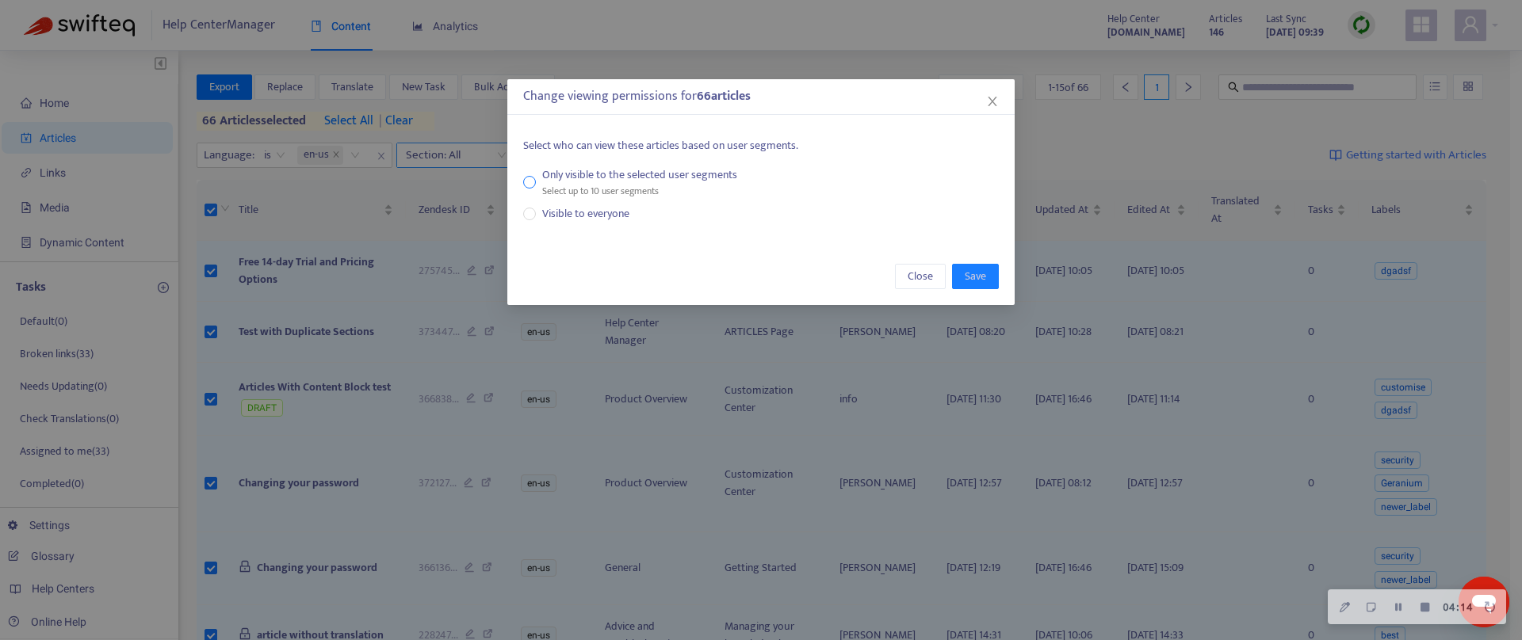
click at [601, 178] on div "Only visible to the selected user segments" at bounding box center [639, 174] width 195 height 17
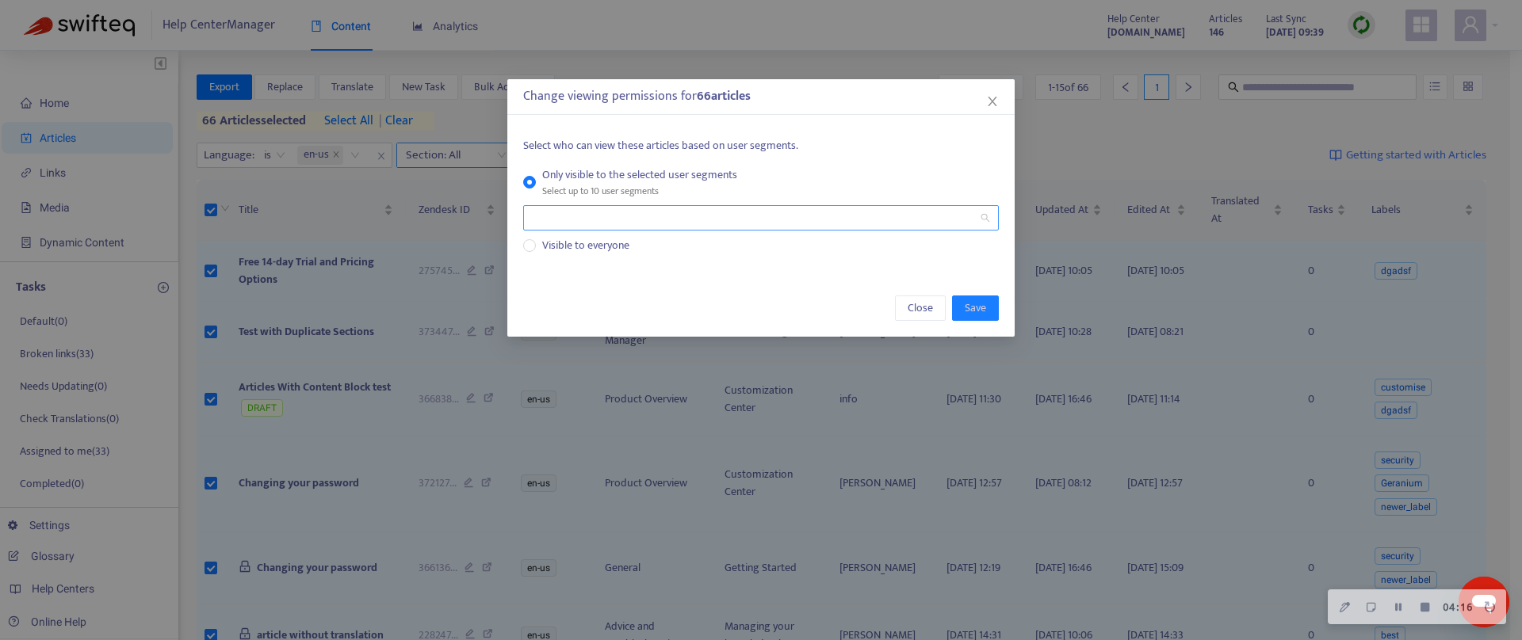
click at [753, 209] on div at bounding box center [753, 217] width 452 height 19
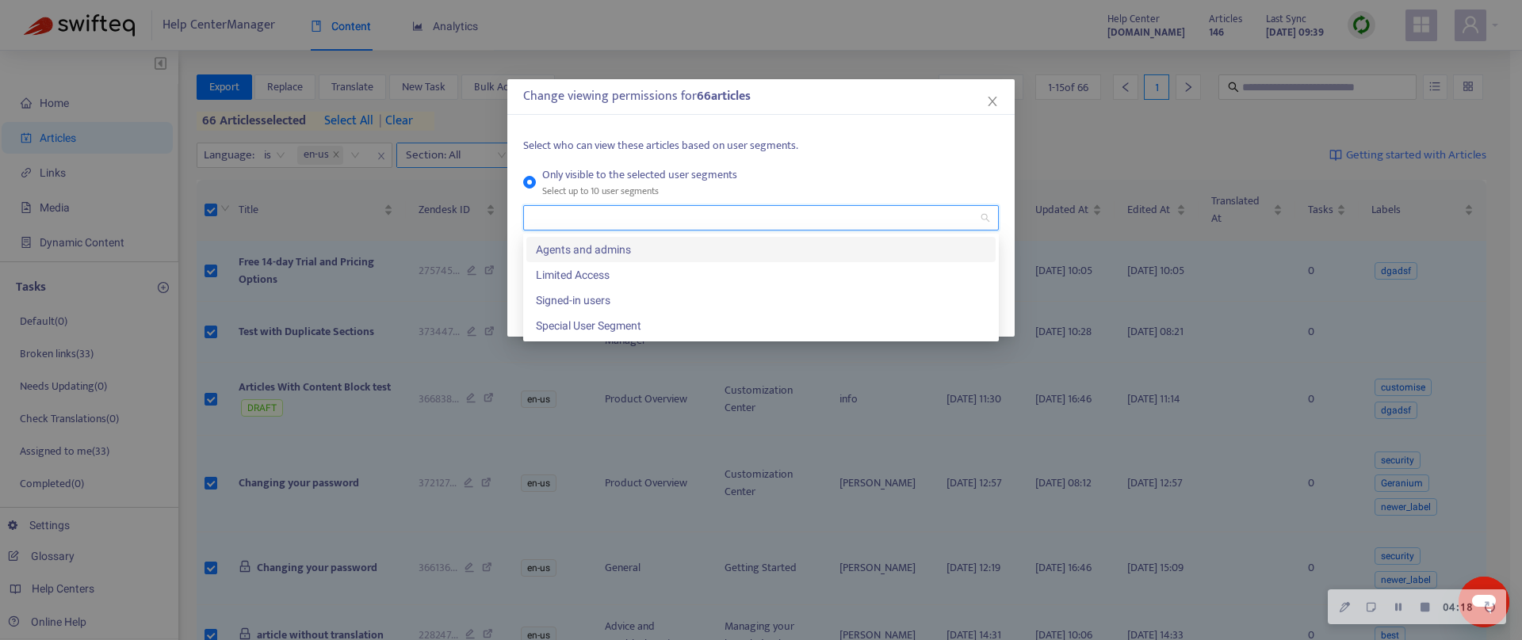
click at [662, 249] on div "Agents and admins" at bounding box center [761, 249] width 450 height 17
click at [854, 141] on p "Select who can view these articles based on user segments." at bounding box center [761, 145] width 476 height 17
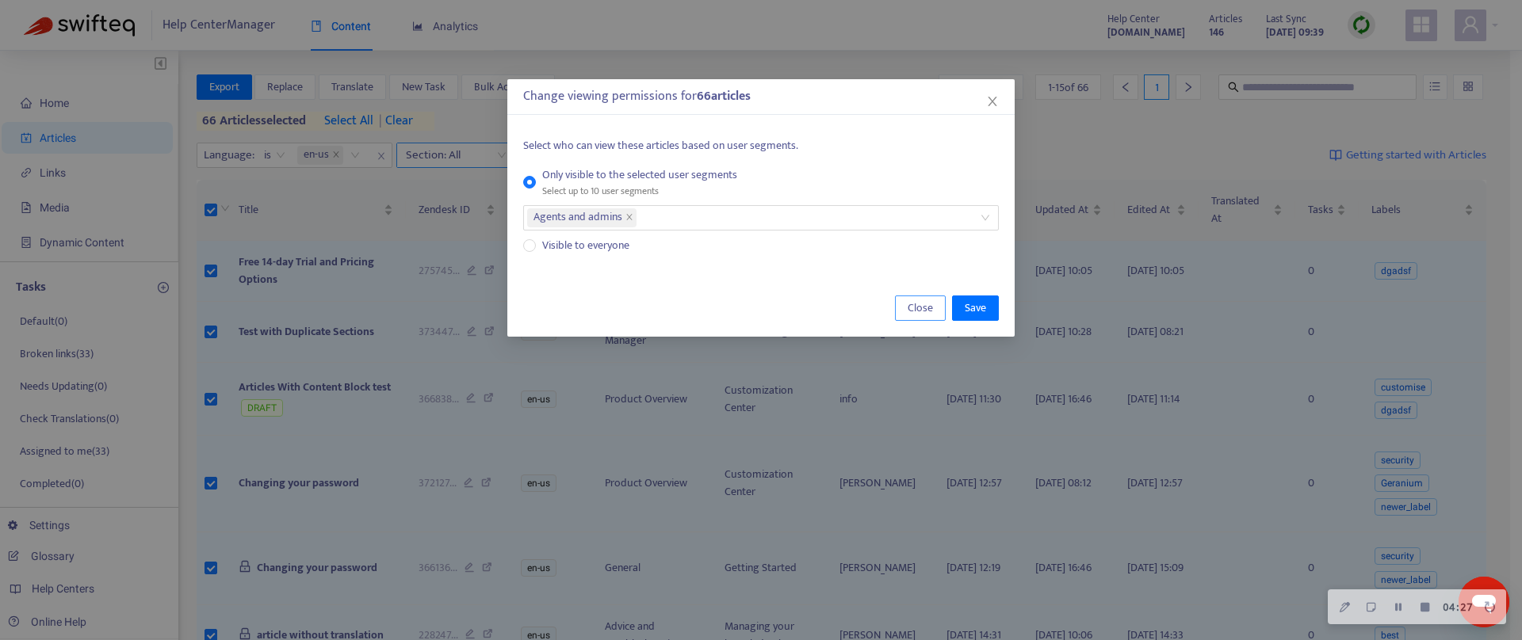
click at [923, 307] on span "Close" at bounding box center [919, 308] width 25 height 17
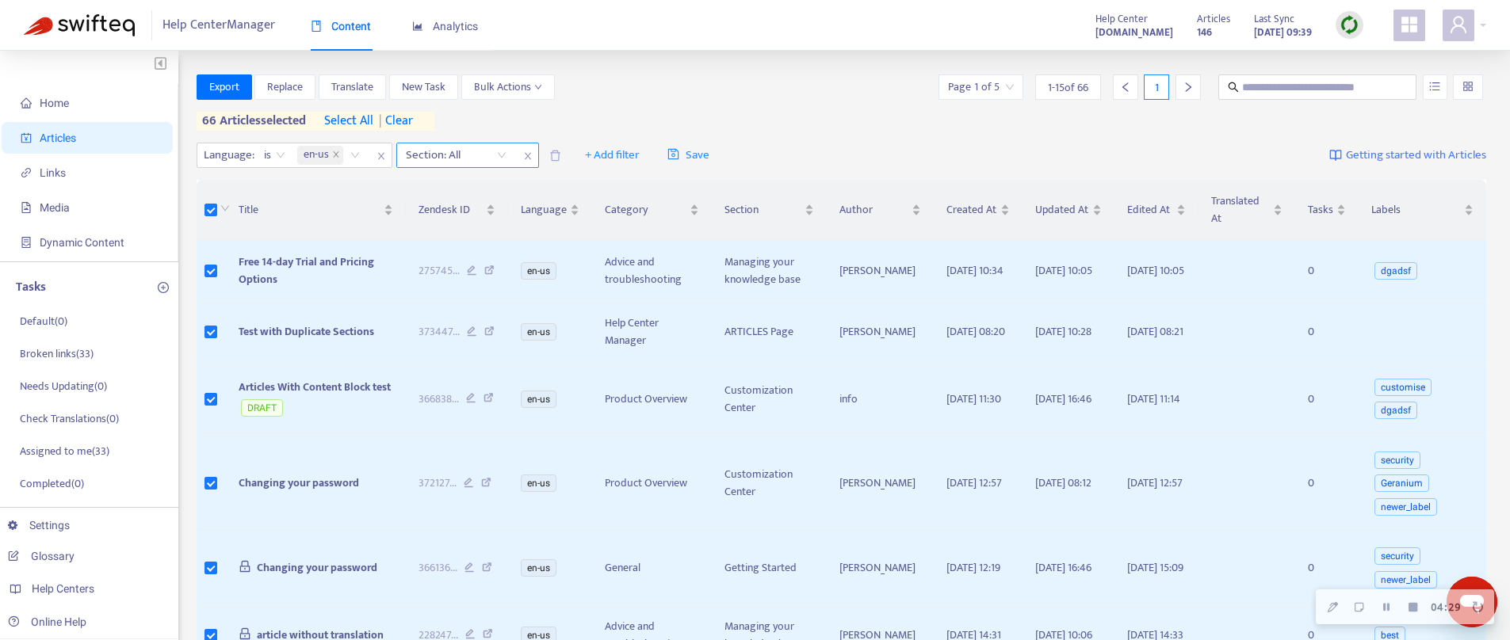
click at [407, 121] on span "| clear" at bounding box center [393, 121] width 40 height 19
click at [353, 118] on span "select all" at bounding box center [346, 121] width 49 height 19
click at [519, 90] on span "Bulk Actions" at bounding box center [508, 86] width 68 height 17
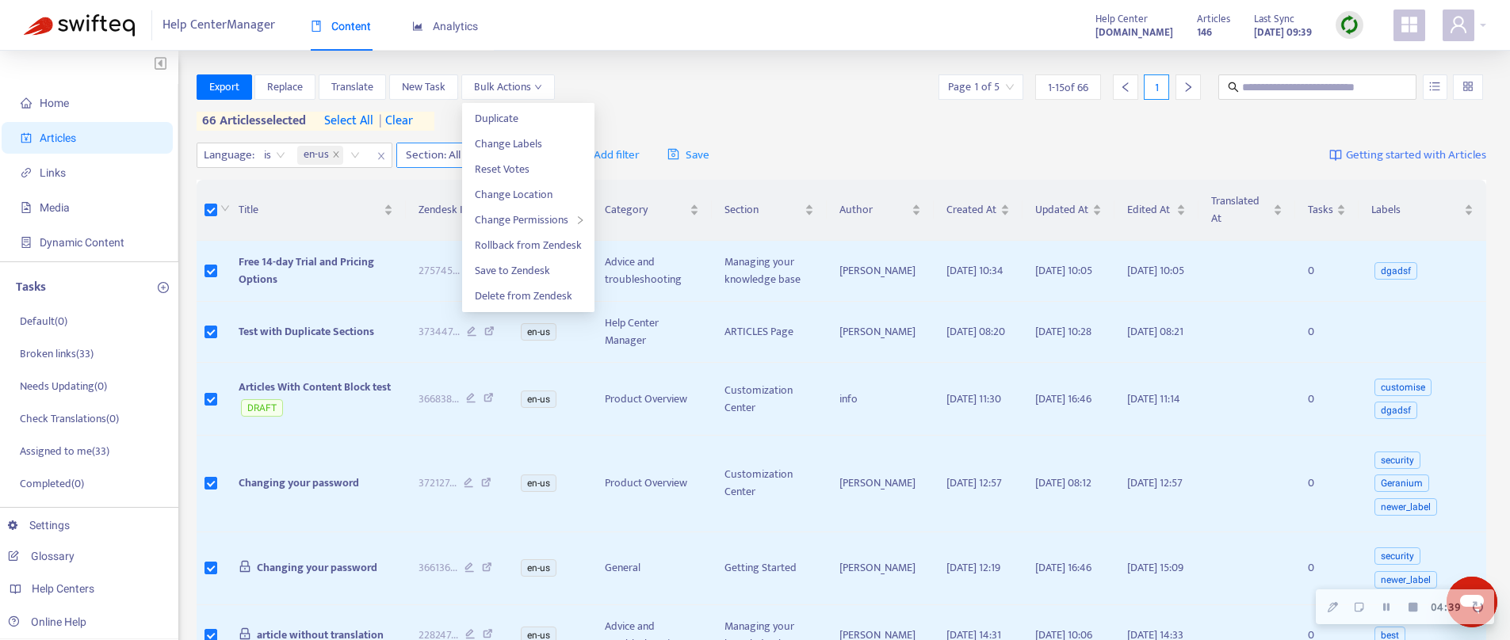
click at [686, 79] on div "Export Replace Translate New Task Bulk Actions Page 1 of 5 1 - 15 of 66 1" at bounding box center [842, 86] width 1290 height 25
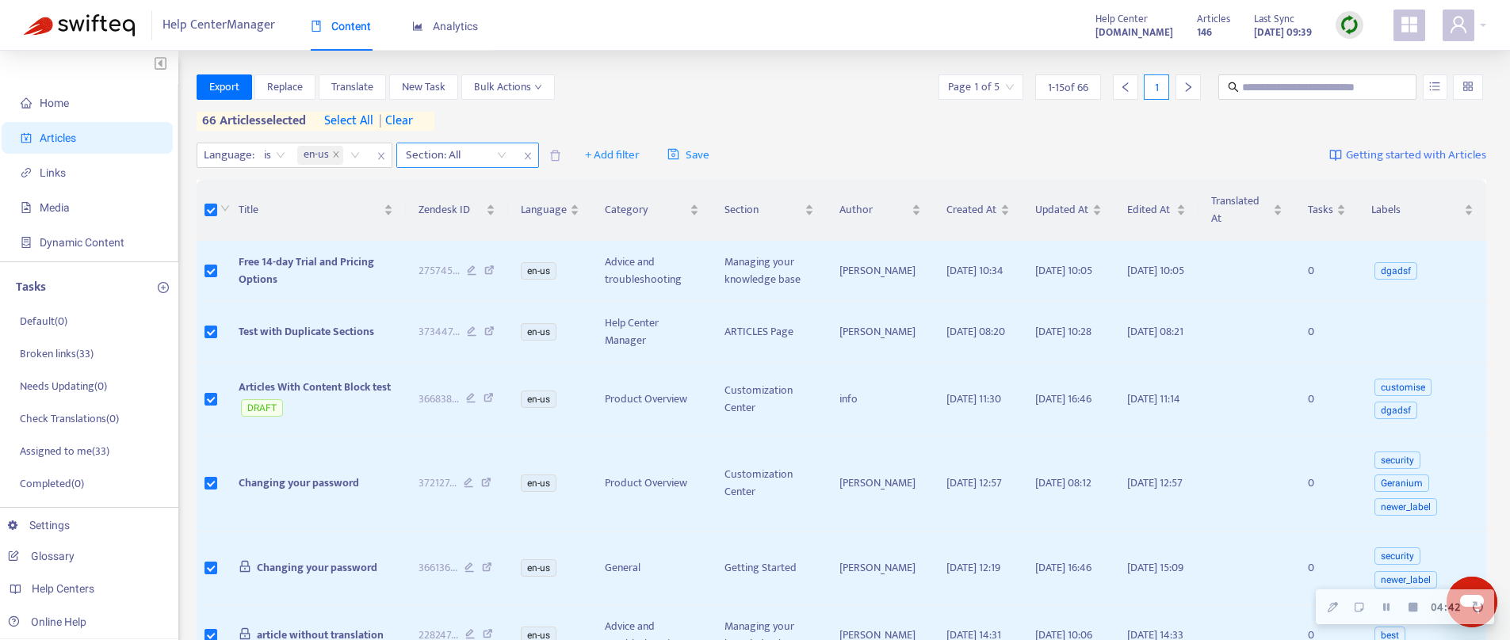
click at [409, 124] on span "| clear" at bounding box center [393, 121] width 40 height 19
click at [411, 122] on span "| clear" at bounding box center [391, 121] width 40 height 19
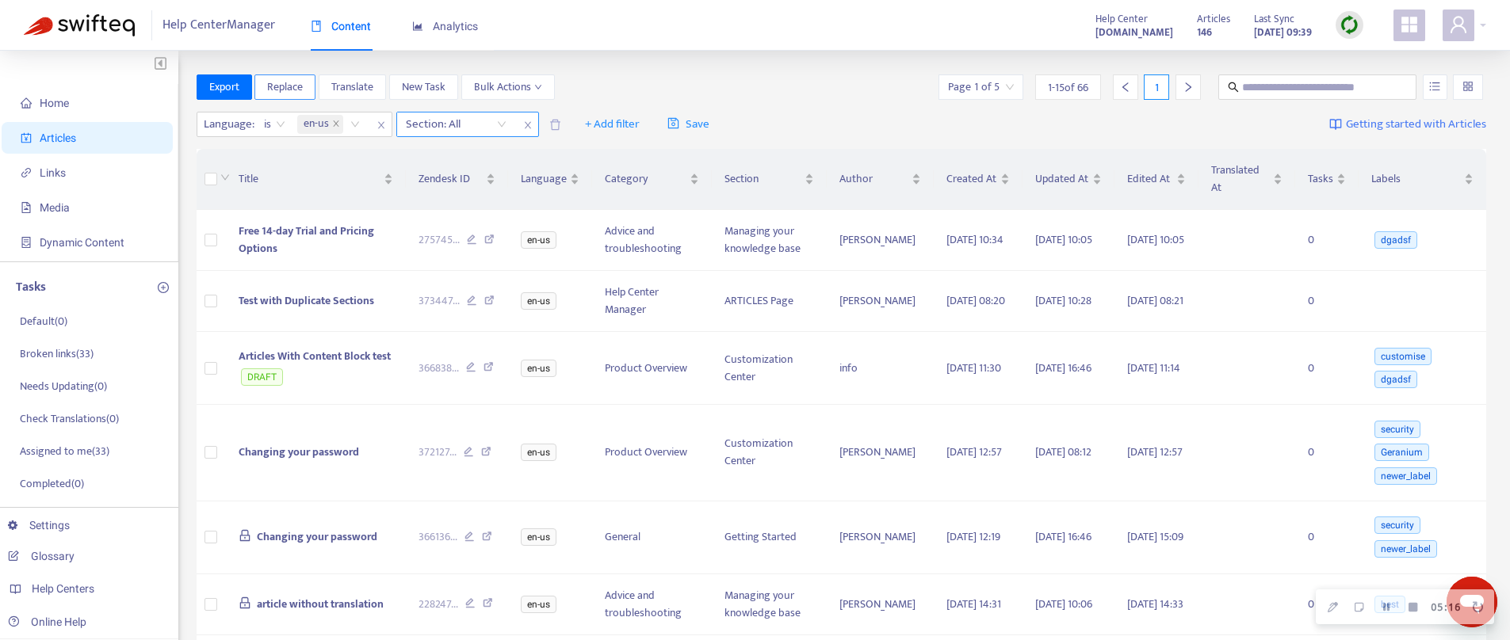
click at [287, 82] on span "Replace" at bounding box center [285, 86] width 36 height 17
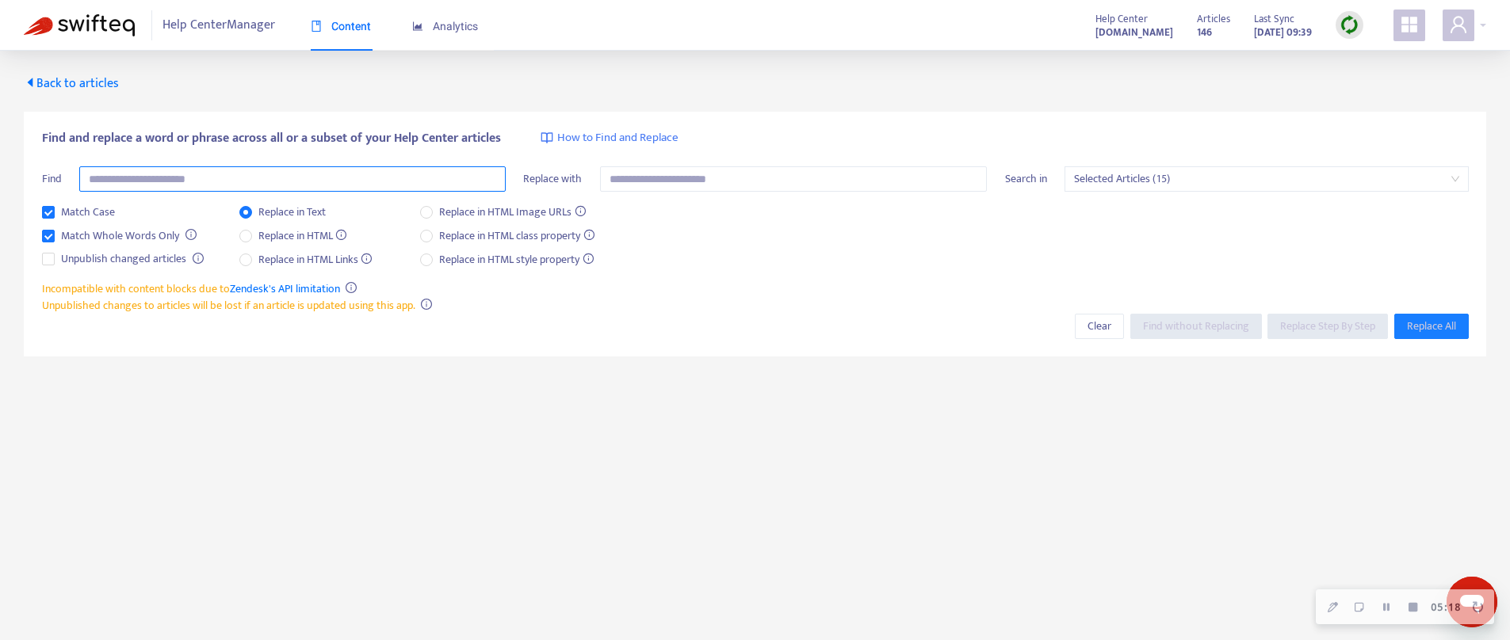
click at [186, 178] on input "text" at bounding box center [292, 178] width 426 height 25
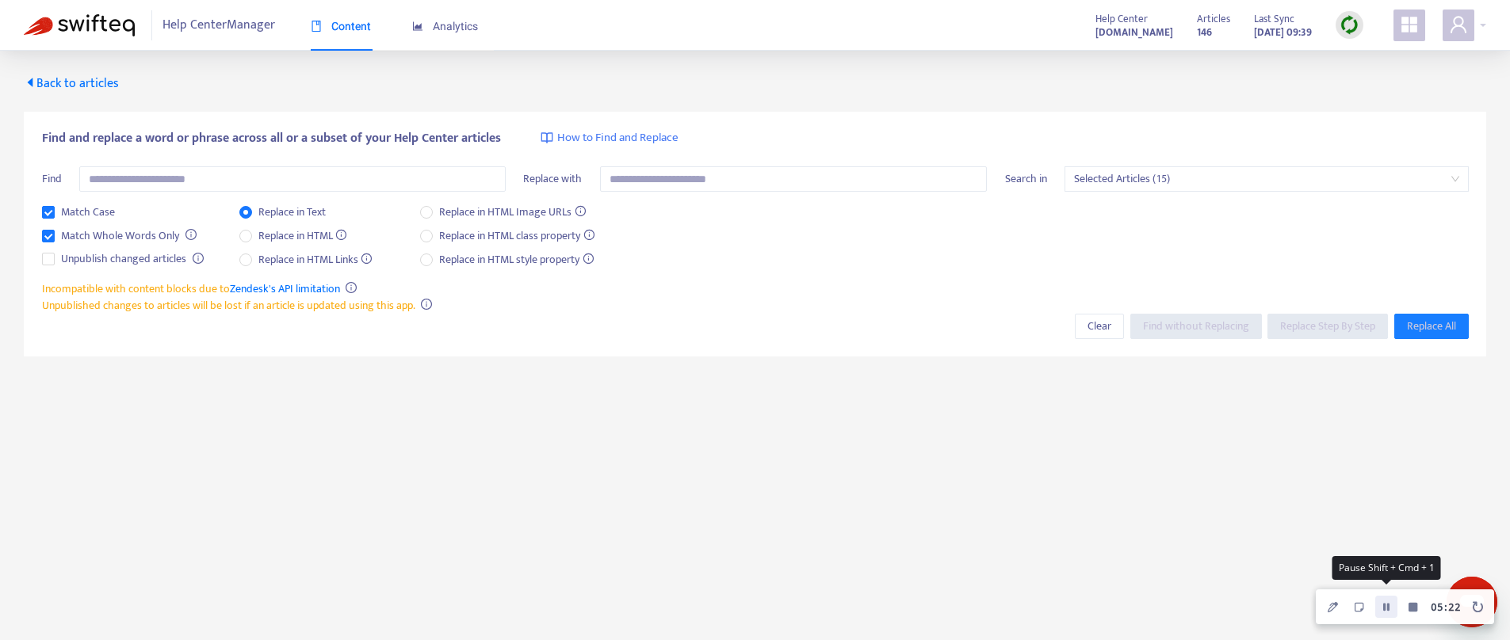
click at [1390, 601] on button "Pause Recording" at bounding box center [1386, 607] width 22 height 22
click at [79, 85] on span "Back to articles" at bounding box center [71, 83] width 95 height 21
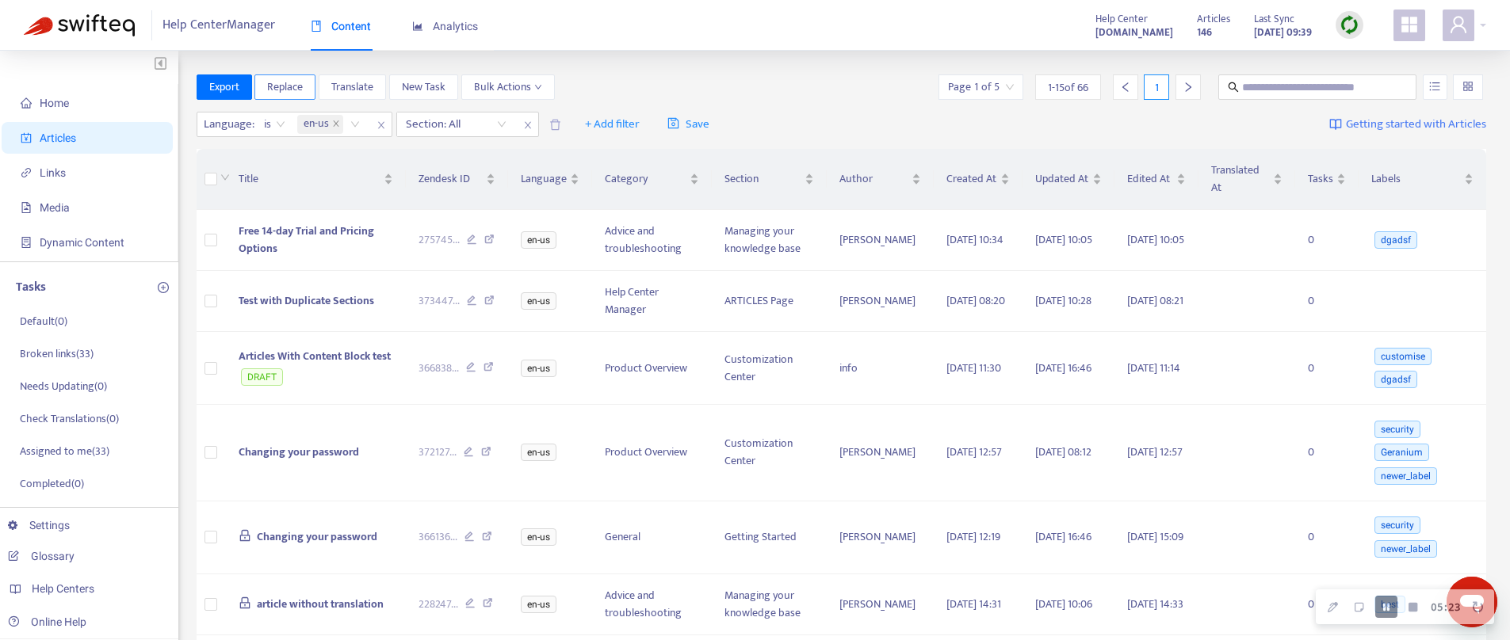
click at [281, 88] on span "Replace" at bounding box center [285, 86] width 36 height 17
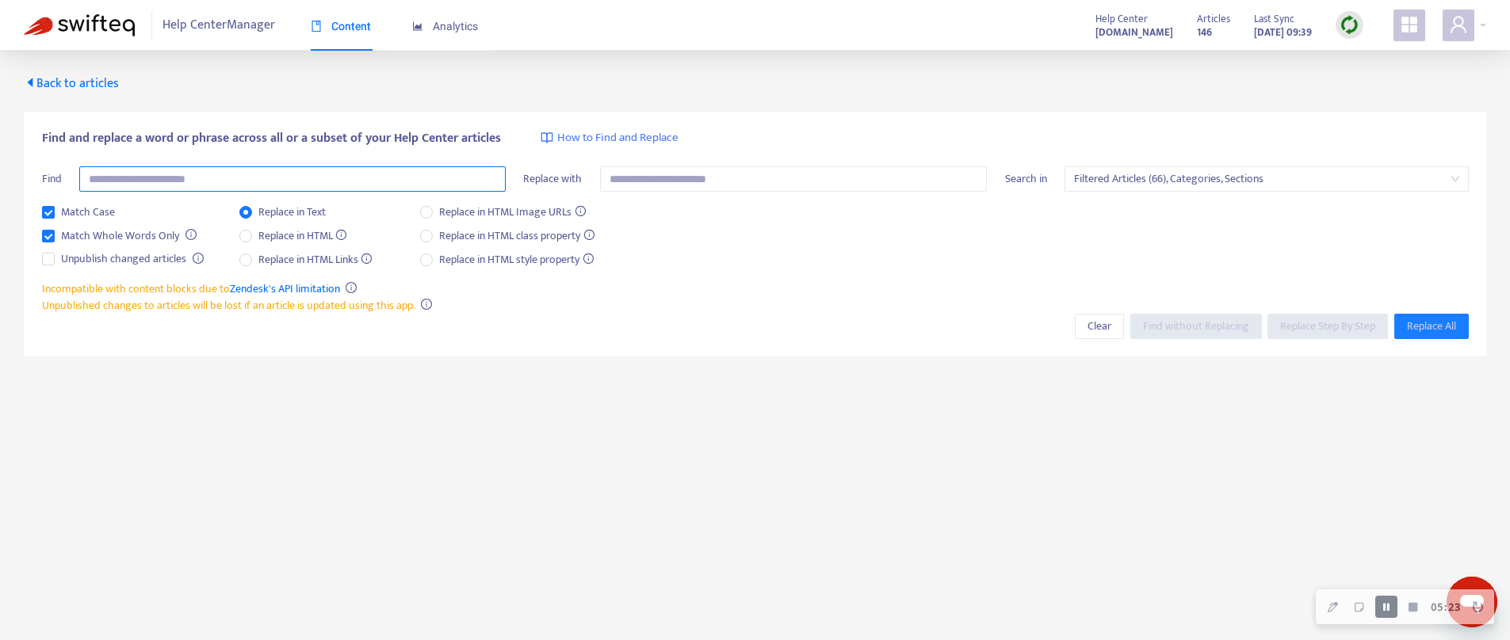
click at [242, 180] on input "text" at bounding box center [292, 178] width 426 height 25
type input "********"
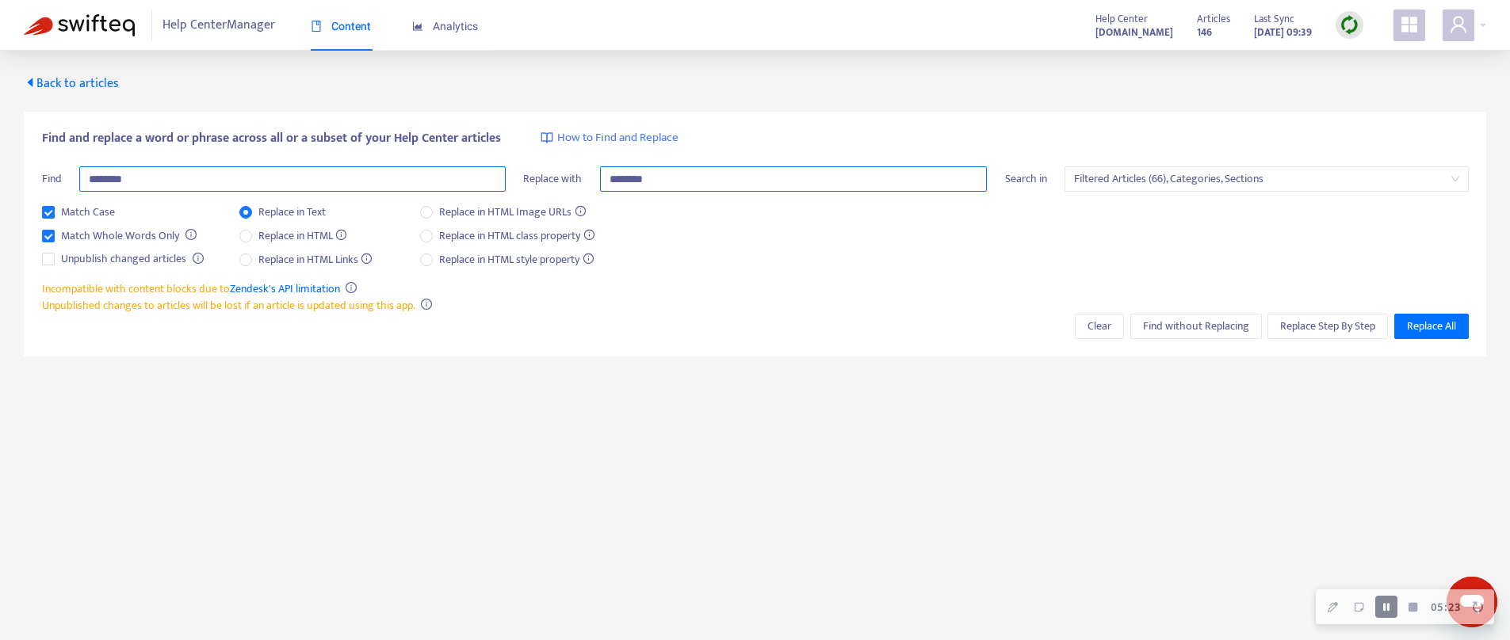
type input "********"
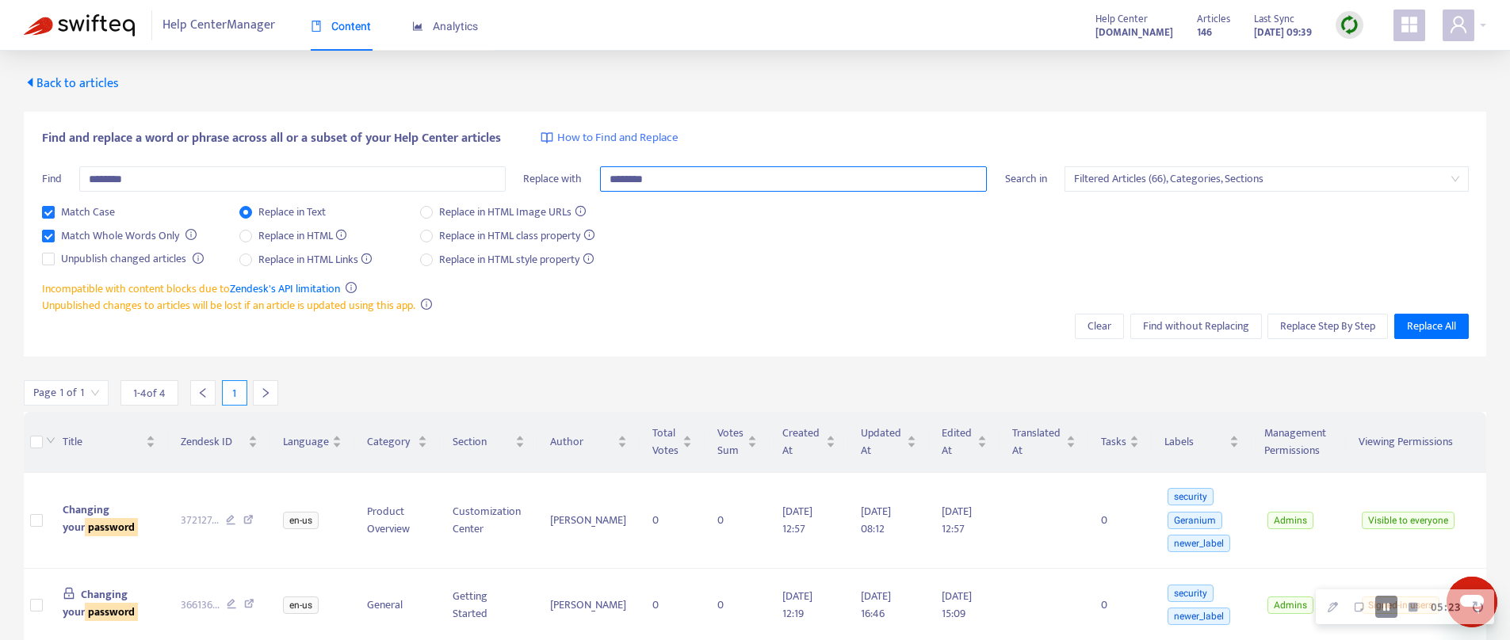
click at [655, 181] on input "********" at bounding box center [794, 178] width 388 height 25
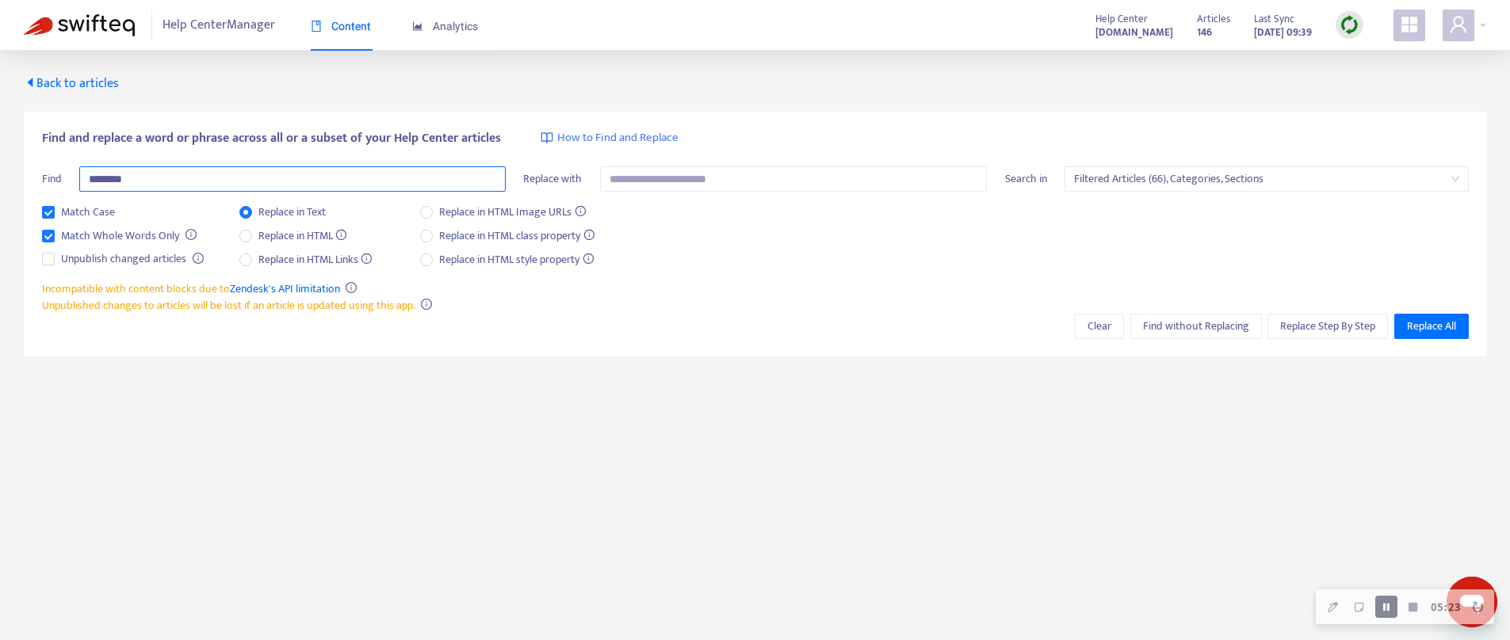
drag, startPoint x: 395, startPoint y: 176, endPoint x: 107, endPoint y: 154, distance: 289.3
click at [107, 154] on div "Find and replace a word or phrase across all or a subset of your Help Center ar…" at bounding box center [755, 204] width 1427 height 151
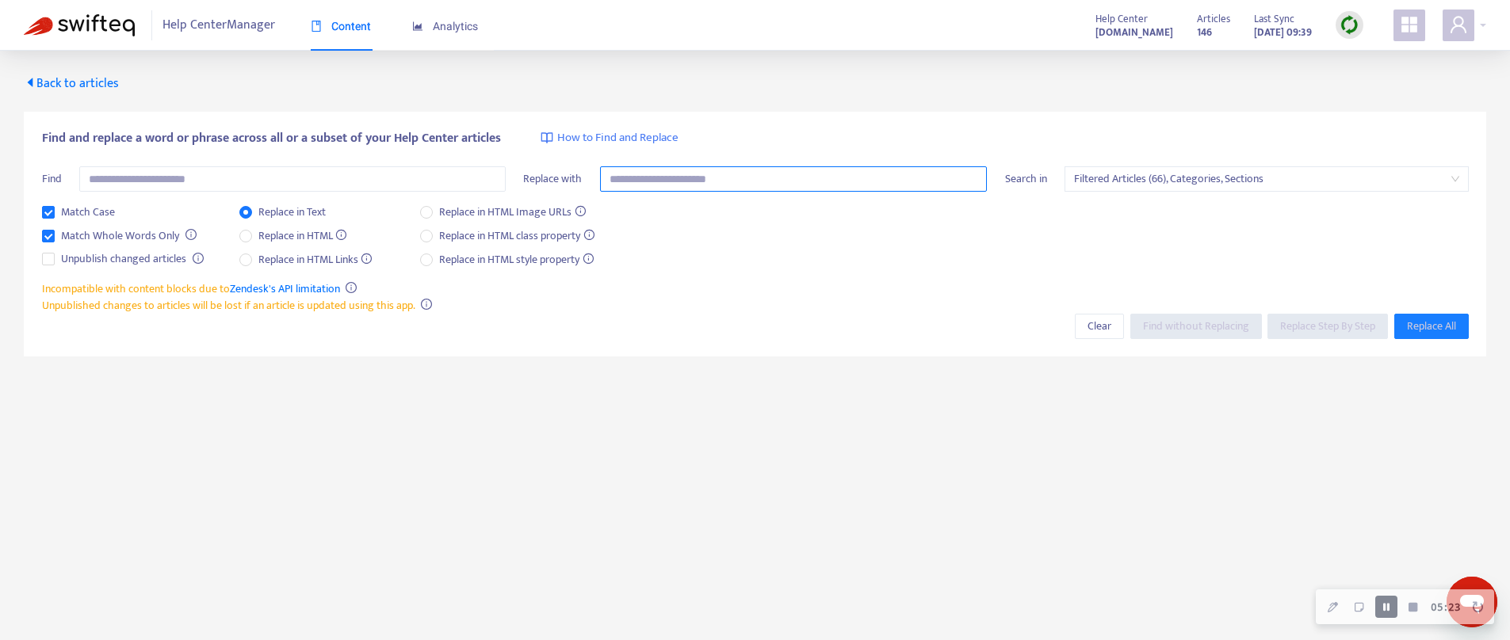
click at [654, 179] on input "text" at bounding box center [794, 178] width 388 height 25
click at [361, 169] on input "text" at bounding box center [292, 178] width 426 height 25
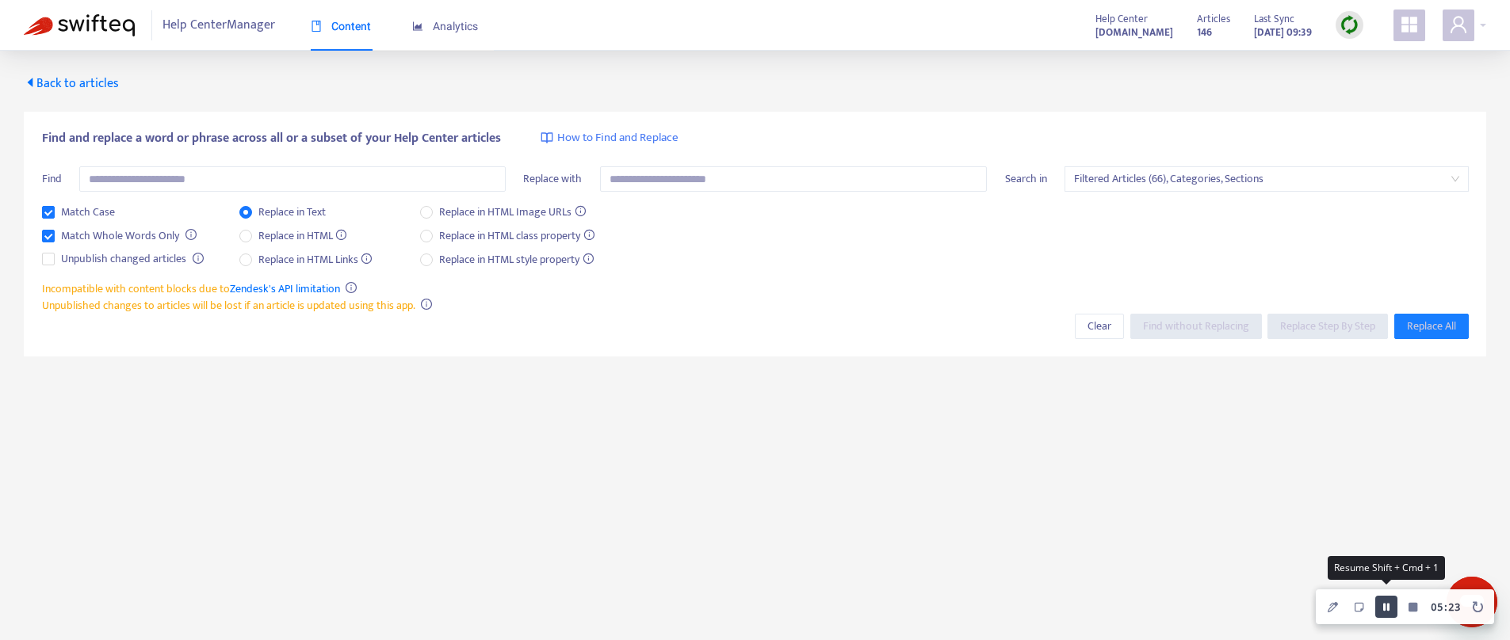
click at [1382, 612] on button "Resume Recording" at bounding box center [1386, 607] width 22 height 22
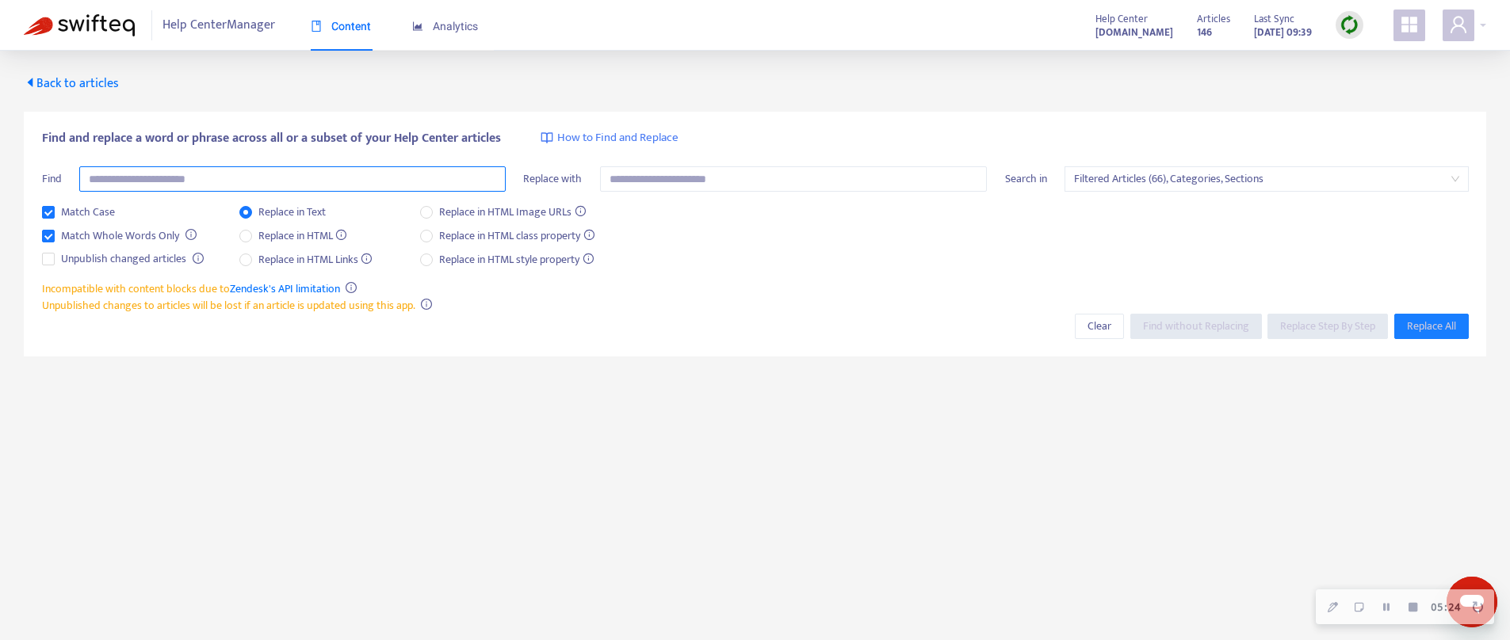
click at [193, 177] on input "text" at bounding box center [292, 178] width 426 height 25
type input "*******"
type input "********"
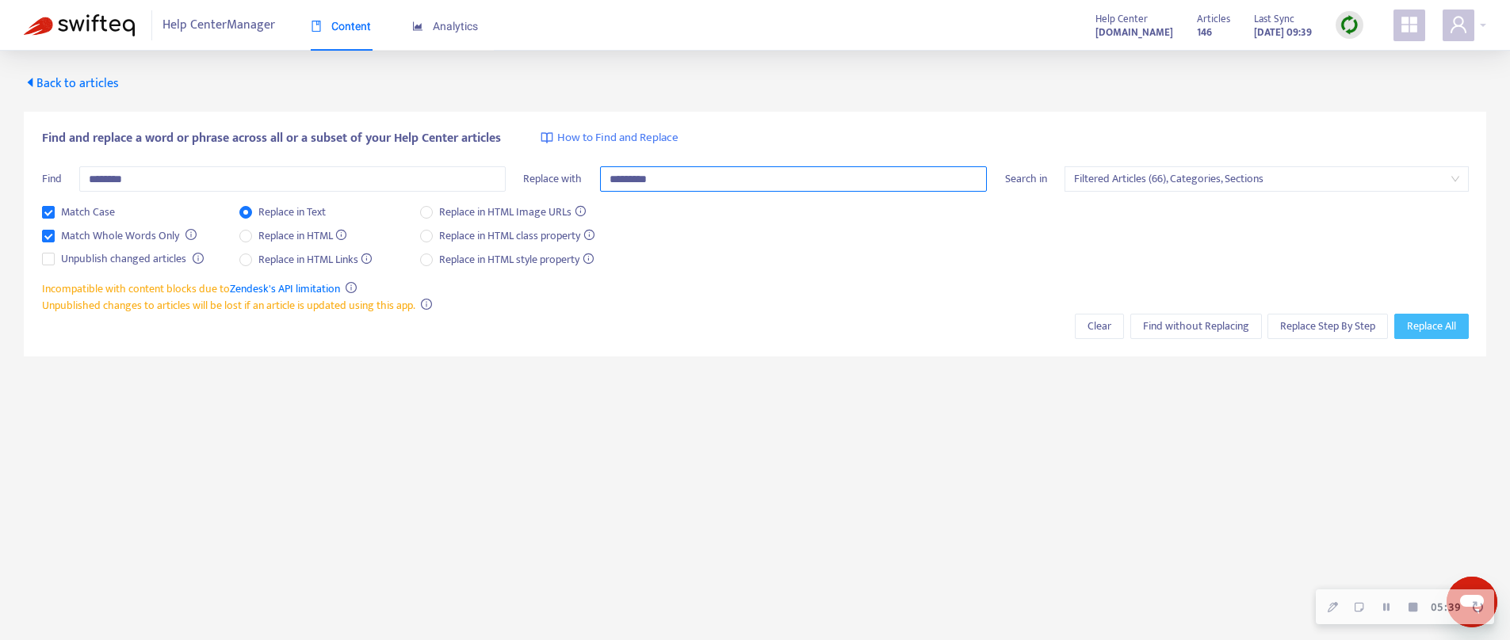
type input "*********"
click at [1448, 328] on span "Replace All" at bounding box center [1431, 326] width 49 height 17
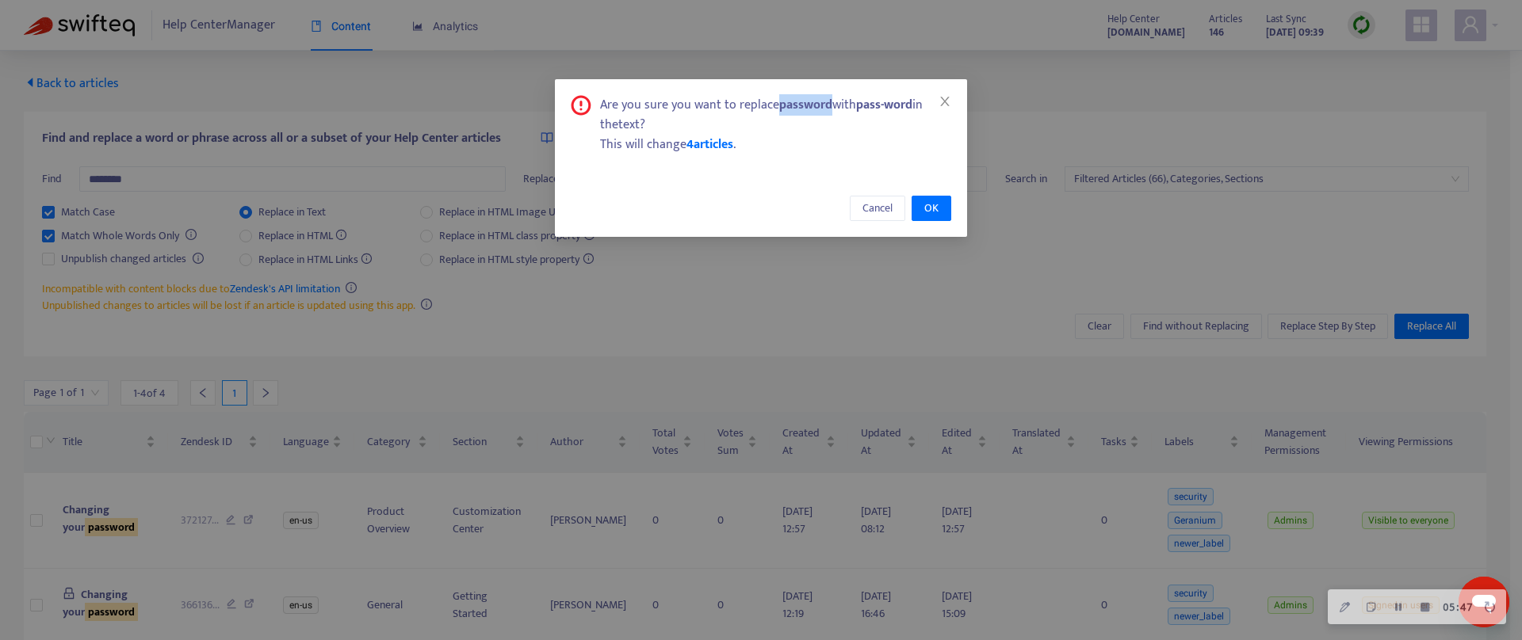
drag, startPoint x: 777, startPoint y: 104, endPoint x: 827, endPoint y: 105, distance: 50.7
click at [827, 105] on b "password" at bounding box center [805, 104] width 53 height 21
drag, startPoint x: 858, startPoint y: 106, endPoint x: 903, endPoint y: 108, distance: 44.4
click at [912, 106] on b "pass-word" at bounding box center [884, 104] width 56 height 21
click at [756, 201] on div "Cancel OK" at bounding box center [761, 208] width 412 height 57
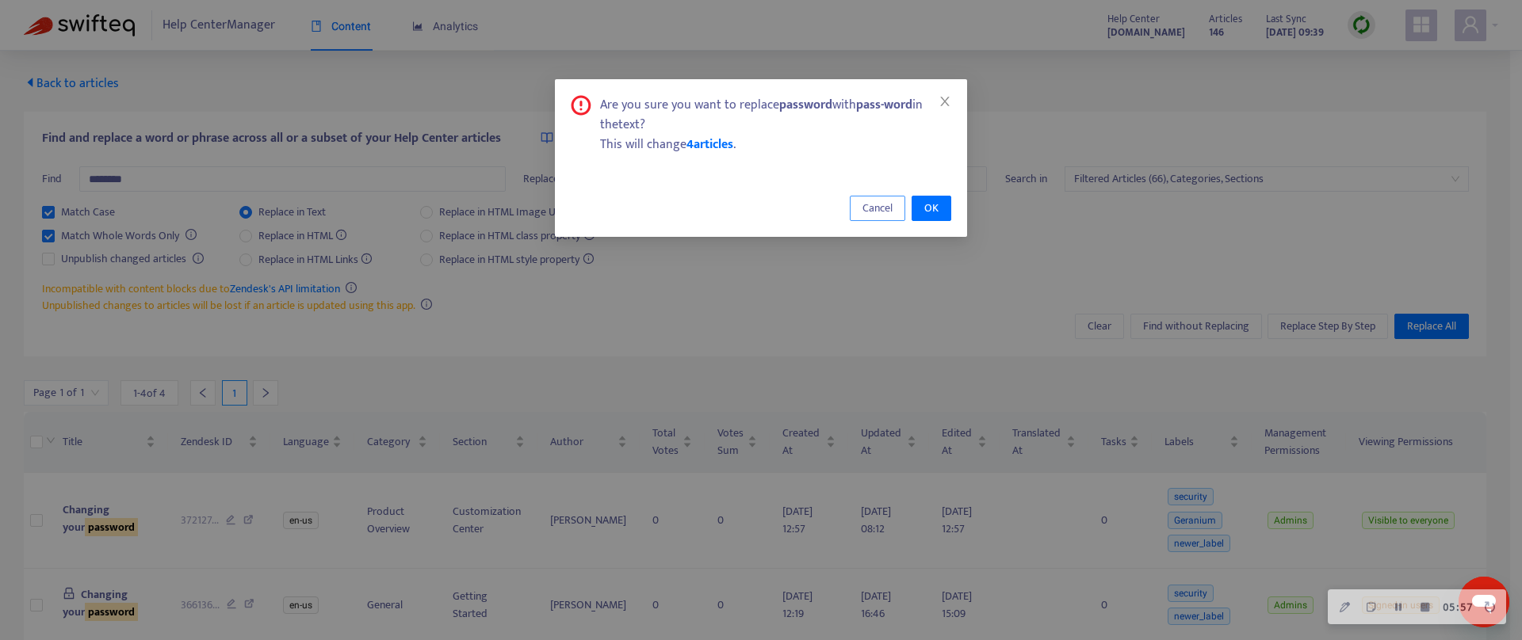
click at [877, 212] on span "Cancel" at bounding box center [877, 208] width 30 height 17
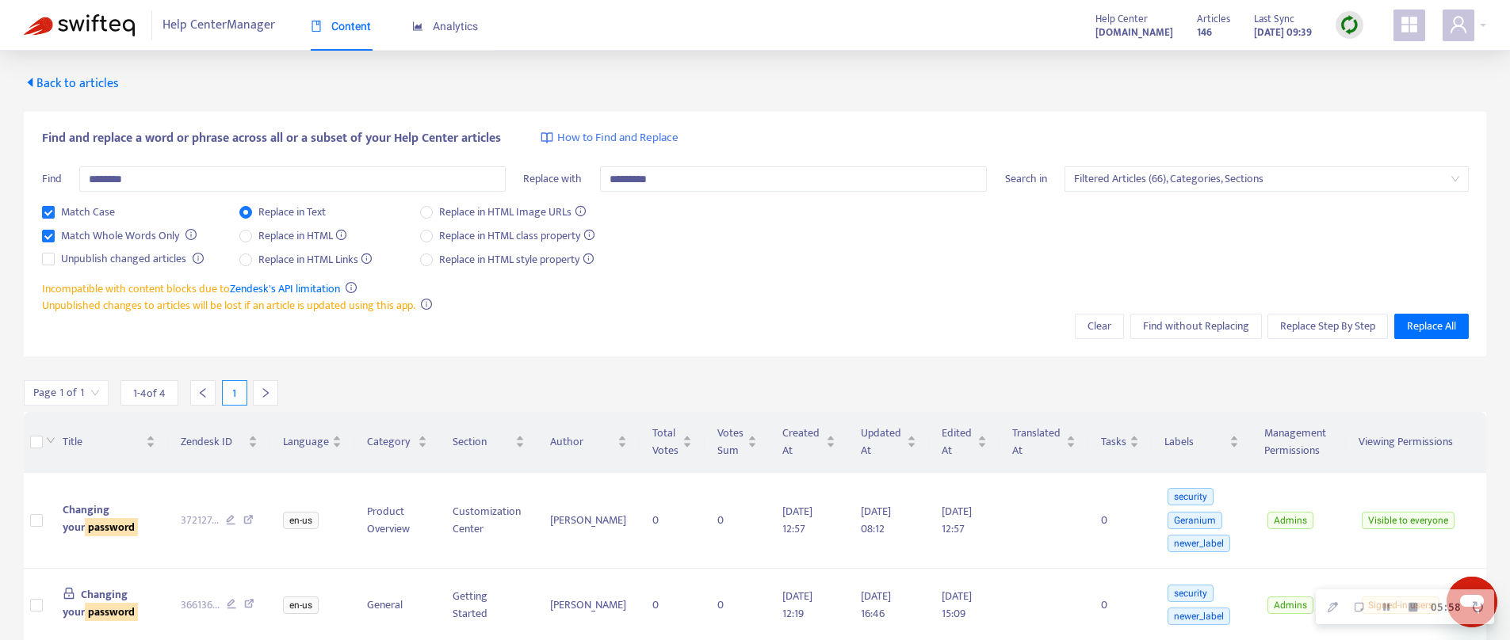
click at [105, 83] on span "Back to articles" at bounding box center [71, 83] width 95 height 21
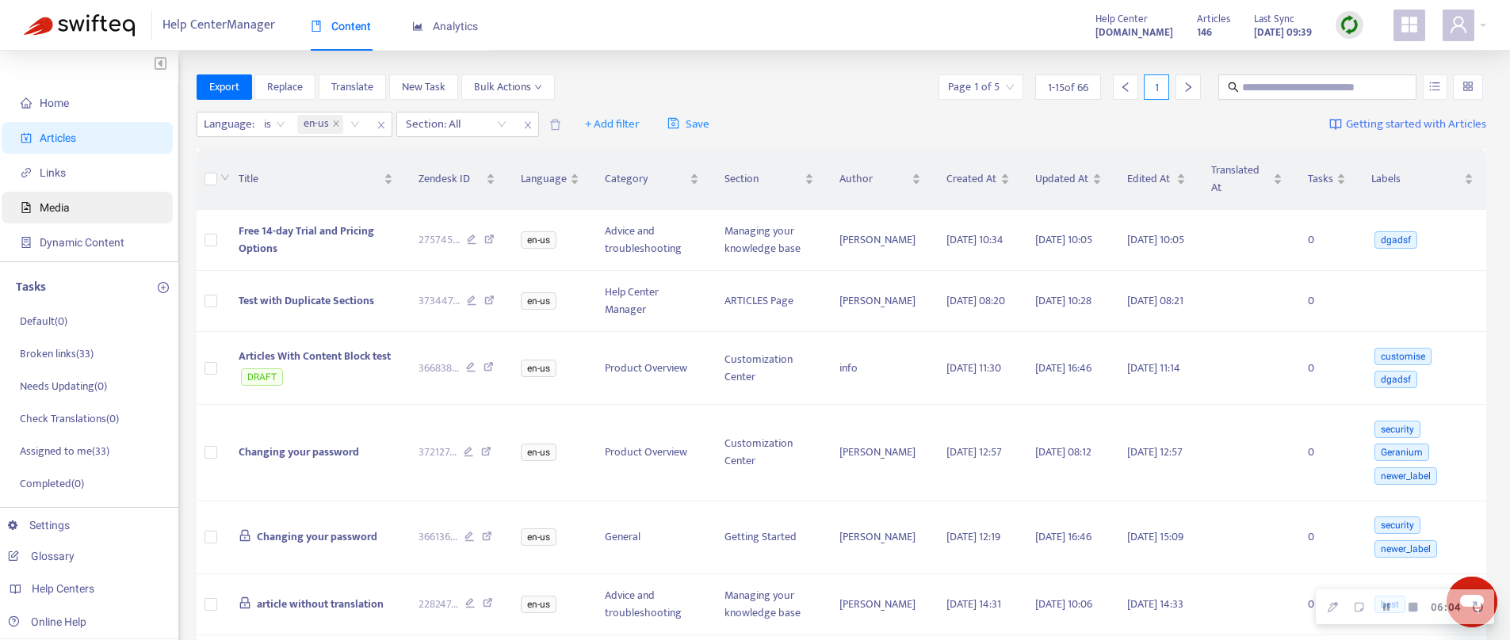
click at [82, 218] on span "Media" at bounding box center [90, 208] width 139 height 32
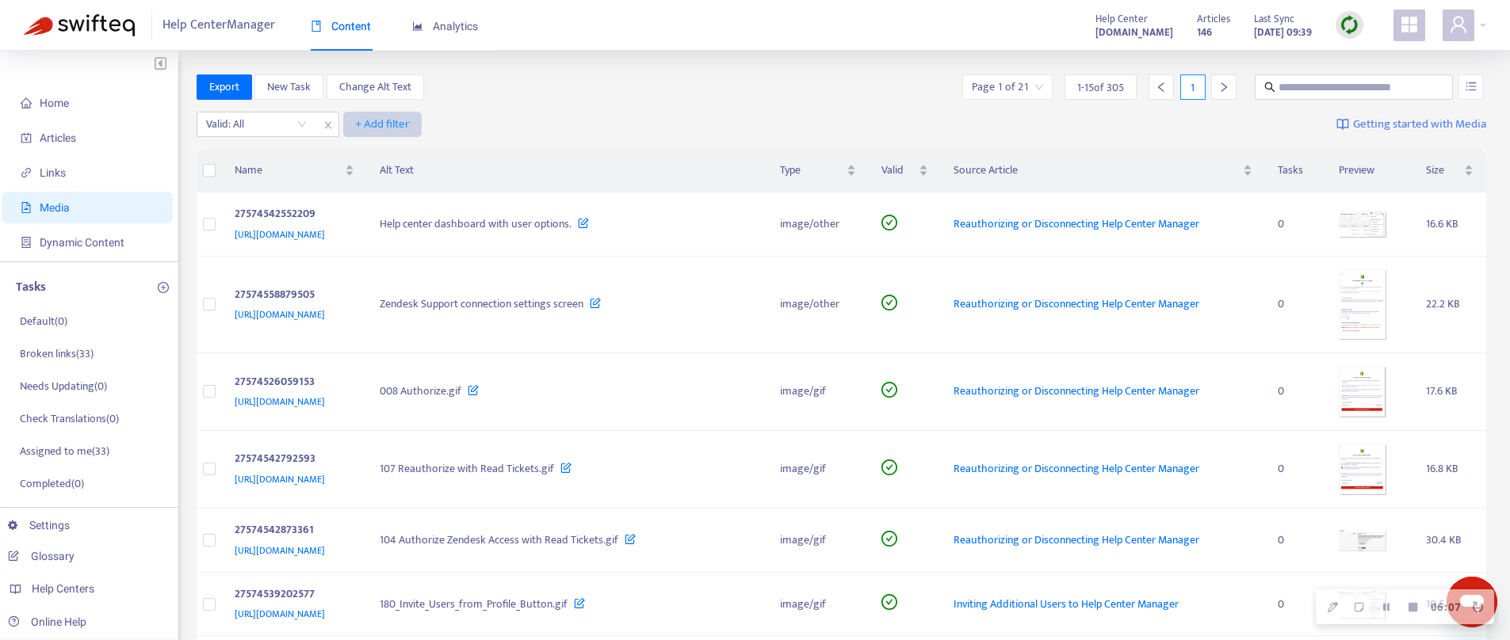
click at [391, 120] on span "+ Add filter" at bounding box center [382, 124] width 55 height 19
click at [361, 228] on span "Alt Text" at bounding box center [383, 231] width 54 height 17
click at [409, 117] on input "search" at bounding box center [403, 125] width 101 height 24
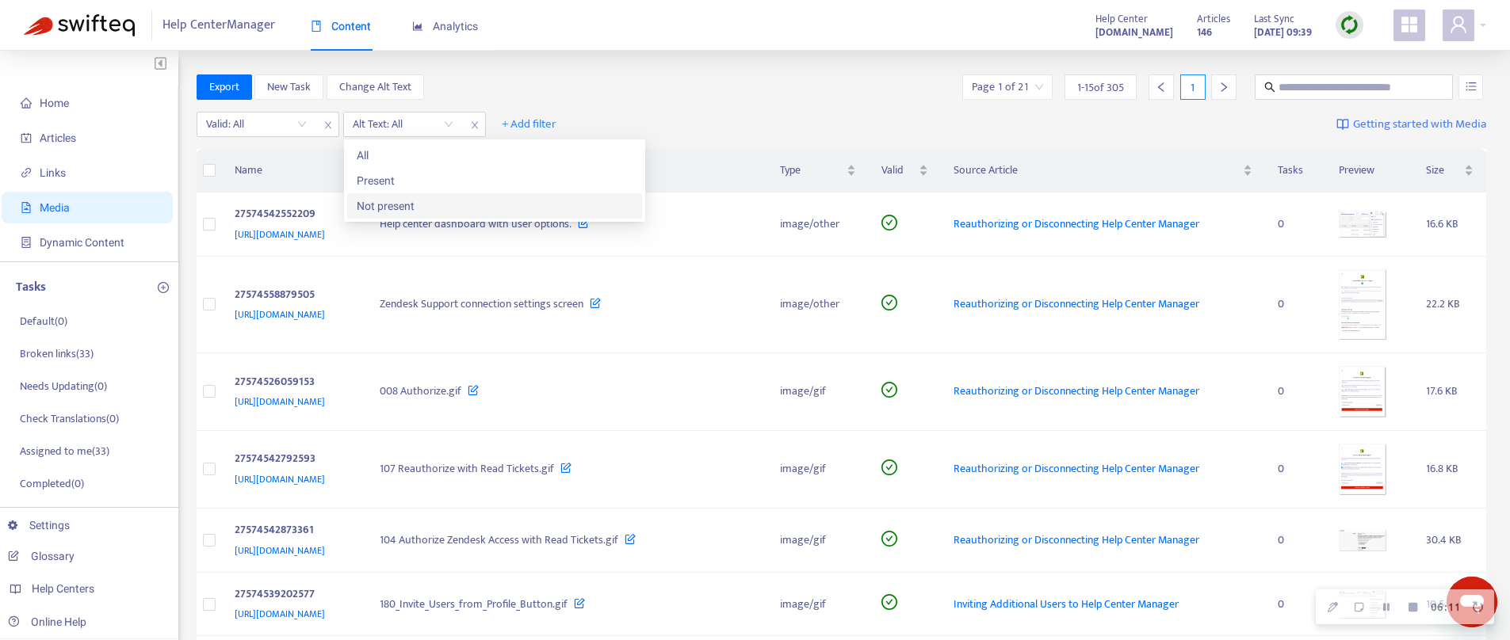
click at [405, 203] on div "Not present" at bounding box center [495, 205] width 276 height 17
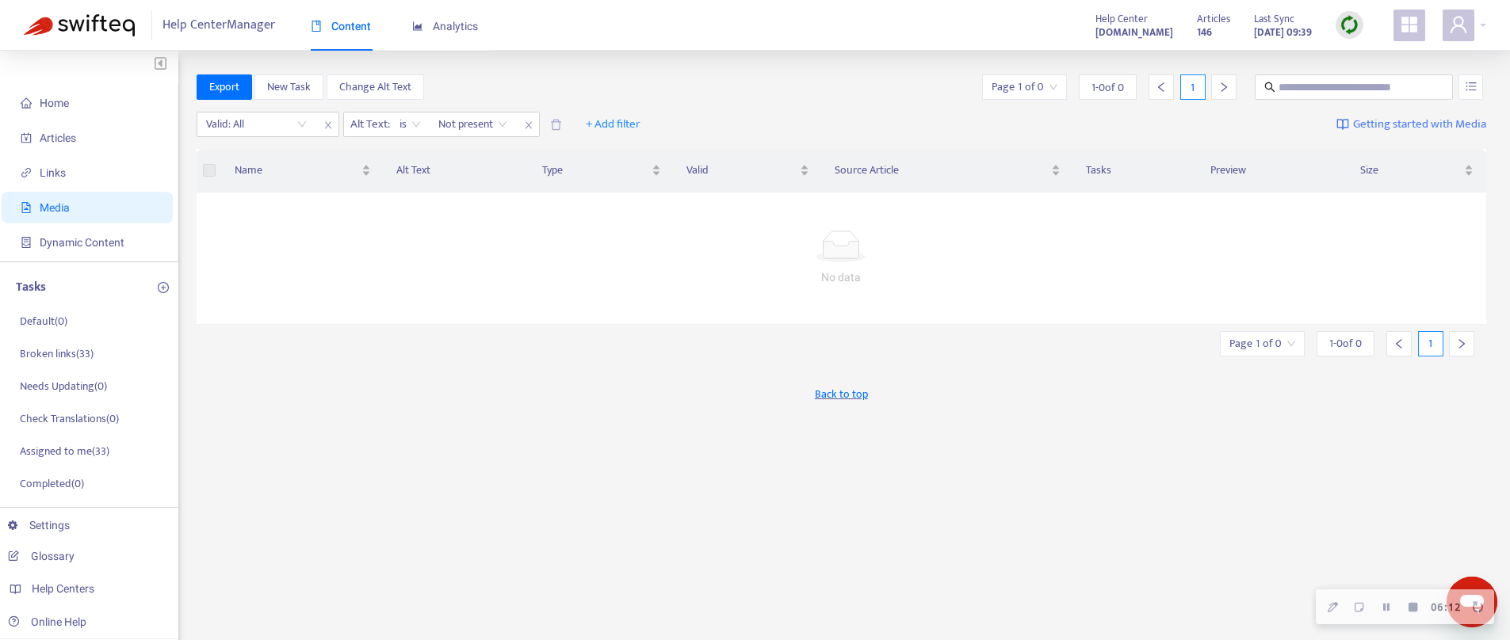
click at [574, 63] on div "Home Articles Links Media Dynamic Content Tasks Default ( 0 ) Broken links ( 33…" at bounding box center [755, 526] width 1510 height 951
click at [557, 125] on icon "delete" at bounding box center [556, 125] width 12 height 12
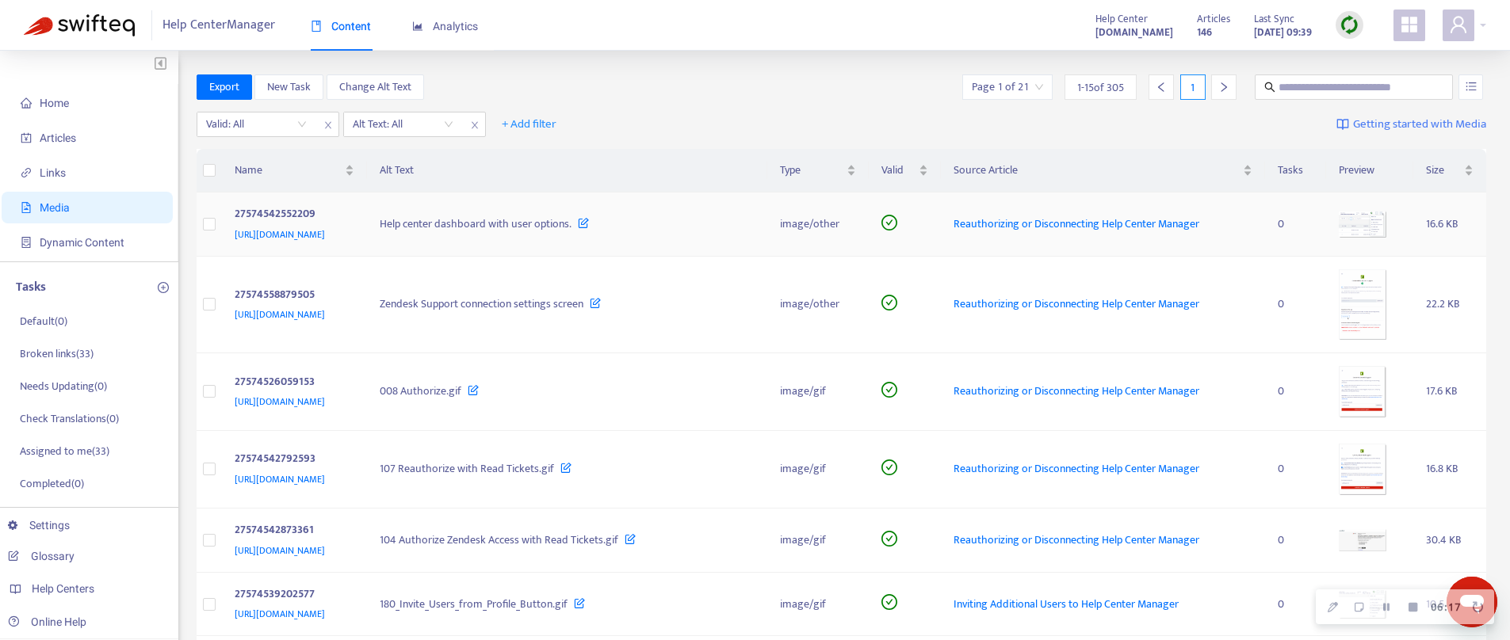
click at [406, 86] on span "Change Alt Text" at bounding box center [375, 86] width 72 height 17
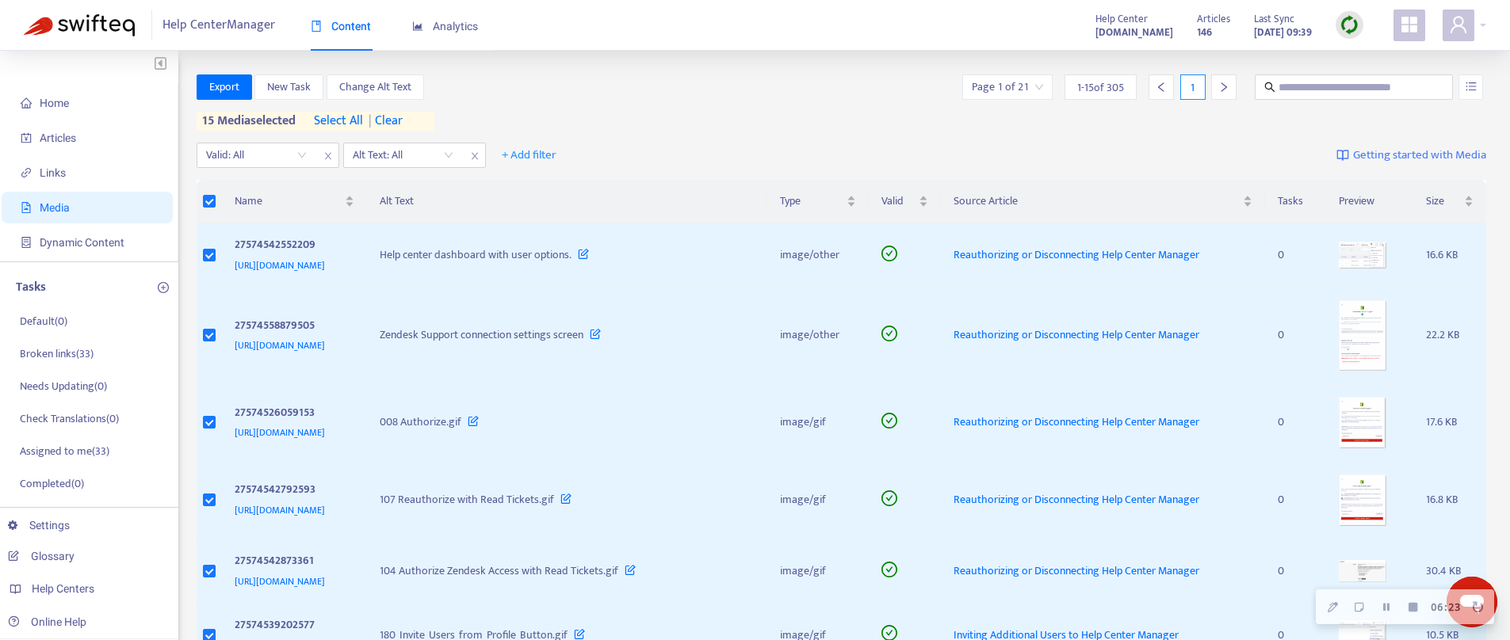
click at [326, 121] on span "select all" at bounding box center [338, 121] width 49 height 19
click at [363, 92] on span "Change Alt Text" at bounding box center [375, 86] width 72 height 17
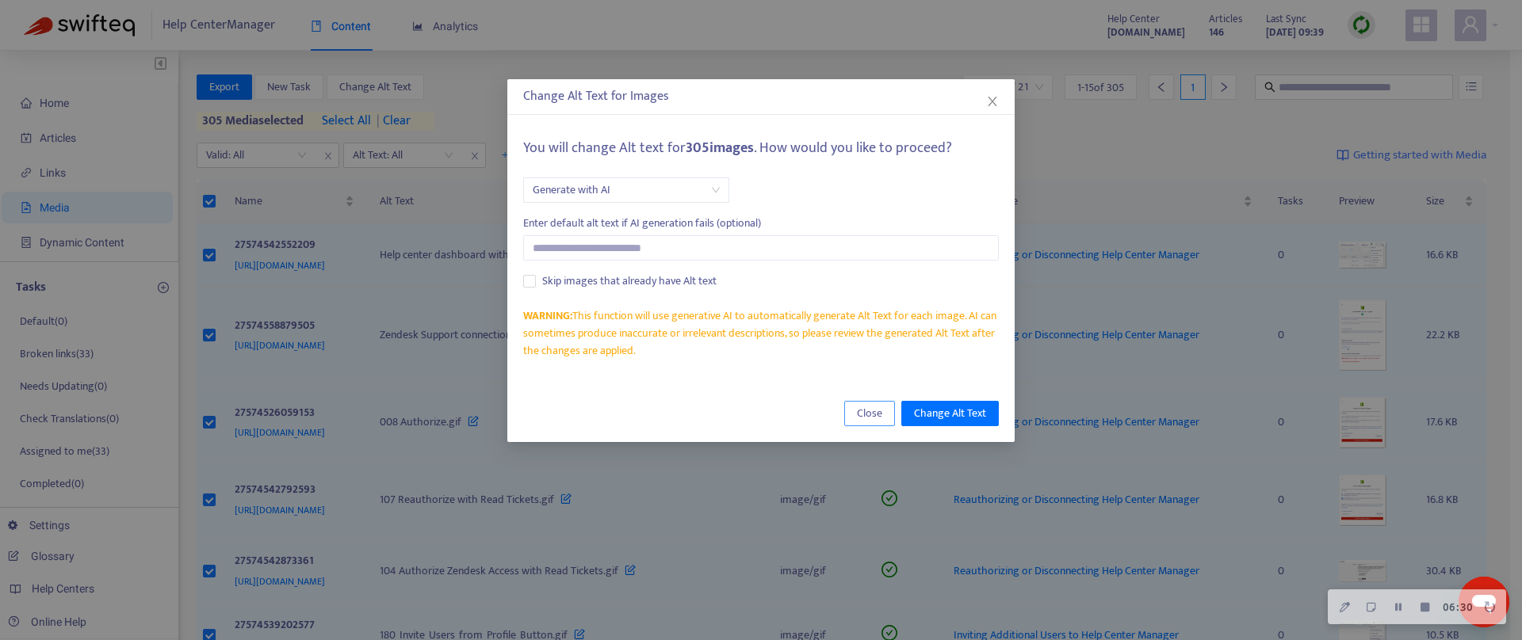
click at [865, 411] on span "Close" at bounding box center [869, 413] width 25 height 17
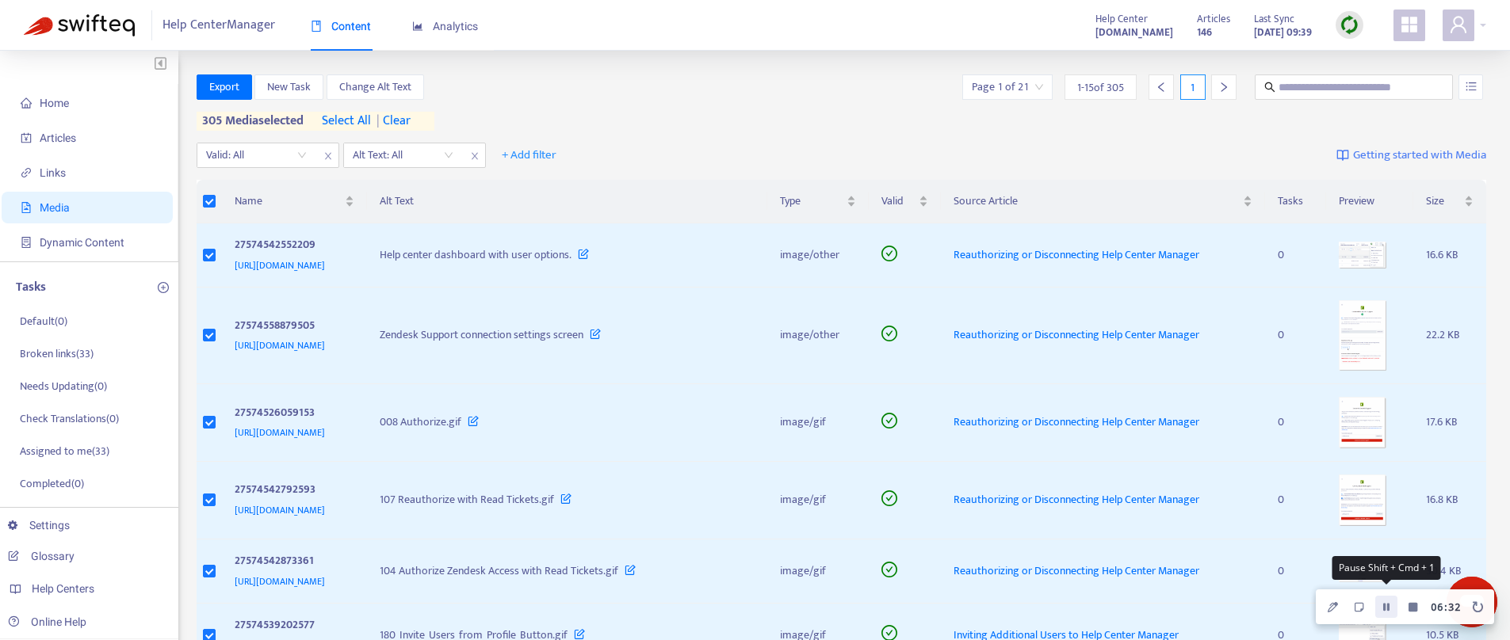
click at [1387, 610] on icon "Pause Recording" at bounding box center [1386, 607] width 6 height 10
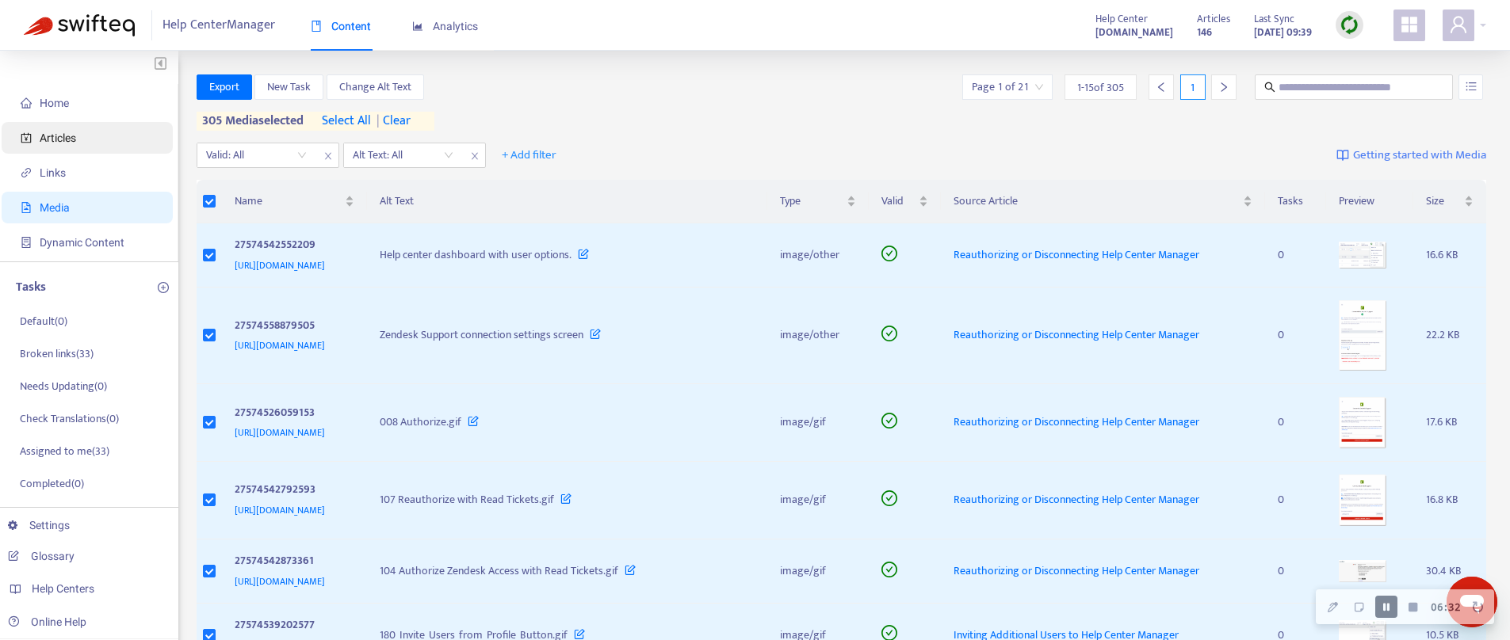
click at [56, 150] on span "Articles" at bounding box center [90, 138] width 139 height 32
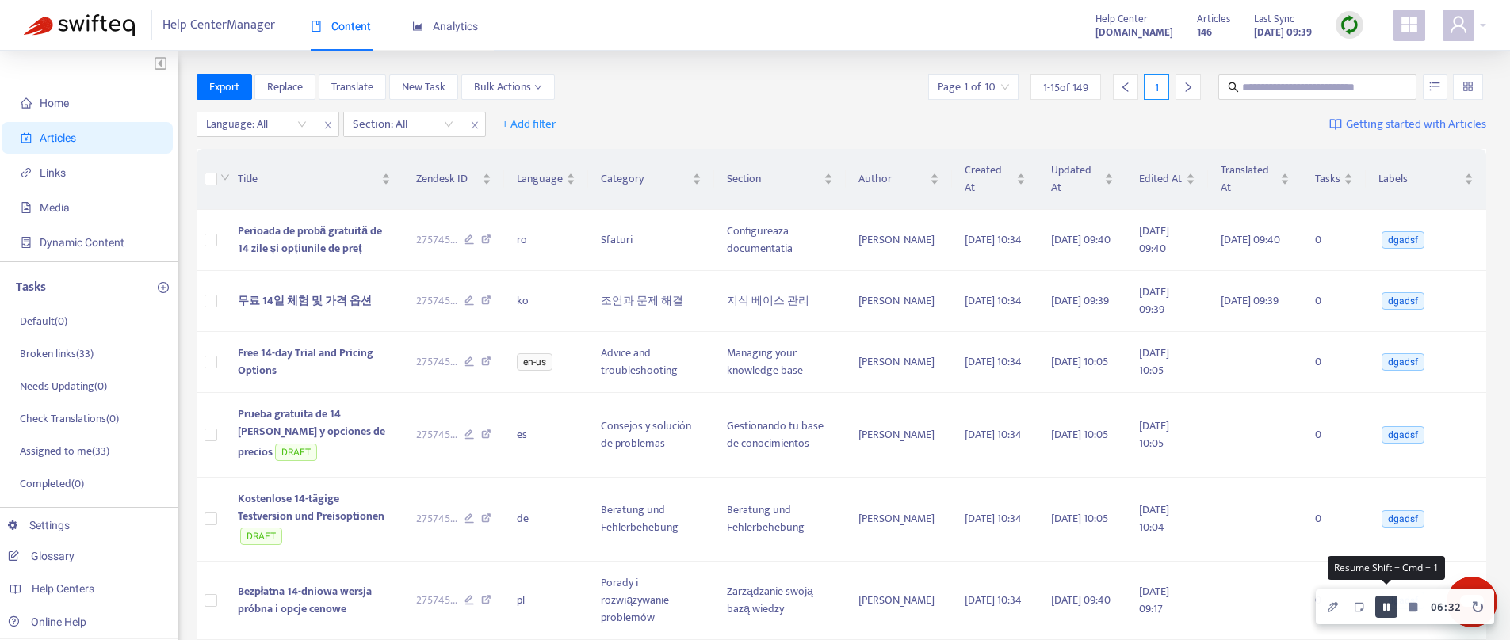
click at [1391, 605] on button "Resume Recording" at bounding box center [1386, 607] width 22 height 22
click at [1416, 613] on button "Finish Recording" at bounding box center [1413, 607] width 22 height 22
